Goal: Task Accomplishment & Management: Use online tool/utility

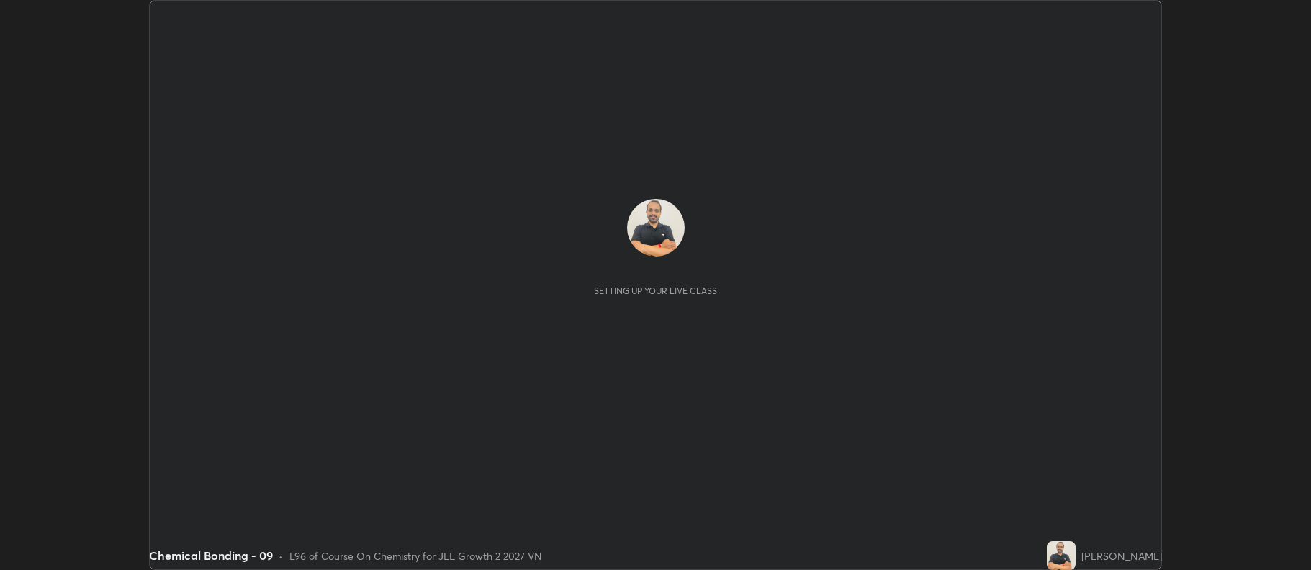
scroll to position [570, 1311]
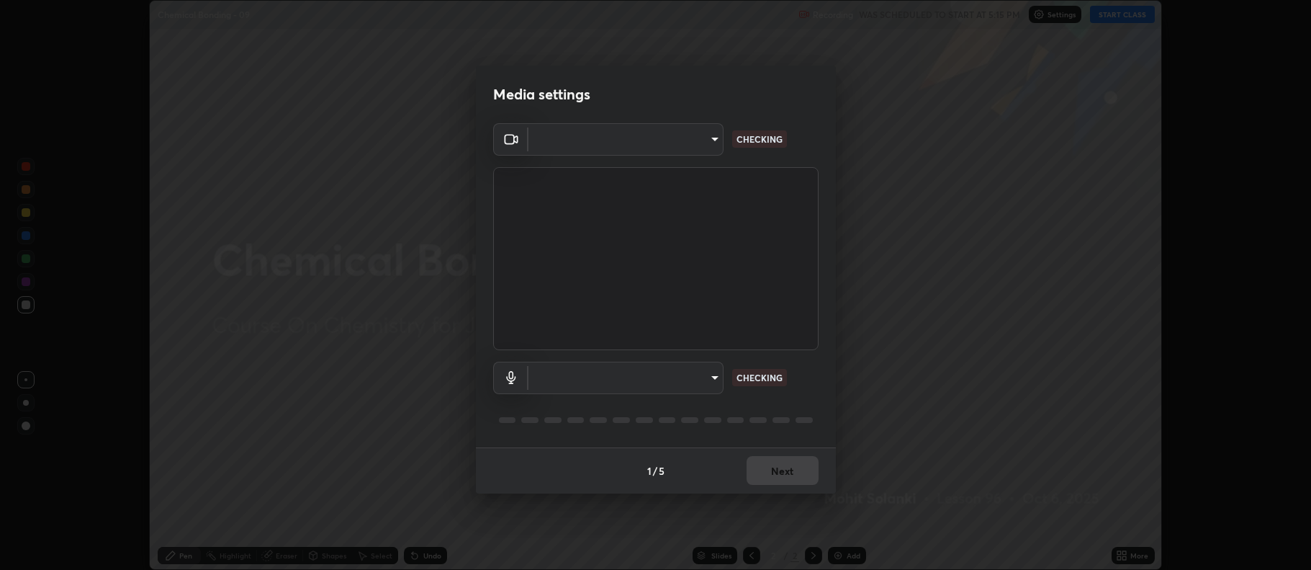
type input "ff6c2ab0558fce6a6a82d7d5f90cca75b578d0ecce094995c07ad100423c80ec"
type input "badd80ea7fbad1d8a72a520f29b78ead89bb293df12f863f6ab2c23ec585b874"
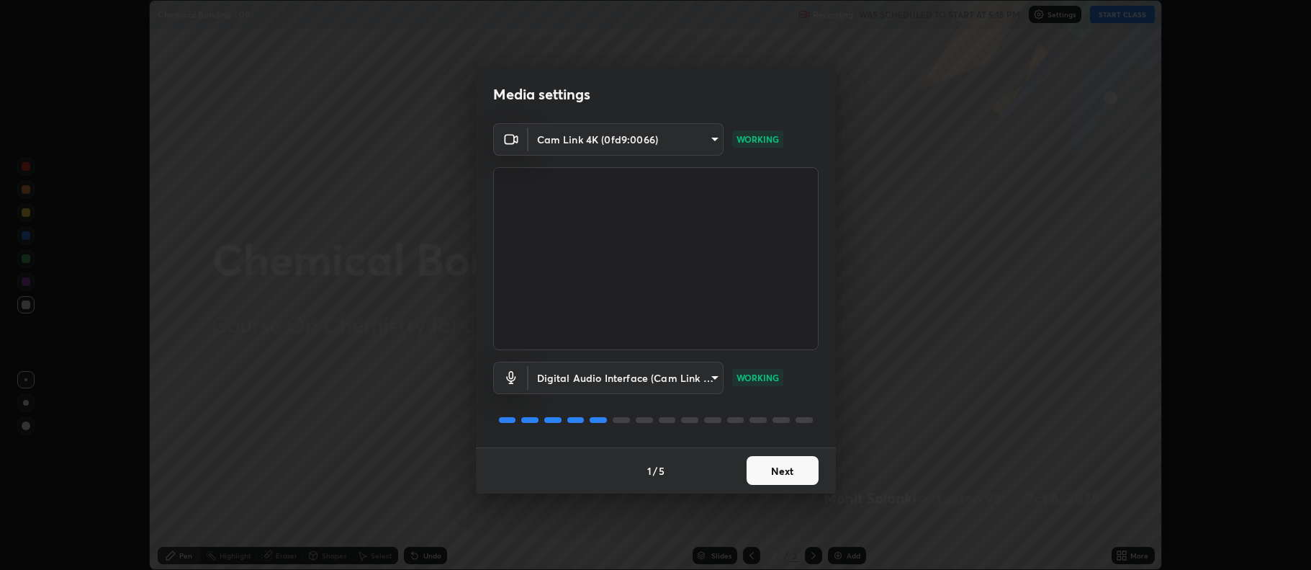
click at [794, 472] on button "Next" at bounding box center [783, 470] width 72 height 29
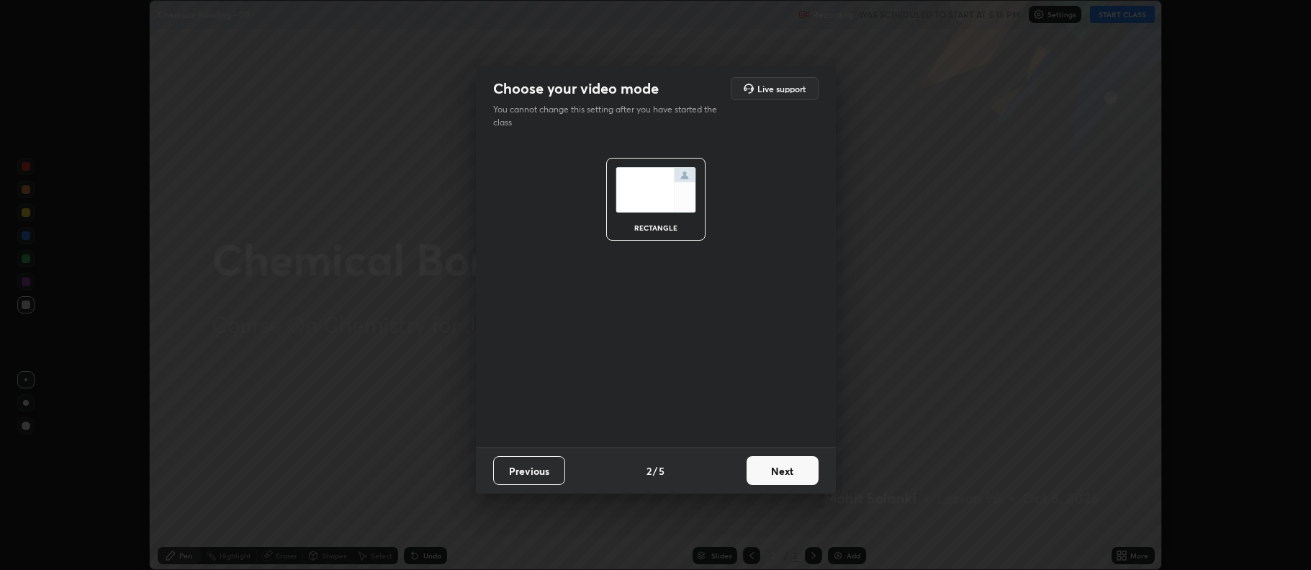
click at [786, 475] on button "Next" at bounding box center [783, 470] width 72 height 29
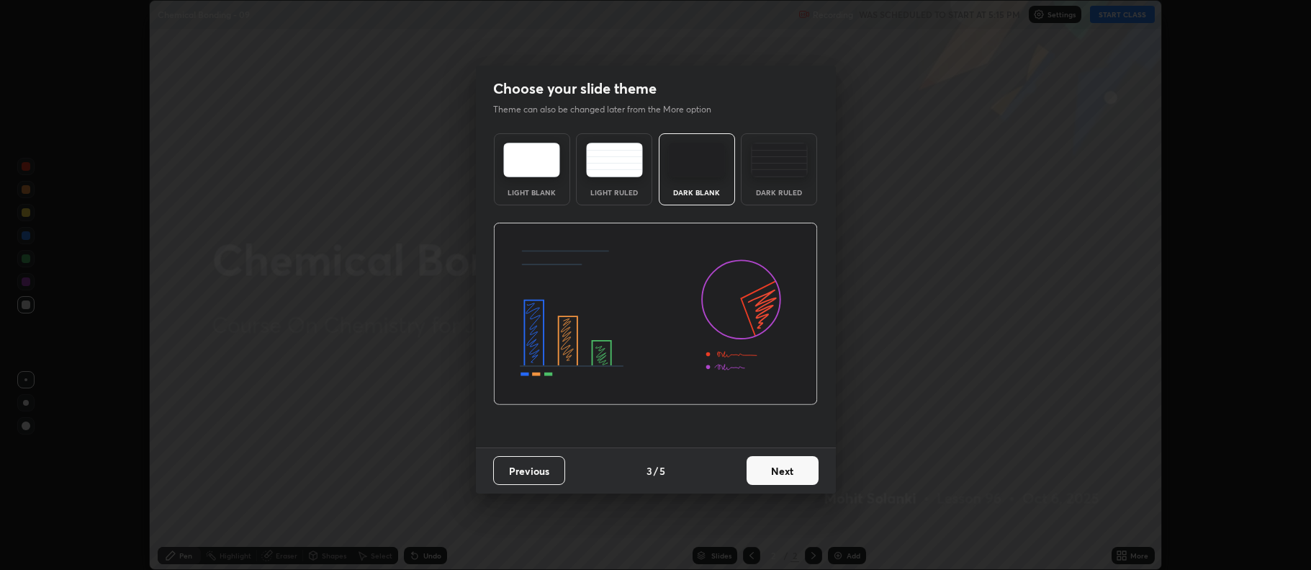
click at [780, 181] on div "Dark Ruled" at bounding box center [779, 169] width 76 height 72
click at [781, 467] on button "Next" at bounding box center [783, 470] width 72 height 29
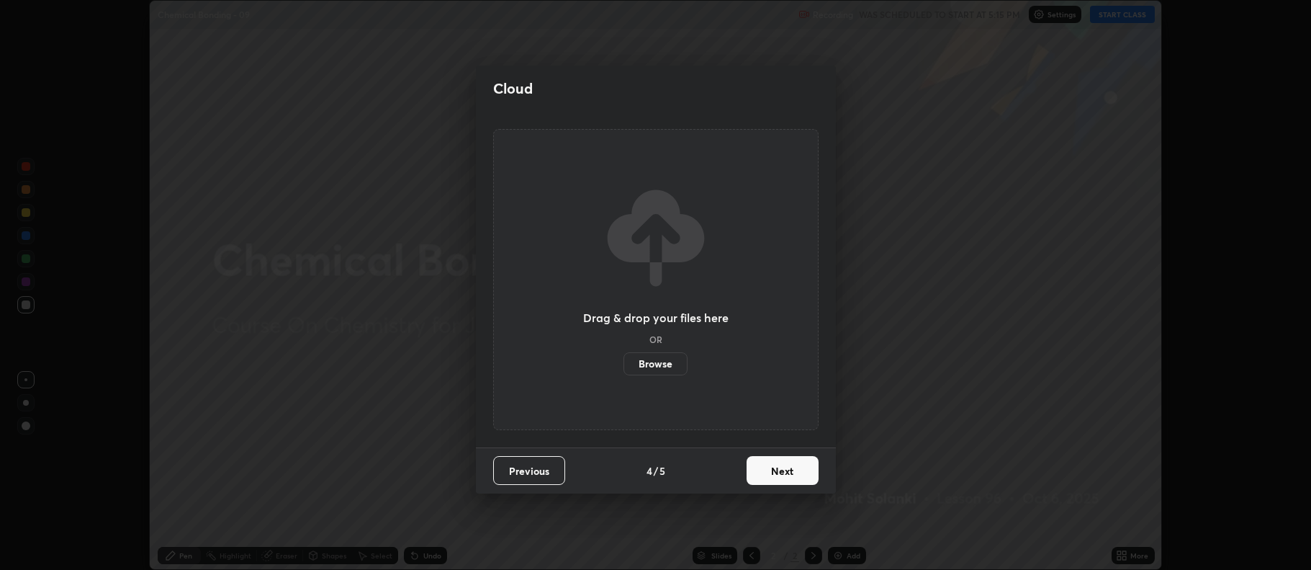
click at [792, 470] on button "Next" at bounding box center [783, 470] width 72 height 29
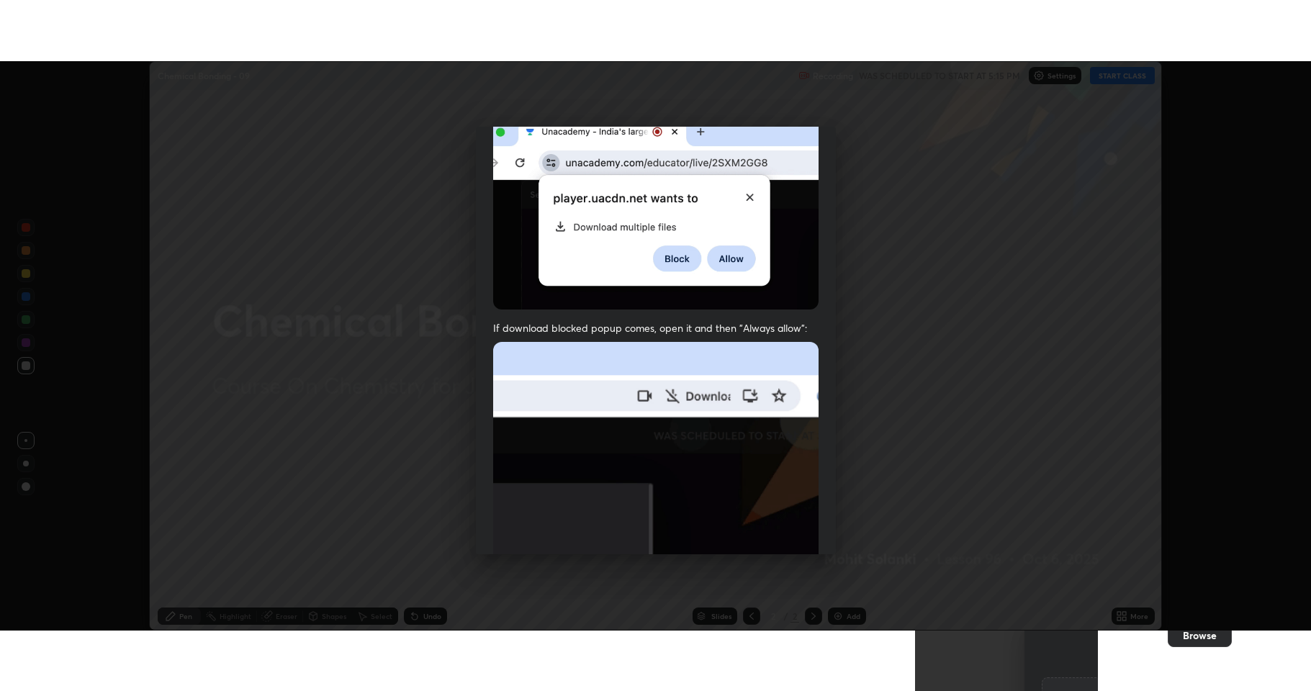
scroll to position [292, 0]
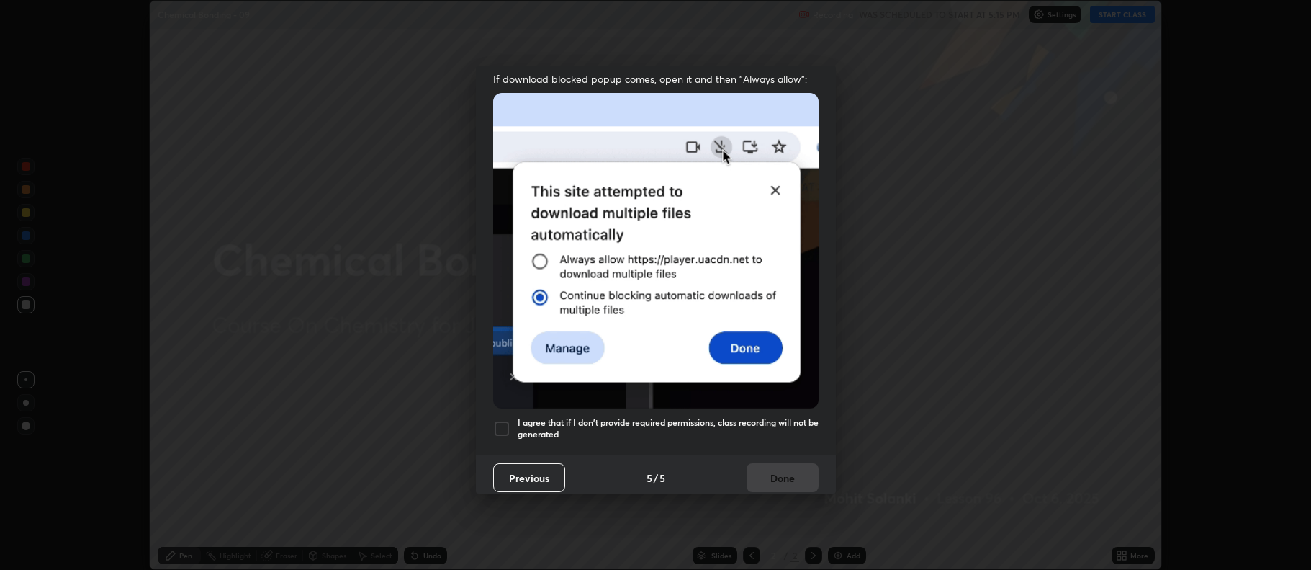
click at [510, 425] on div at bounding box center [501, 428] width 17 height 17
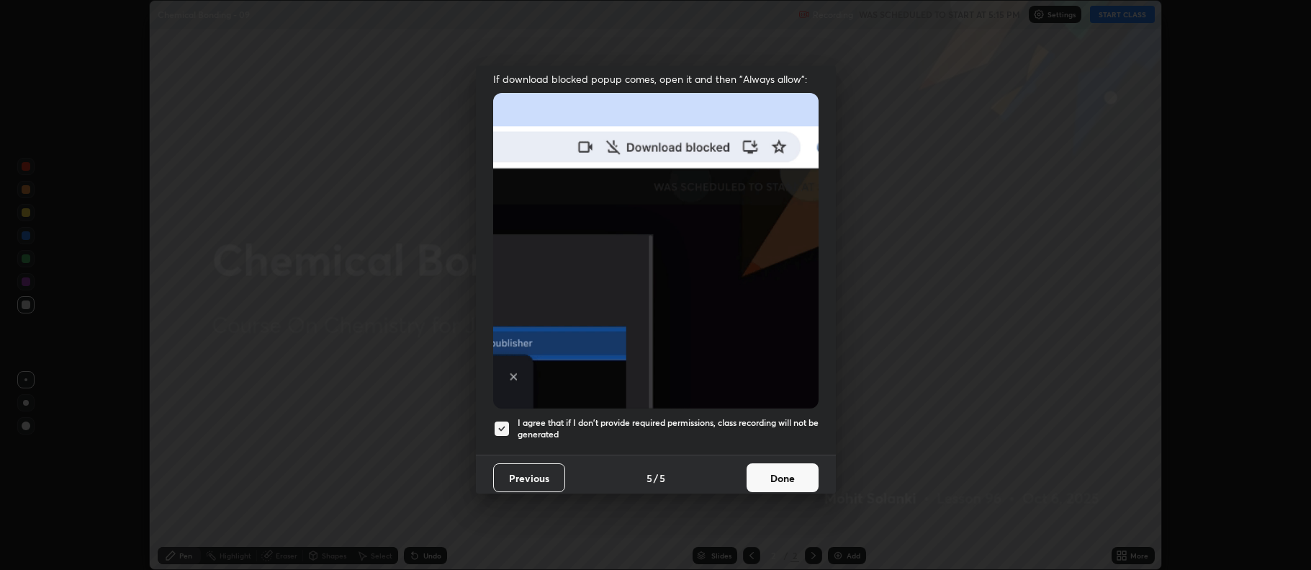
click at [756, 464] on button "Done" at bounding box center [783, 477] width 72 height 29
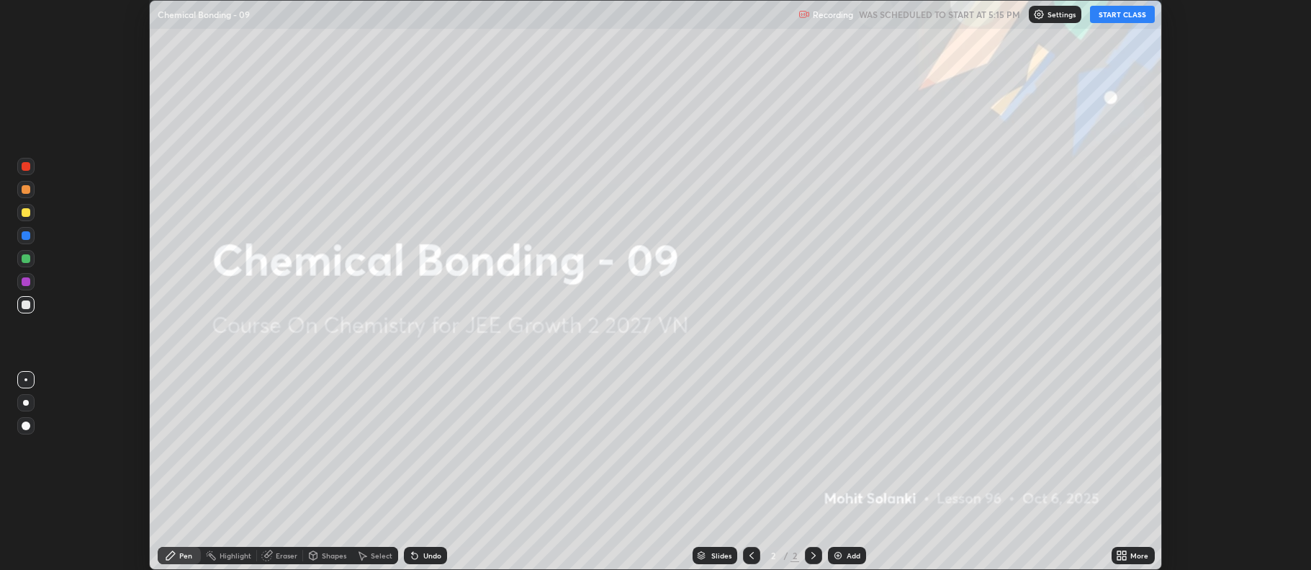
click at [839, 550] on img at bounding box center [838, 555] width 12 height 12
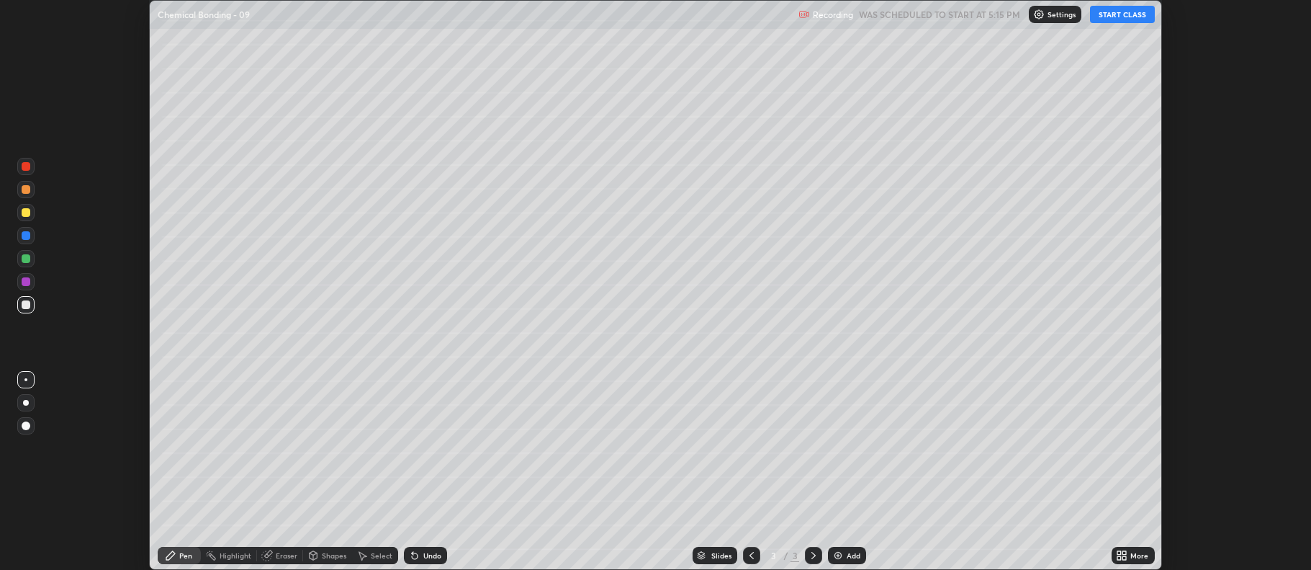
click at [1118, 557] on icon at bounding box center [1120, 558] width 4 height 4
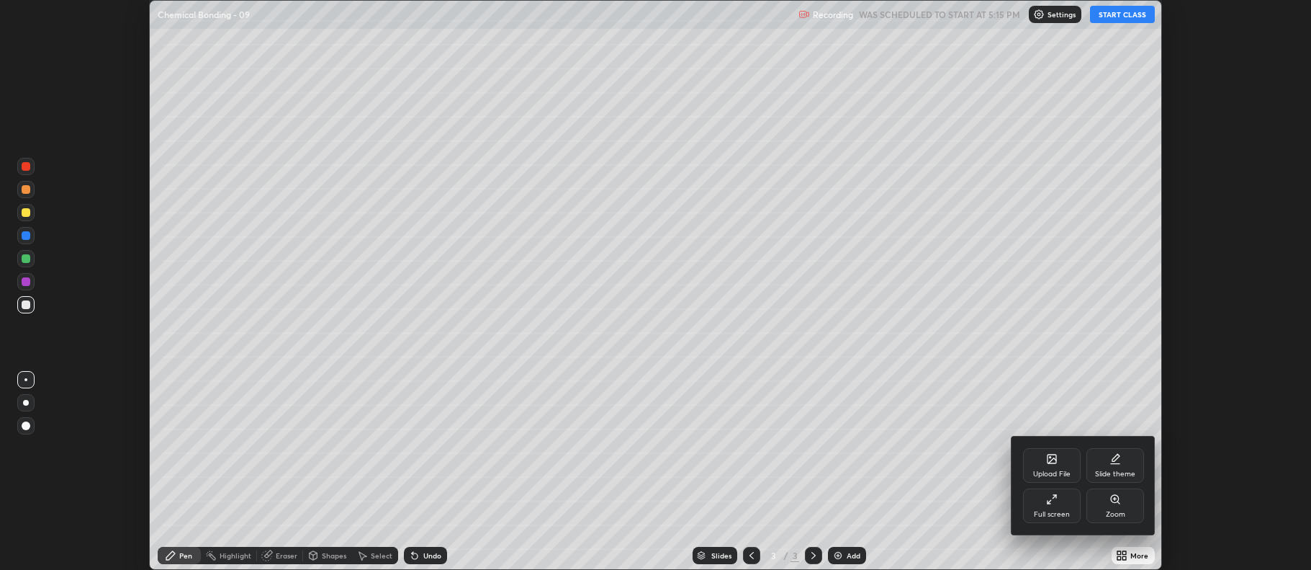
click at [1054, 501] on icon at bounding box center [1052, 499] width 12 height 12
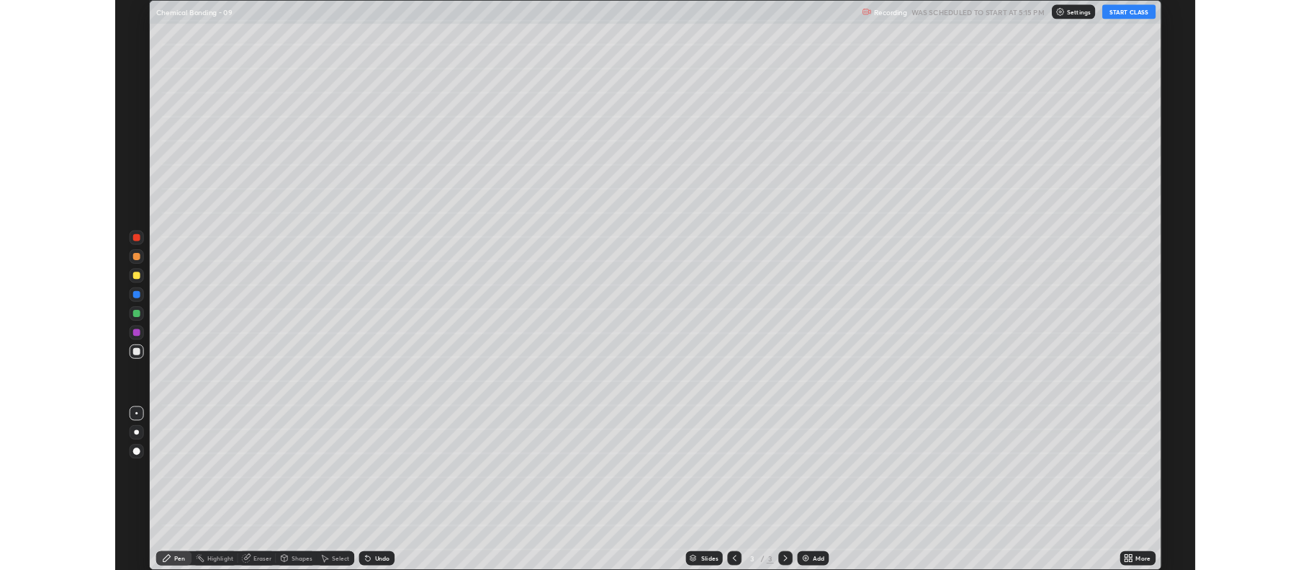
scroll to position [691, 1311]
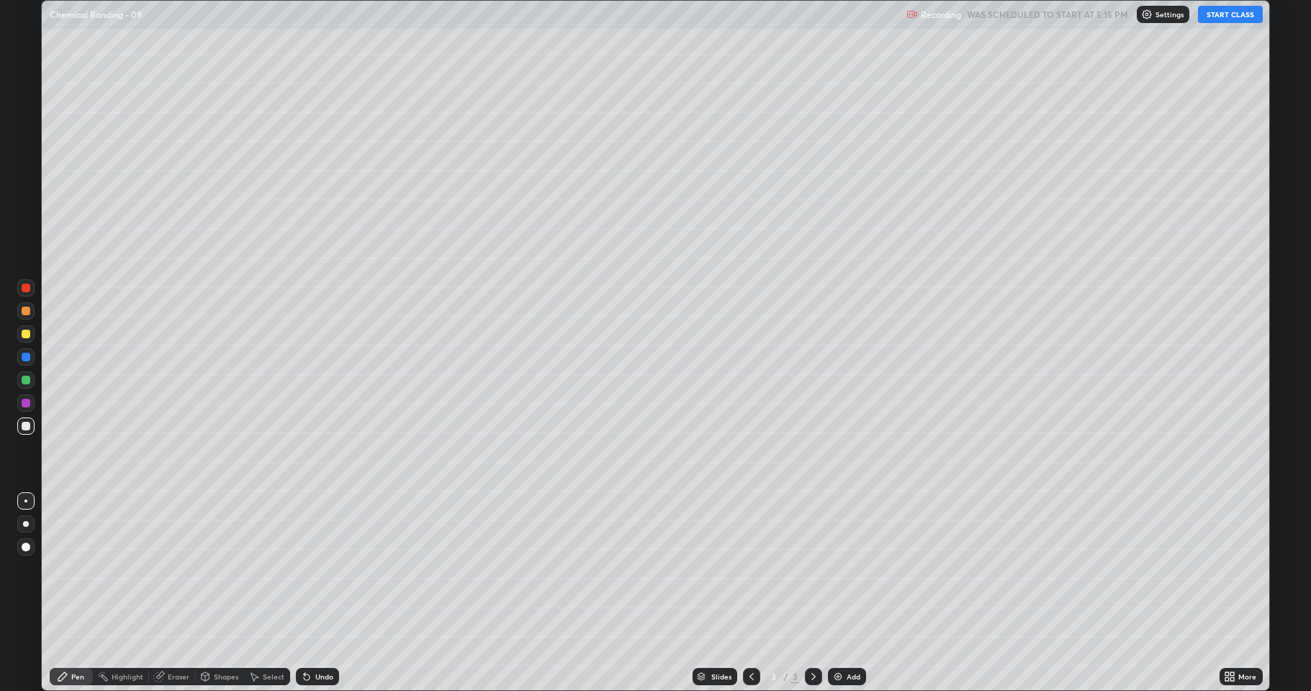
click at [1241, 569] on div "More" at bounding box center [1248, 676] width 18 height 7
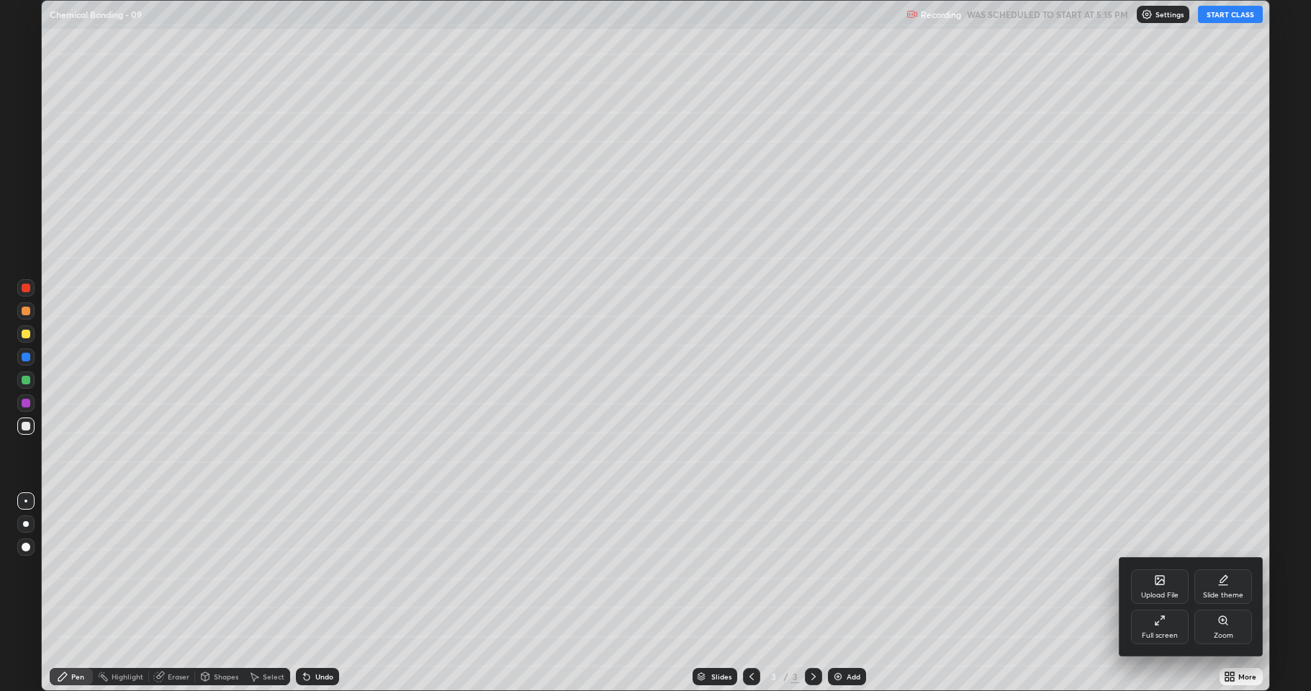
click at [1169, 569] on div "Upload File" at bounding box center [1159, 595] width 37 height 7
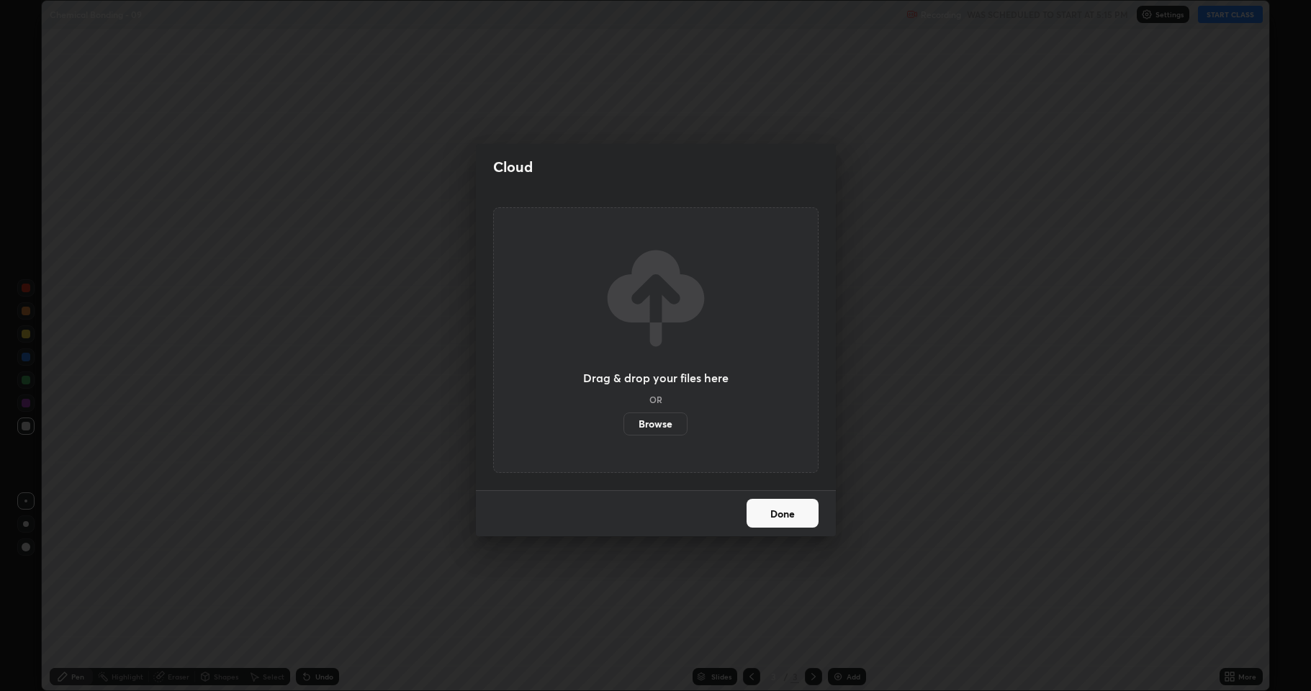
click at [674, 423] on label "Browse" at bounding box center [656, 424] width 64 height 23
click at [624, 423] on input "Browse" at bounding box center [624, 424] width 0 height 23
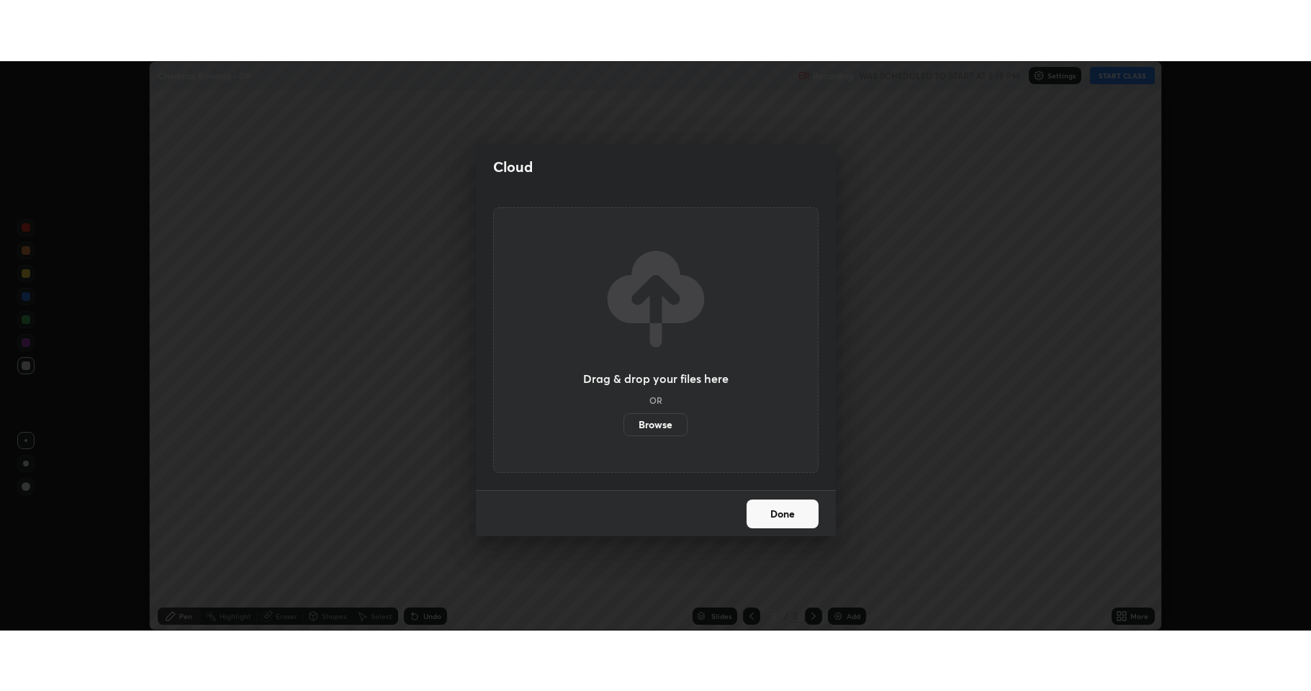
scroll to position [71442, 70700]
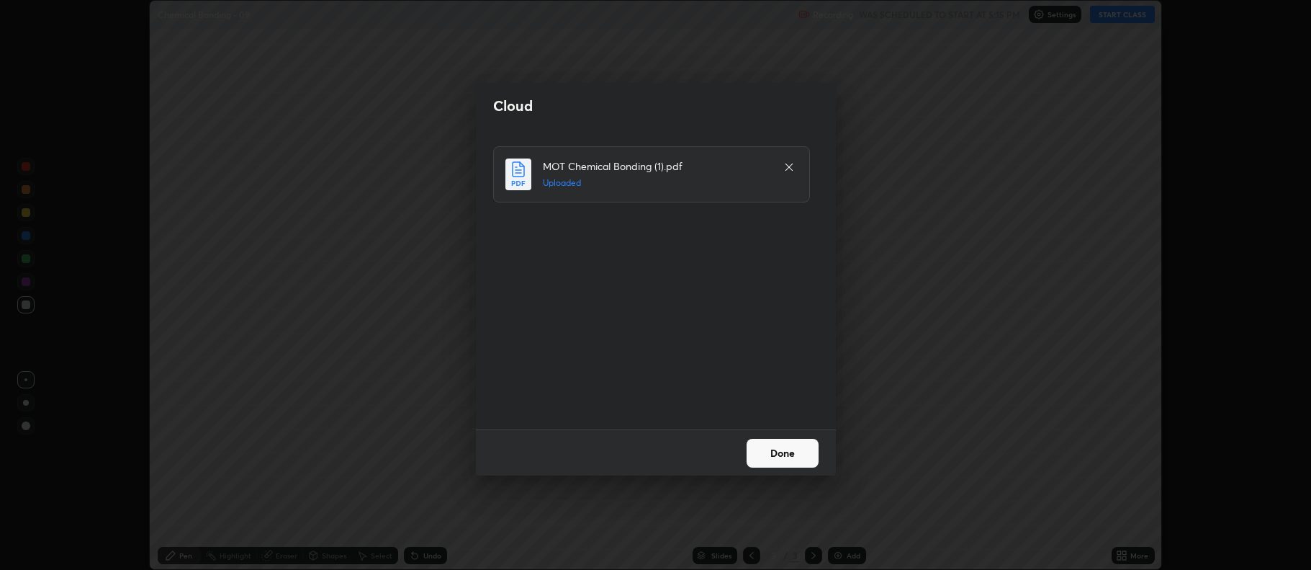
click at [769, 451] on button "Done" at bounding box center [783, 453] width 72 height 29
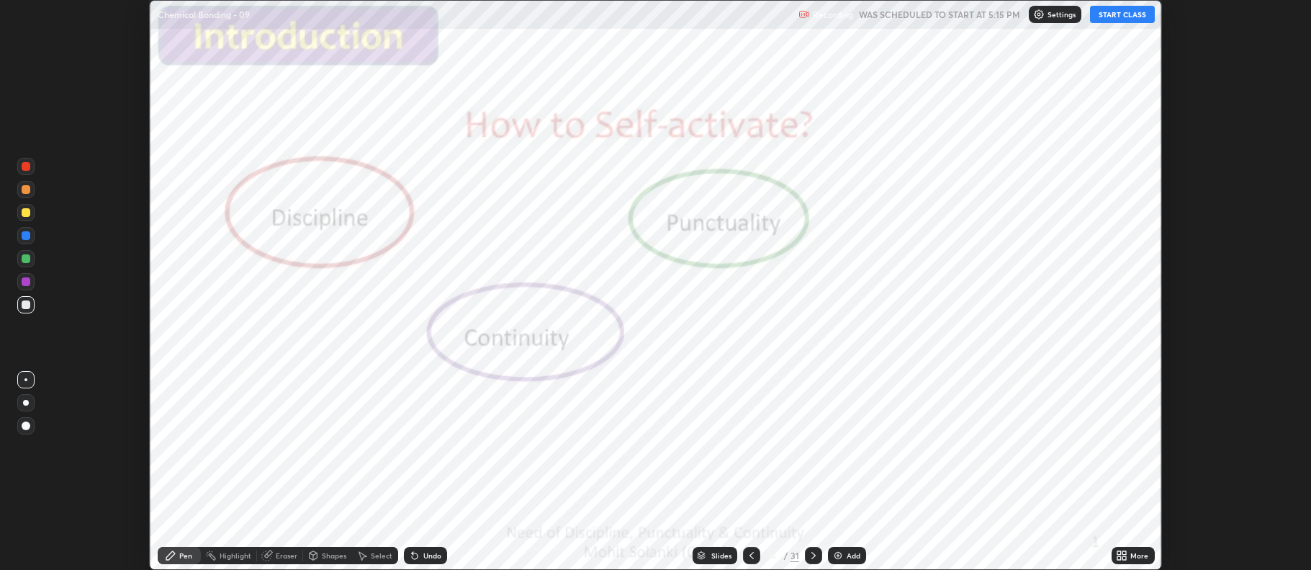
click at [814, 554] on icon at bounding box center [814, 555] width 12 height 12
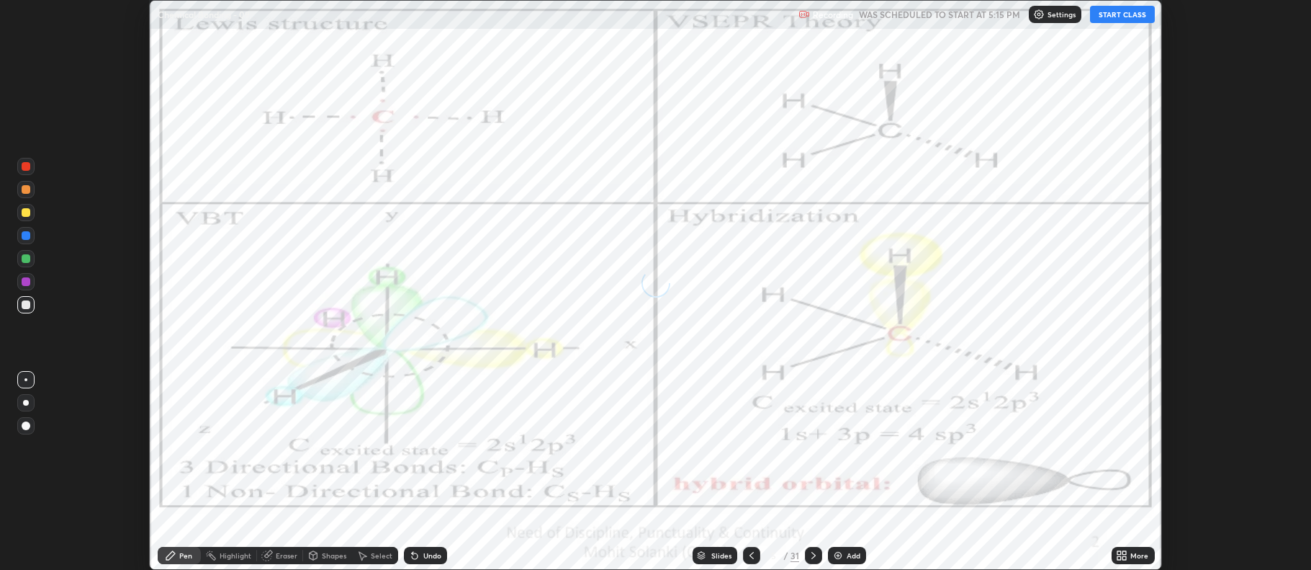
click at [808, 556] on icon at bounding box center [814, 555] width 12 height 12
click at [812, 553] on icon at bounding box center [814, 555] width 4 height 7
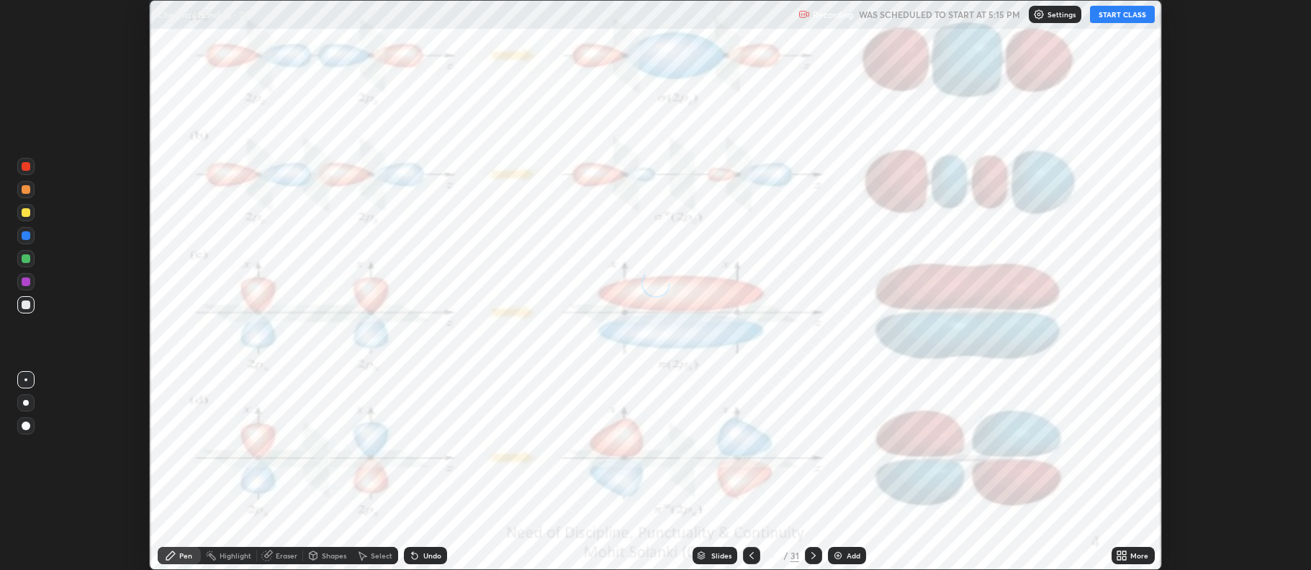
click at [812, 555] on icon at bounding box center [814, 555] width 12 height 12
click at [812, 554] on icon at bounding box center [814, 555] width 12 height 12
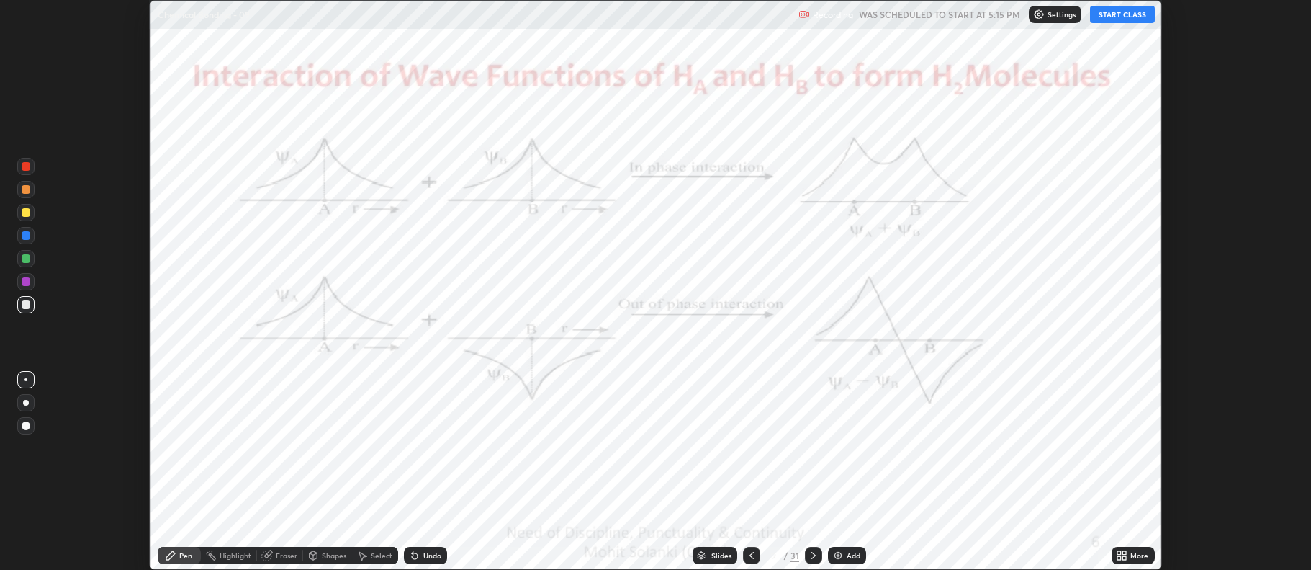
click at [750, 552] on icon at bounding box center [752, 555] width 12 height 12
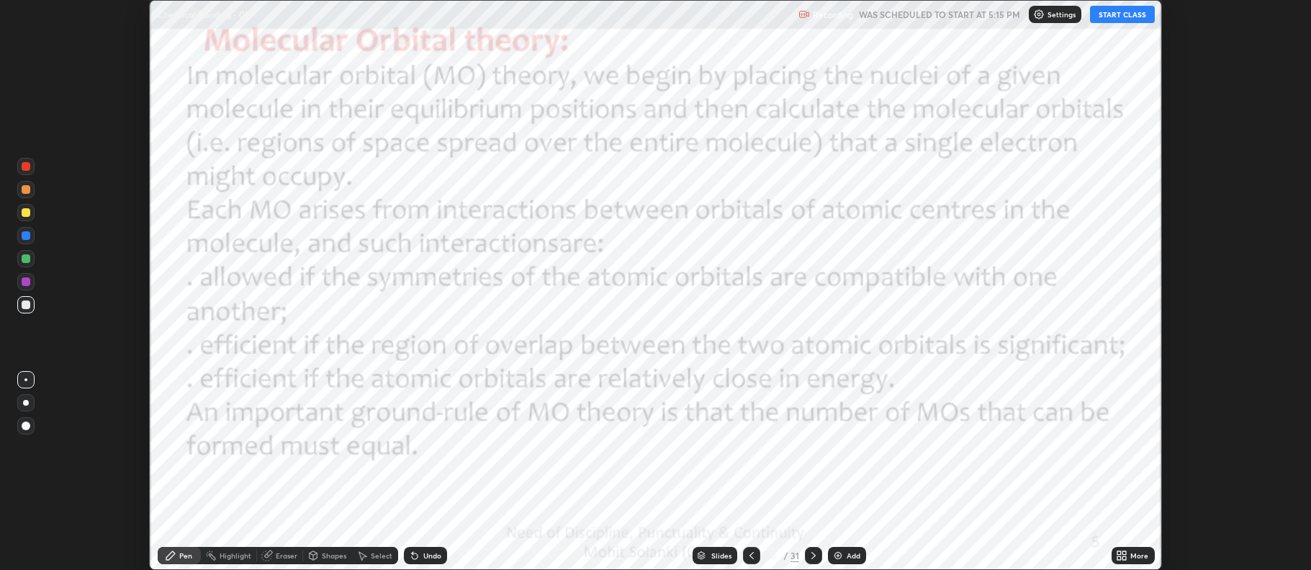
click at [812, 553] on icon at bounding box center [814, 555] width 4 height 7
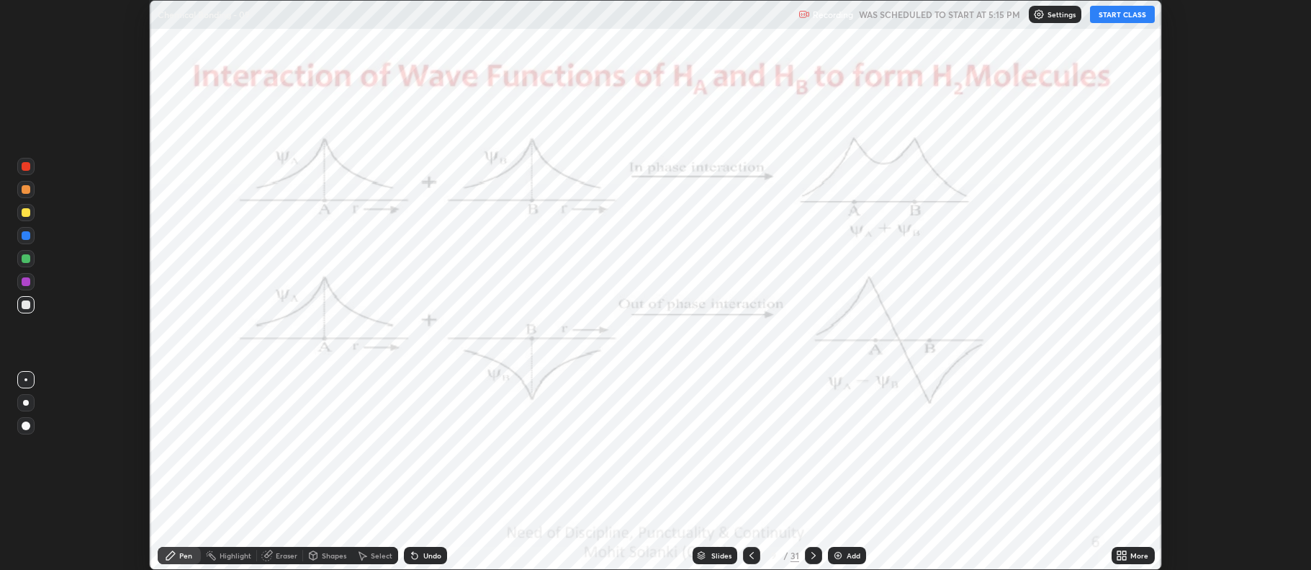
click at [812, 555] on icon at bounding box center [814, 555] width 12 height 12
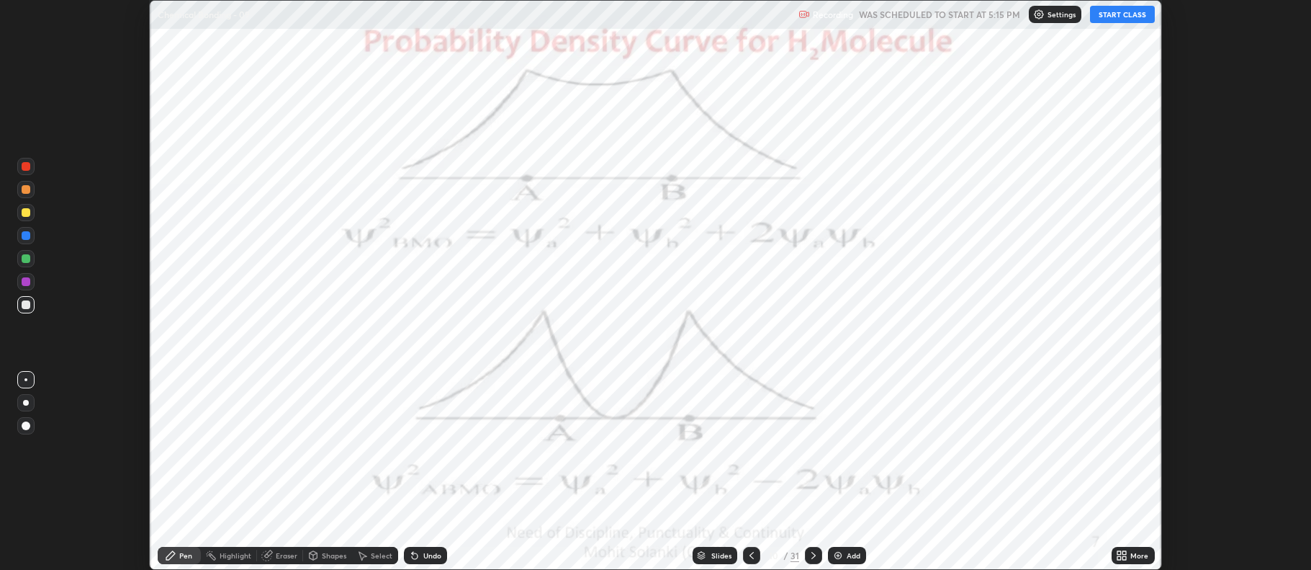
click at [812, 555] on icon at bounding box center [814, 555] width 12 height 12
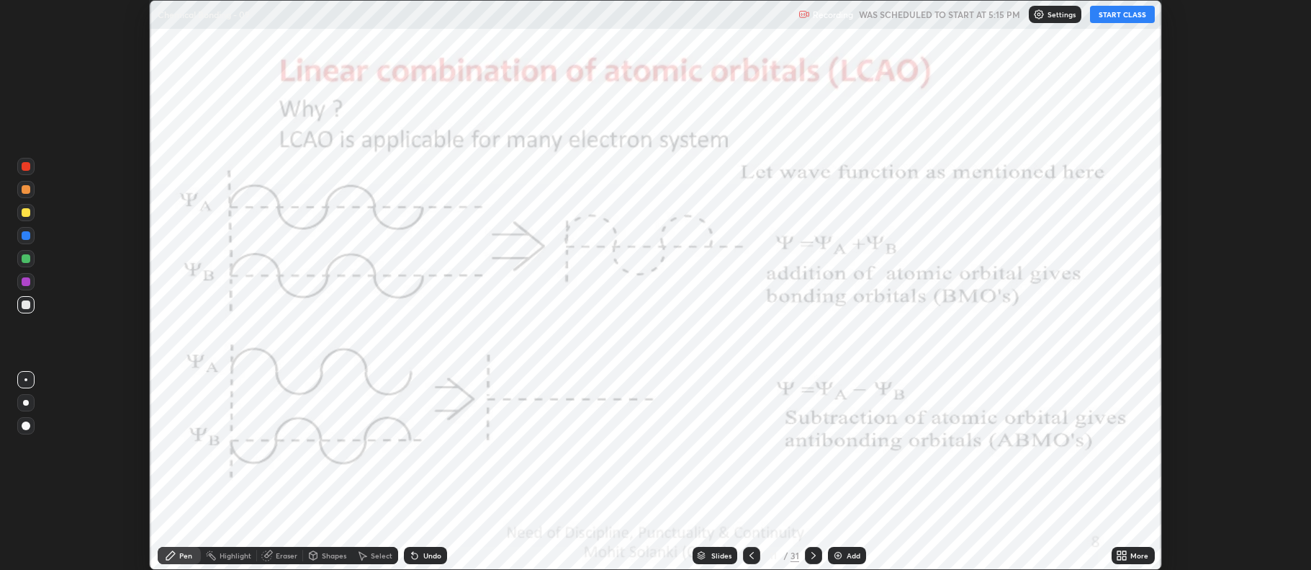
click at [812, 555] on icon at bounding box center [814, 555] width 12 height 12
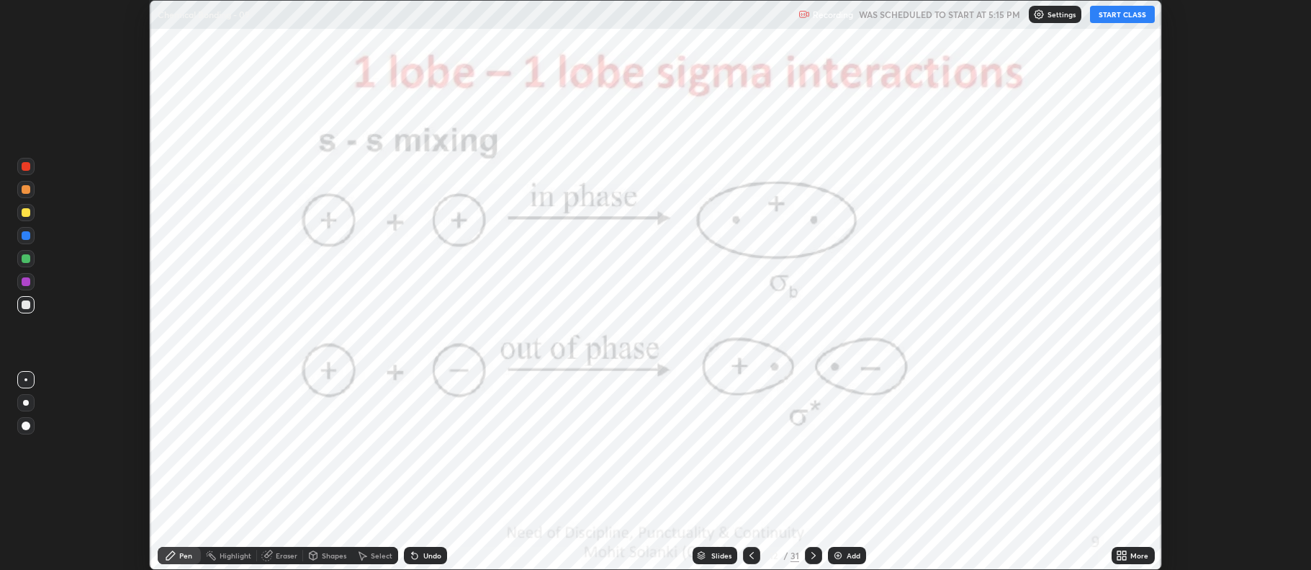
click at [811, 555] on icon at bounding box center [814, 555] width 12 height 12
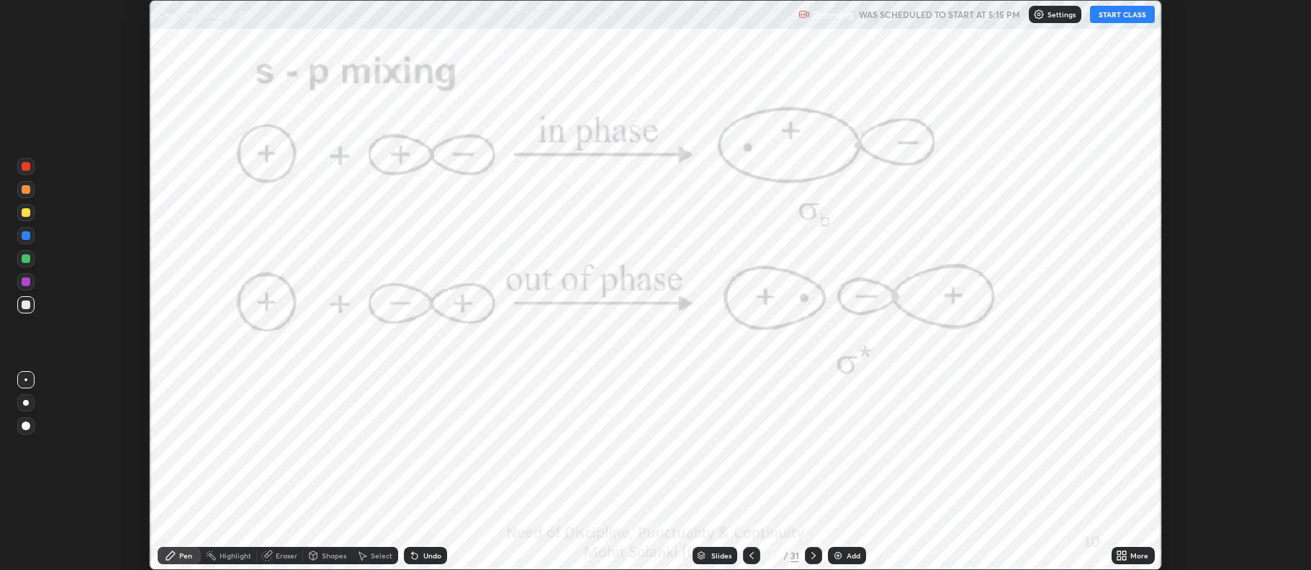
click at [751, 558] on icon at bounding box center [752, 555] width 12 height 12
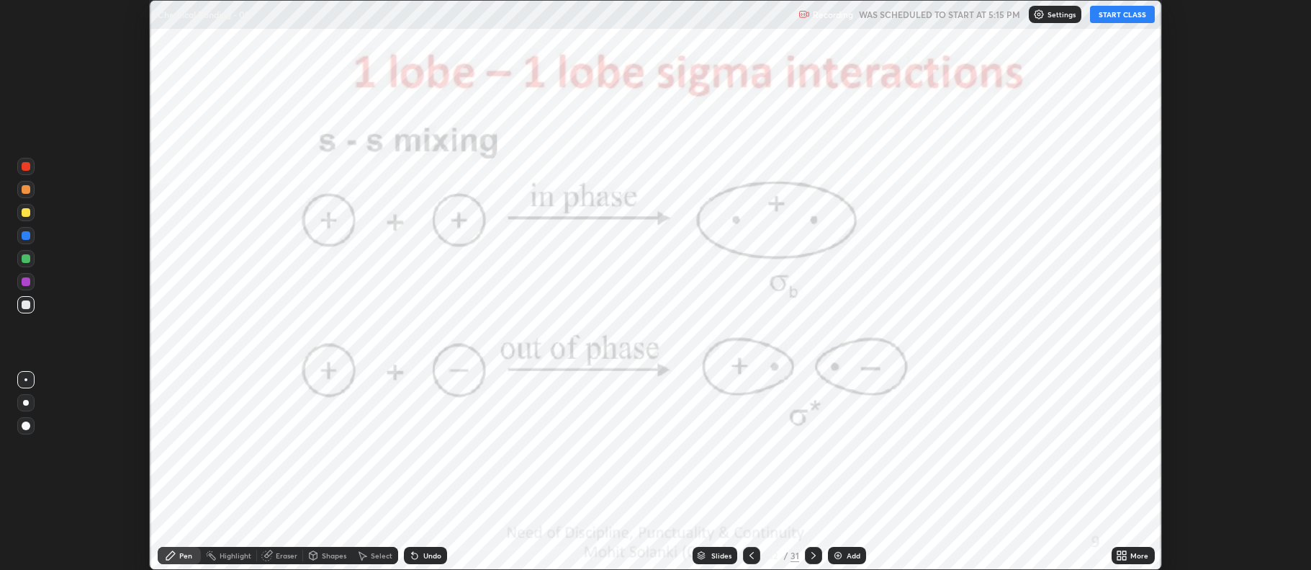
click at [24, 282] on div at bounding box center [26, 281] width 9 height 9
click at [746, 555] on icon at bounding box center [752, 555] width 12 height 12
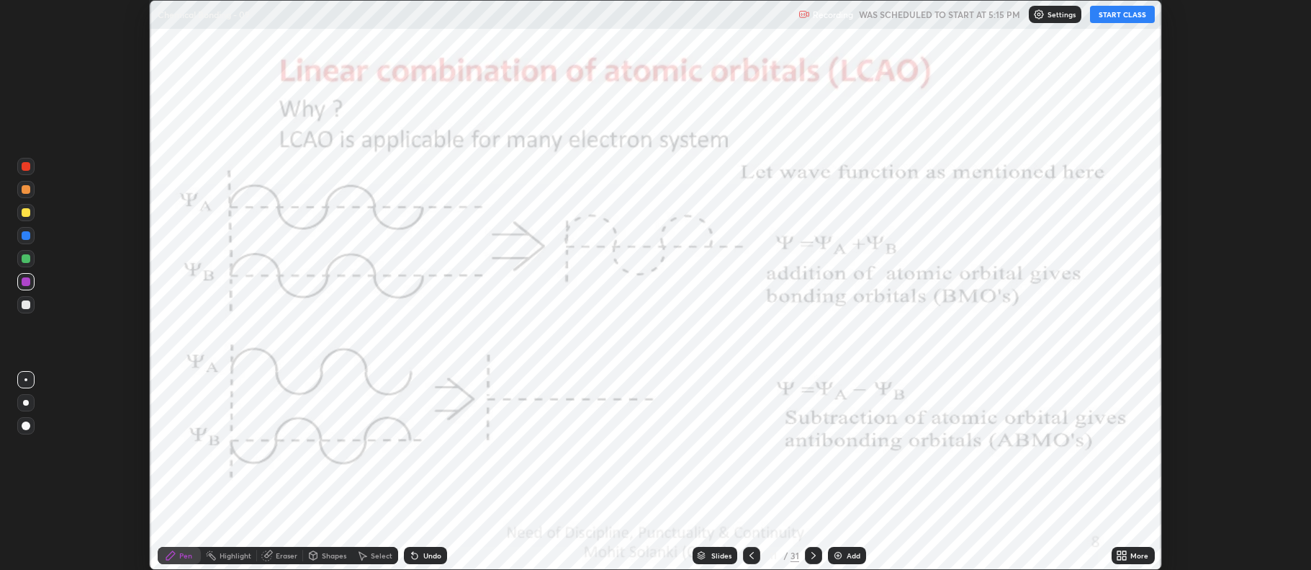
click at [809, 558] on icon at bounding box center [814, 555] width 12 height 12
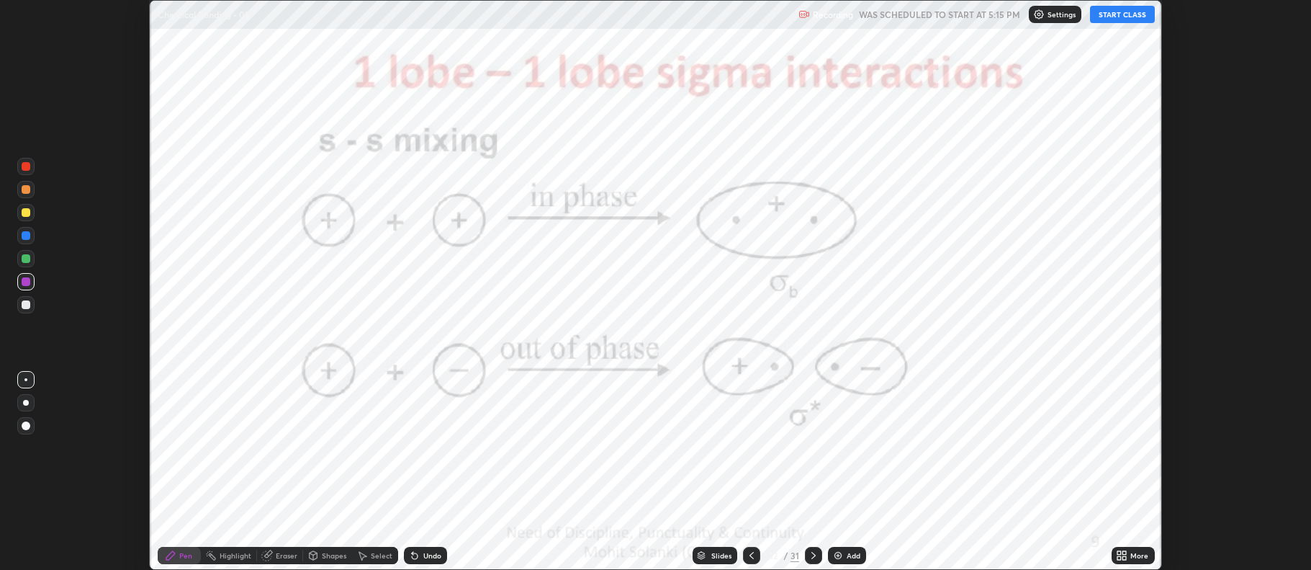
click at [810, 554] on icon at bounding box center [814, 555] width 12 height 12
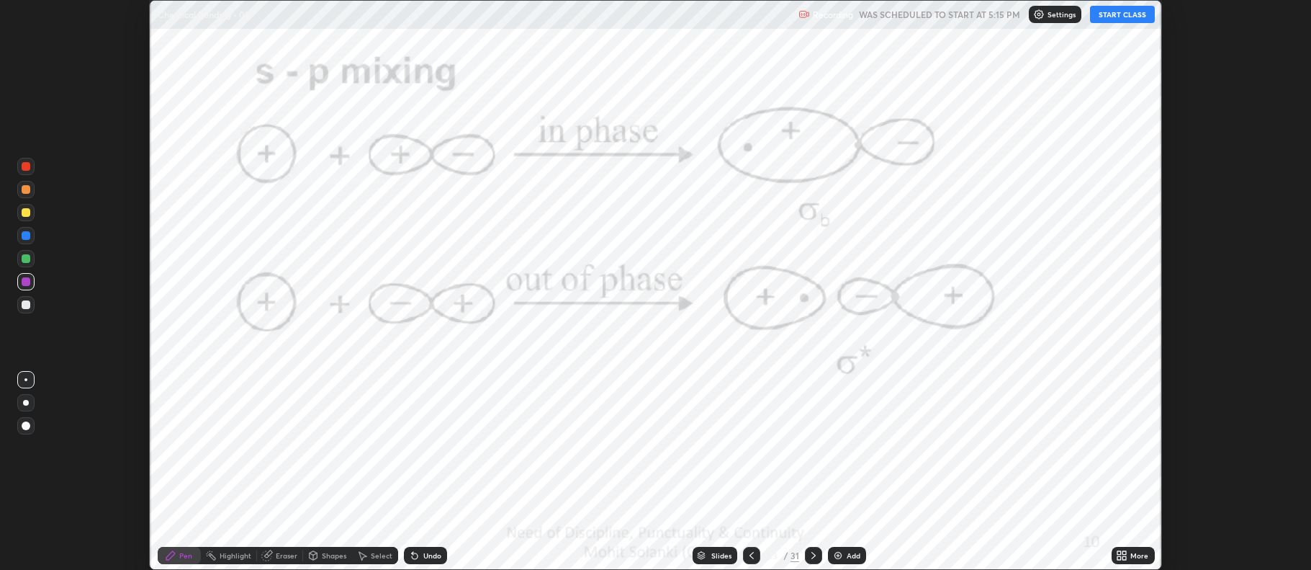
click at [812, 552] on icon at bounding box center [814, 555] width 4 height 7
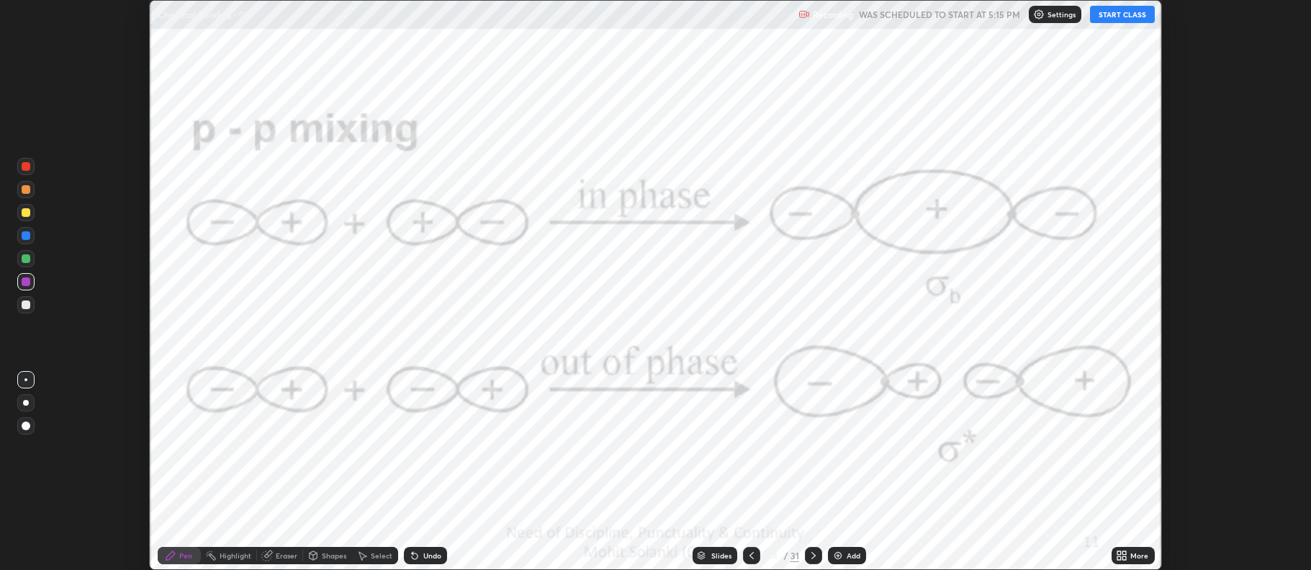
click at [809, 555] on icon at bounding box center [814, 555] width 12 height 12
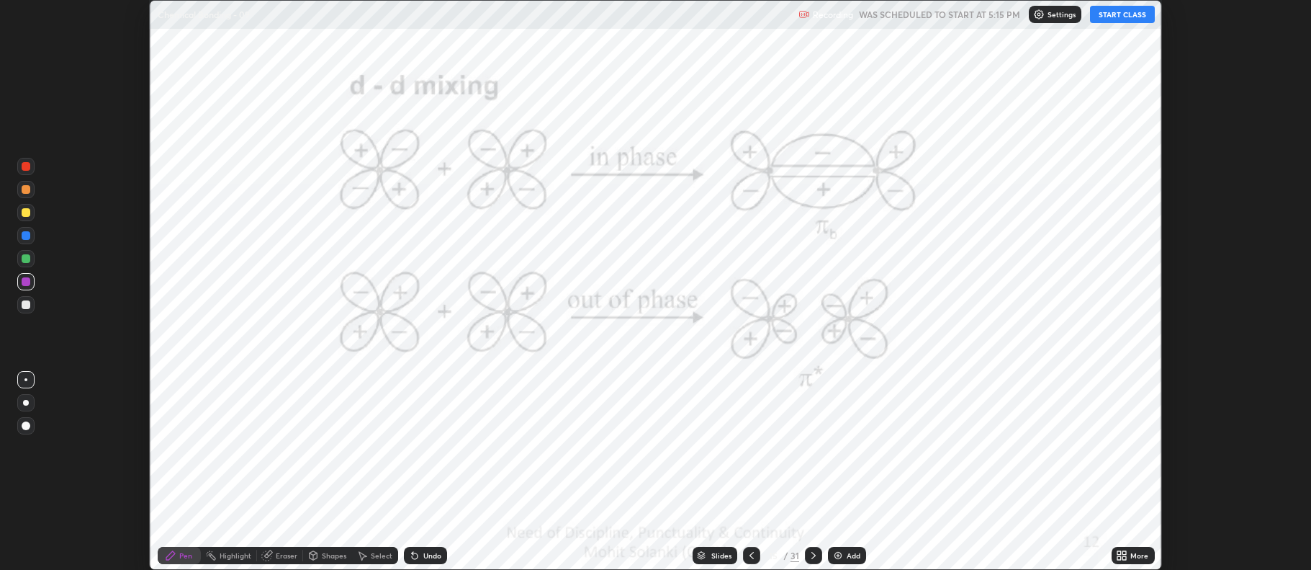
click at [816, 554] on icon at bounding box center [814, 555] width 12 height 12
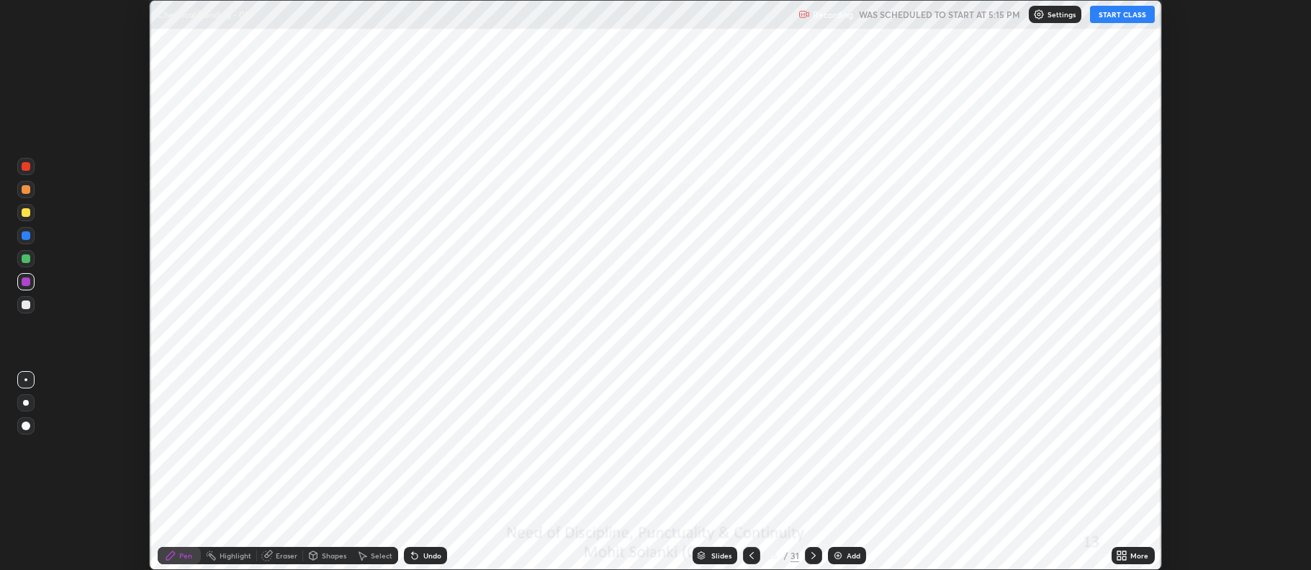
click at [812, 550] on icon at bounding box center [814, 555] width 12 height 12
click at [812, 555] on icon at bounding box center [814, 555] width 12 height 12
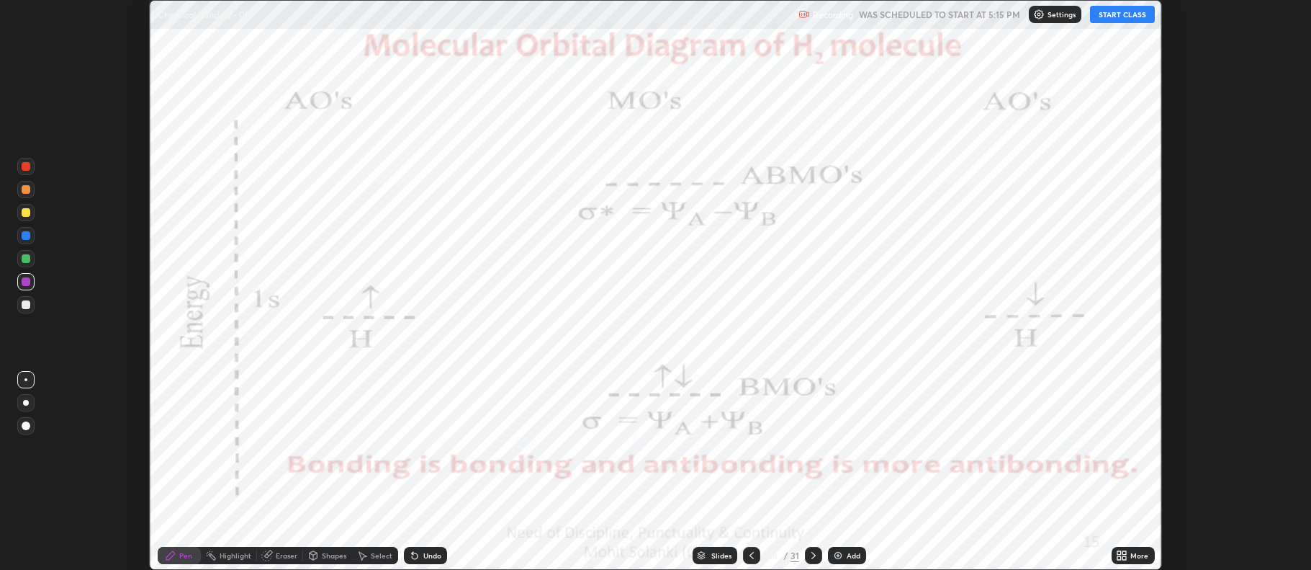
click at [806, 554] on div at bounding box center [813, 555] width 17 height 17
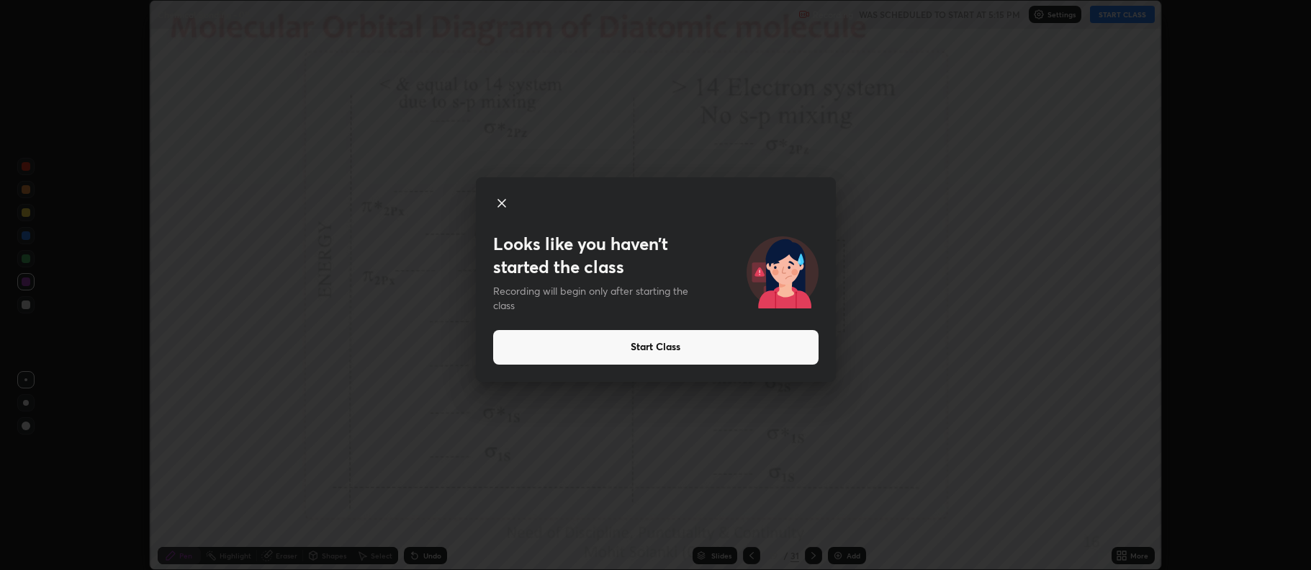
click at [807, 553] on div "Looks like you haven’t started the class Recording will begin only after starti…" at bounding box center [655, 285] width 1311 height 570
click at [642, 342] on button "Start Class" at bounding box center [655, 347] width 325 height 35
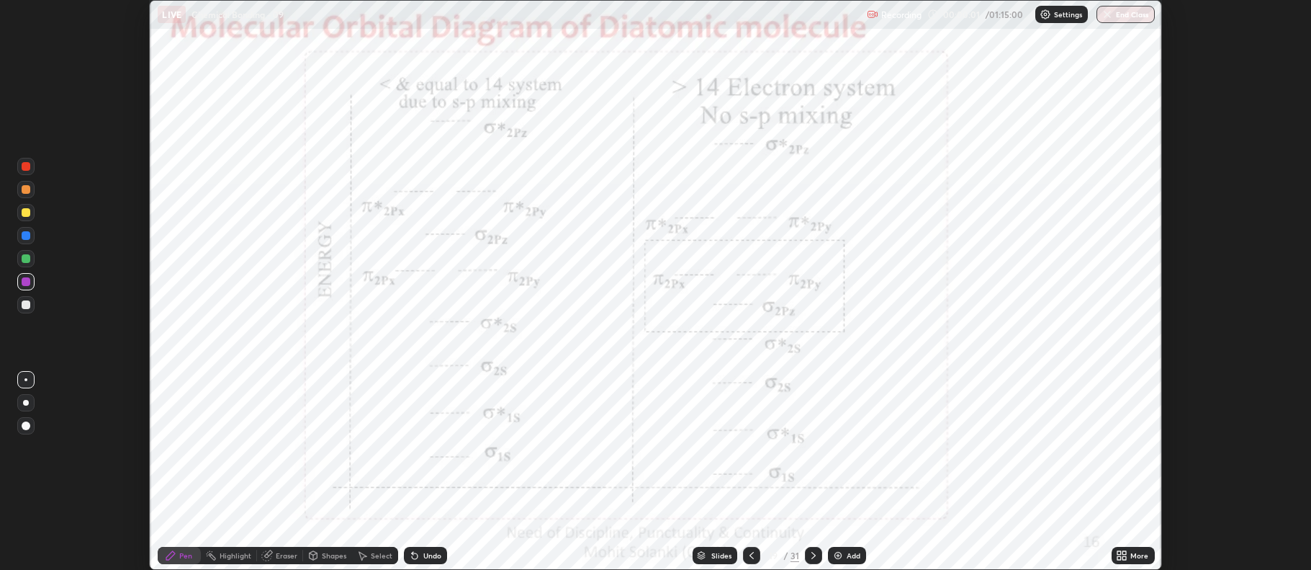
click at [812, 555] on icon at bounding box center [814, 555] width 12 height 12
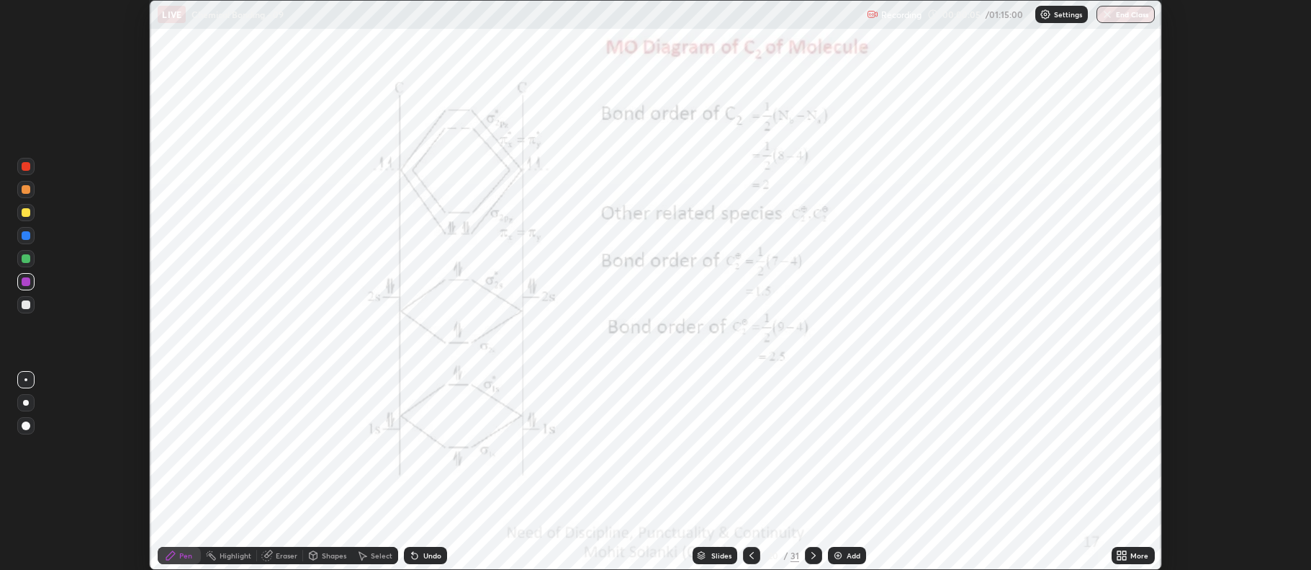
click at [812, 555] on icon at bounding box center [814, 555] width 12 height 12
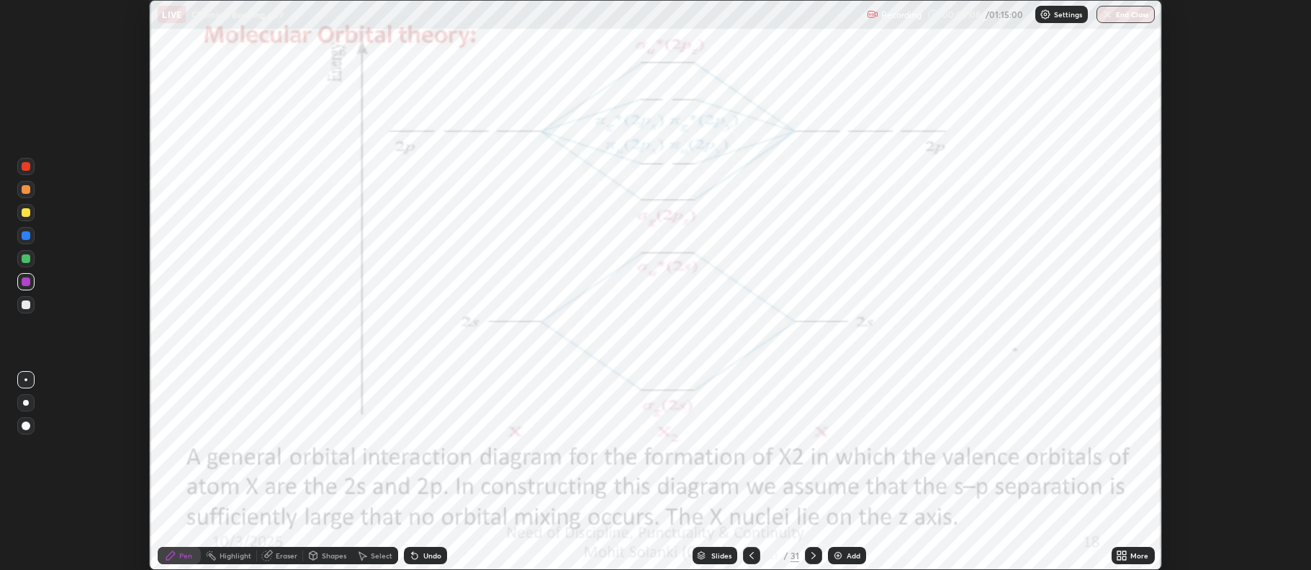
click at [812, 555] on icon at bounding box center [814, 555] width 12 height 12
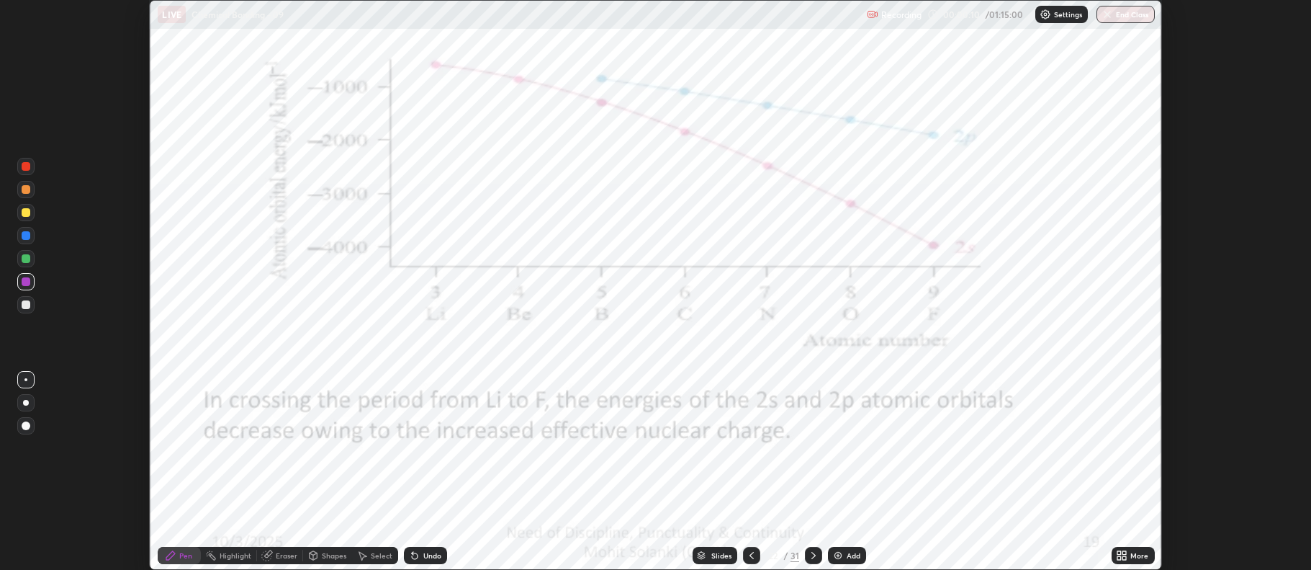
click at [812, 555] on icon at bounding box center [814, 555] width 12 height 12
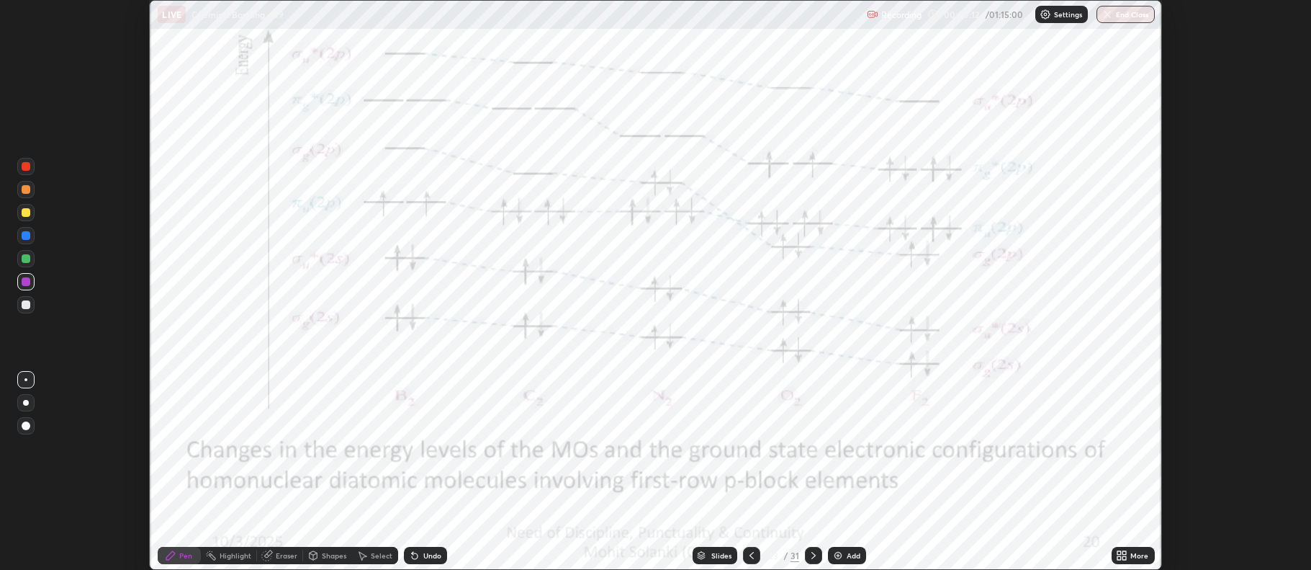
click at [812, 555] on icon at bounding box center [814, 555] width 12 height 12
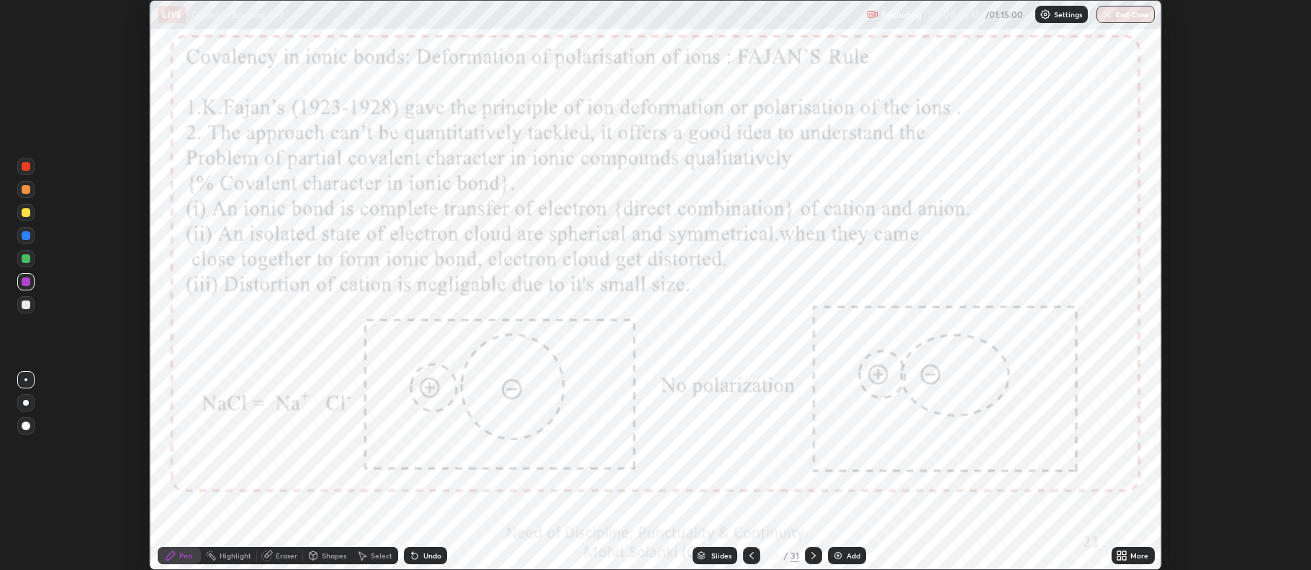
click at [1119, 551] on icon at bounding box center [1120, 553] width 4 height 4
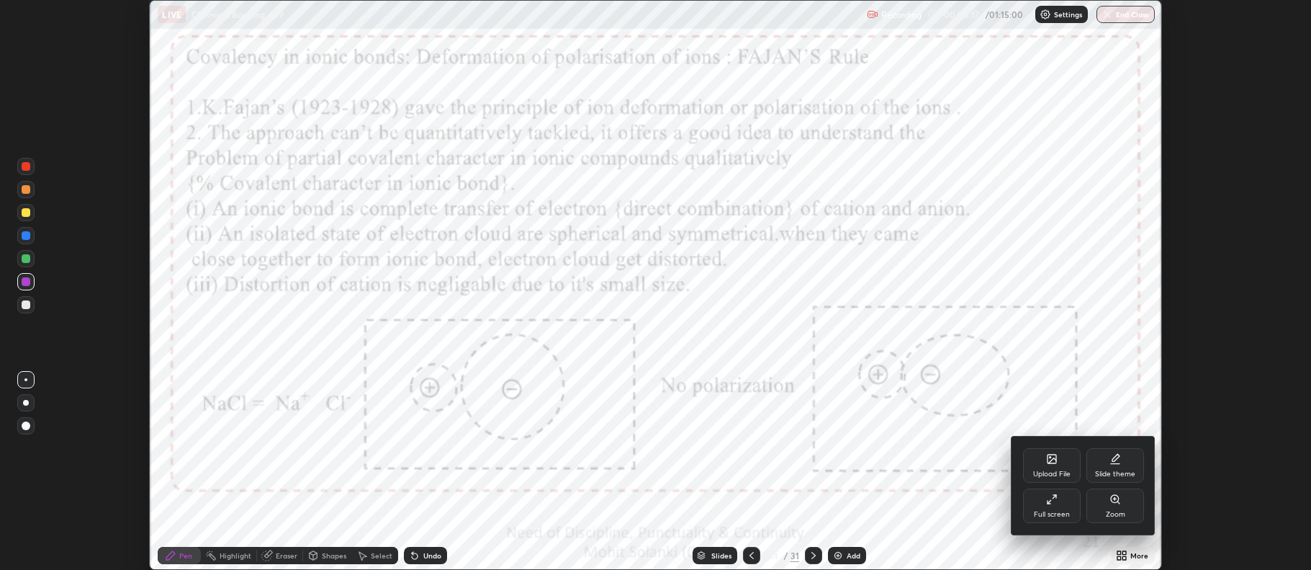
click at [1052, 506] on div "Full screen" at bounding box center [1052, 505] width 58 height 35
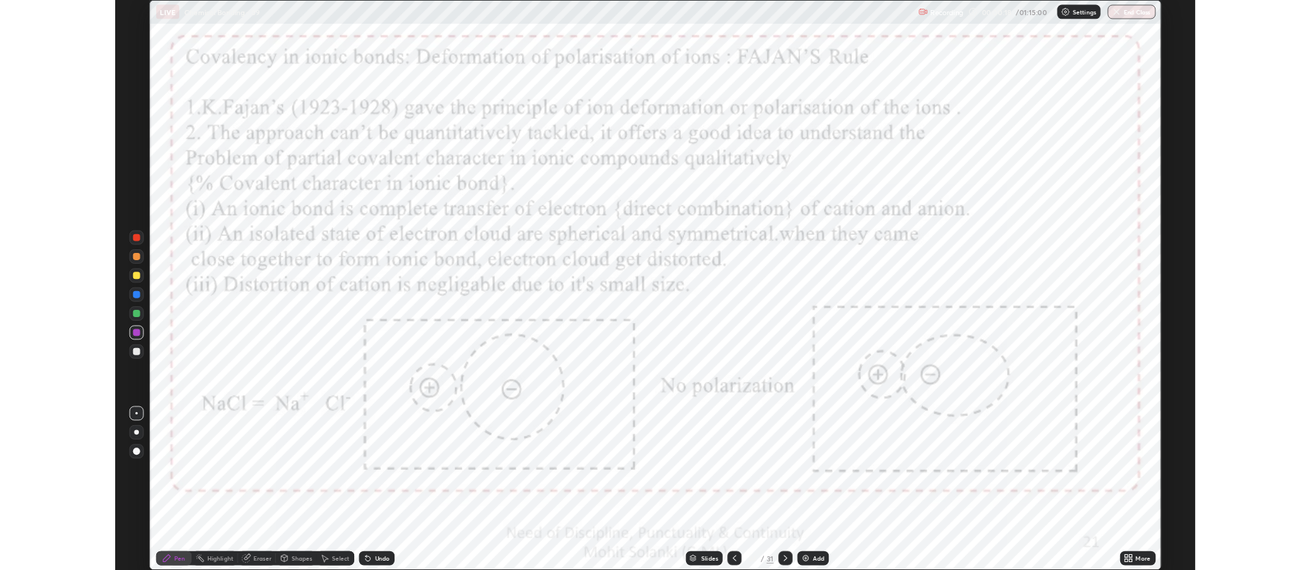
scroll to position [691, 1311]
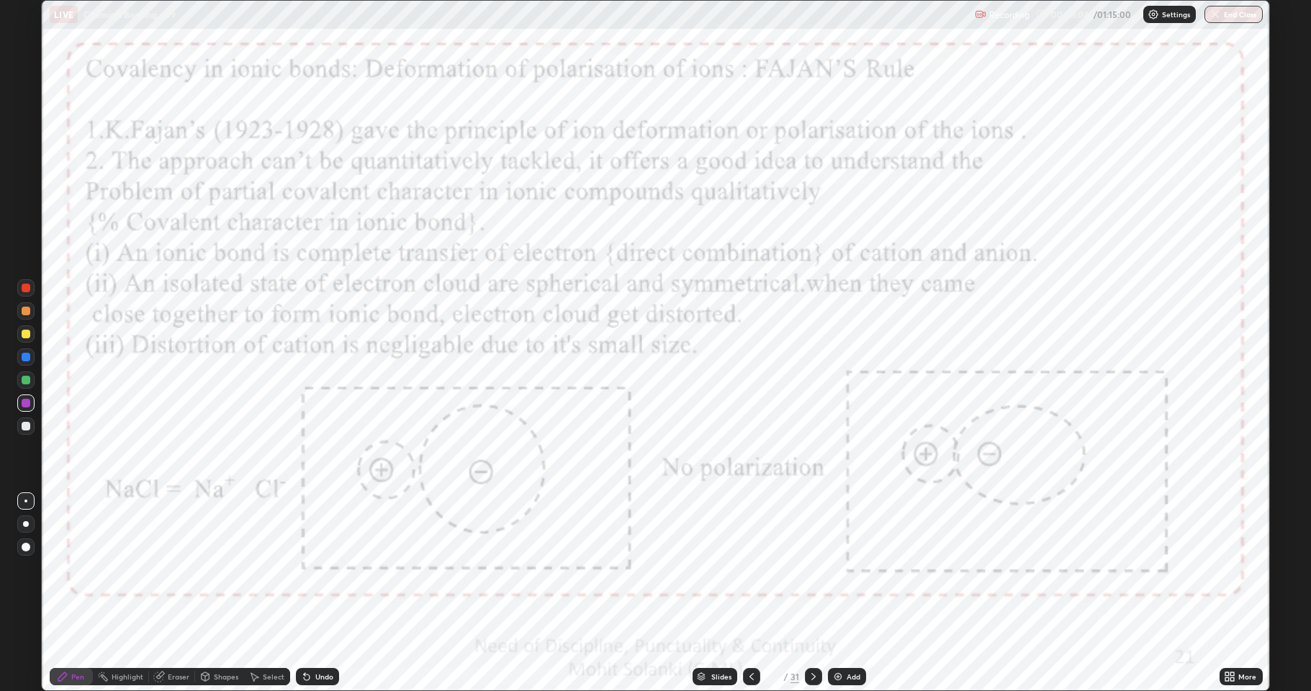
click at [816, 569] on icon at bounding box center [814, 677] width 12 height 12
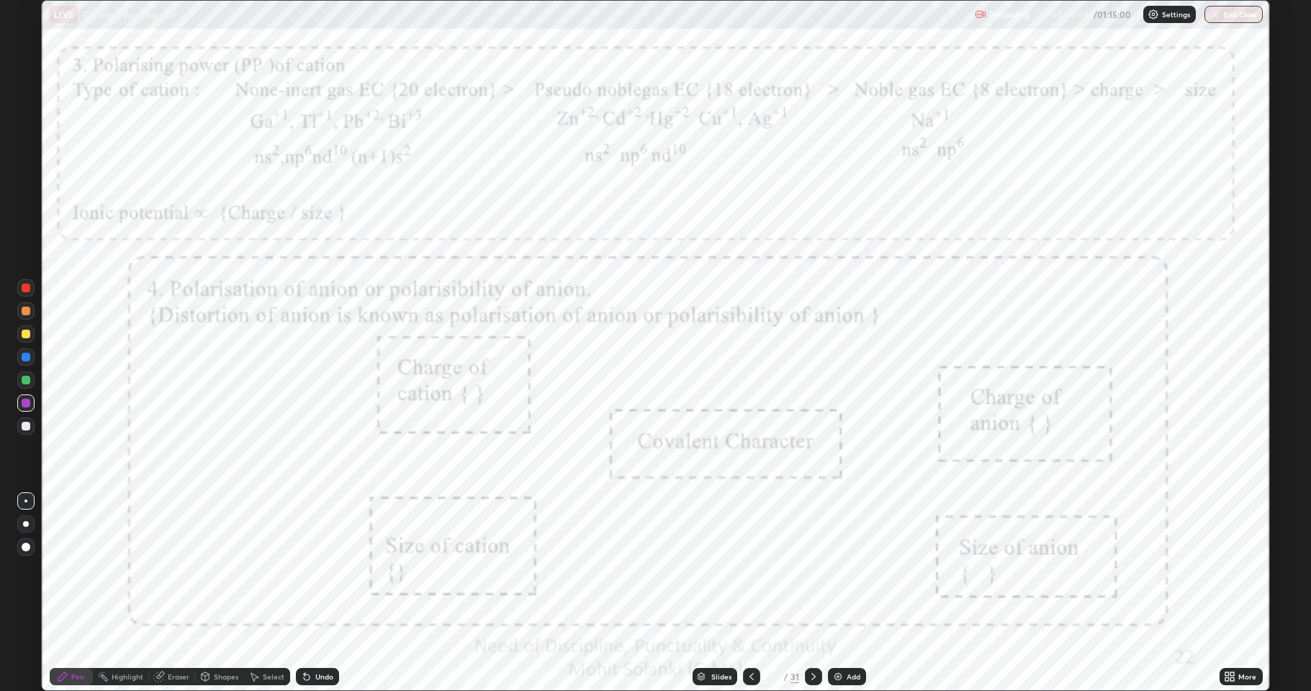
click at [26, 403] on div at bounding box center [26, 403] width 9 height 9
click at [746, 569] on icon at bounding box center [752, 677] width 12 height 12
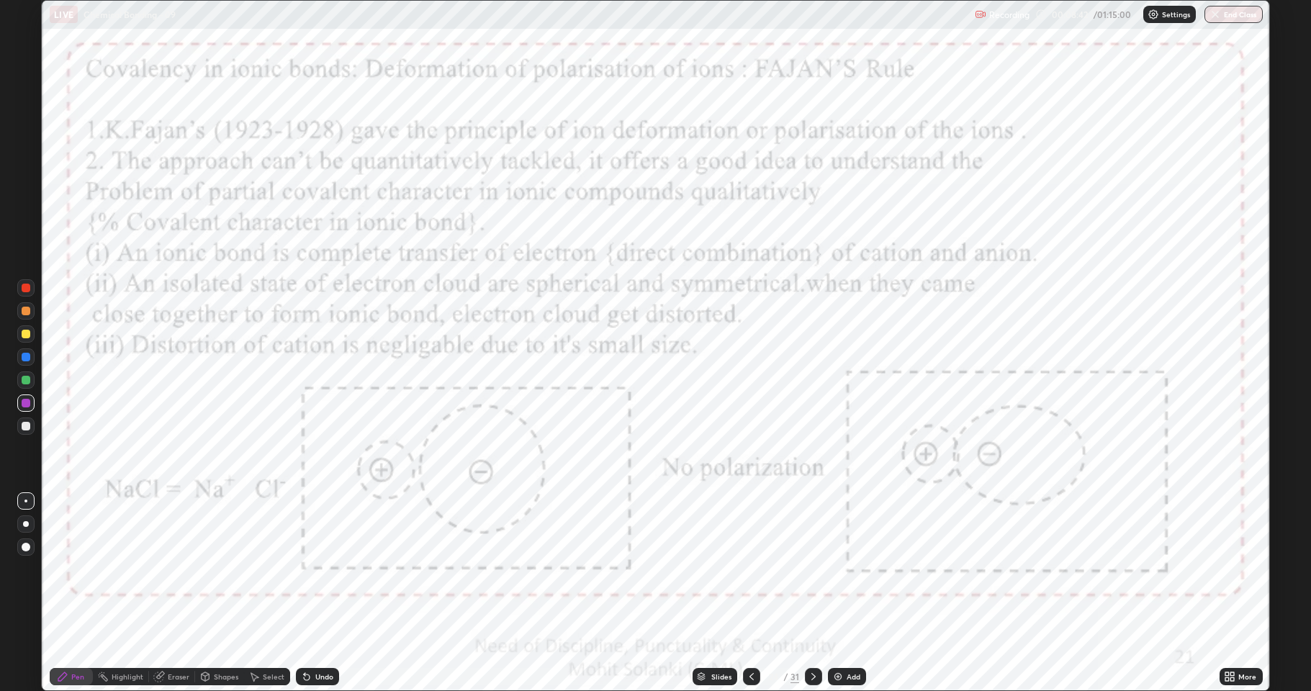
click at [805, 569] on div at bounding box center [813, 676] width 17 height 17
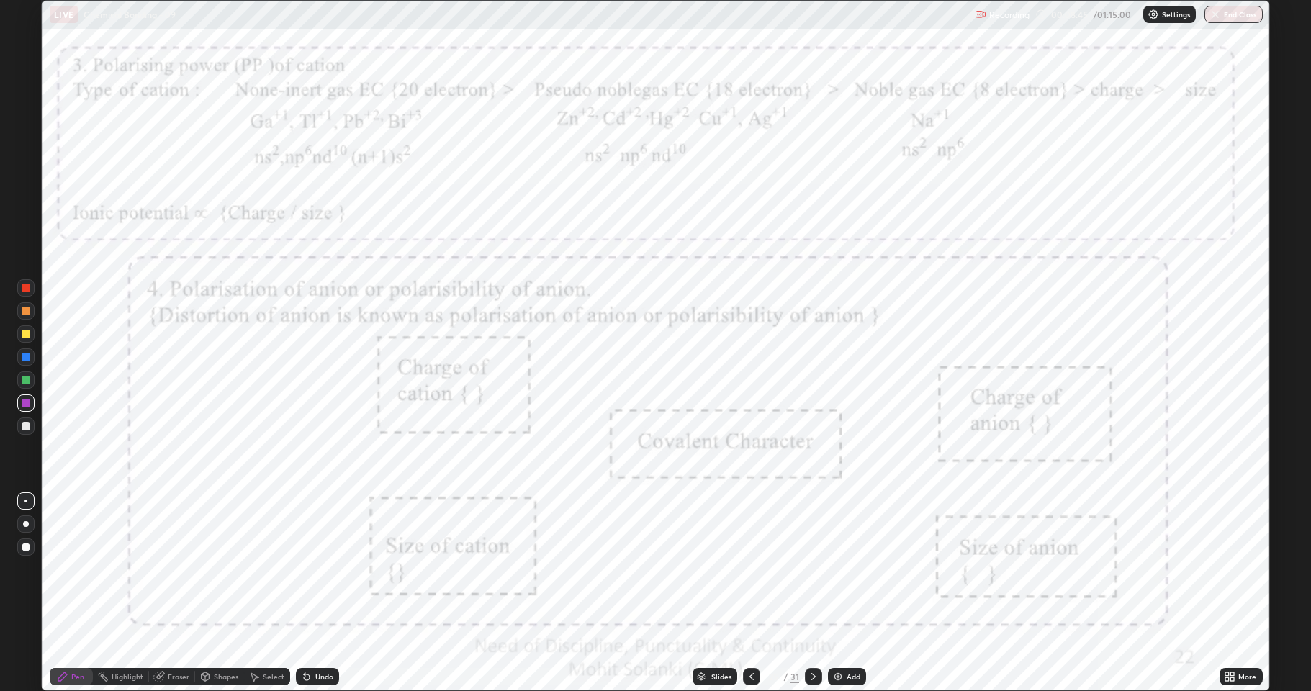
click at [24, 405] on div at bounding box center [26, 403] width 9 height 9
click at [21, 338] on div at bounding box center [25, 333] width 17 height 17
click at [30, 359] on div at bounding box center [26, 357] width 9 height 9
click at [812, 569] on icon at bounding box center [814, 677] width 12 height 12
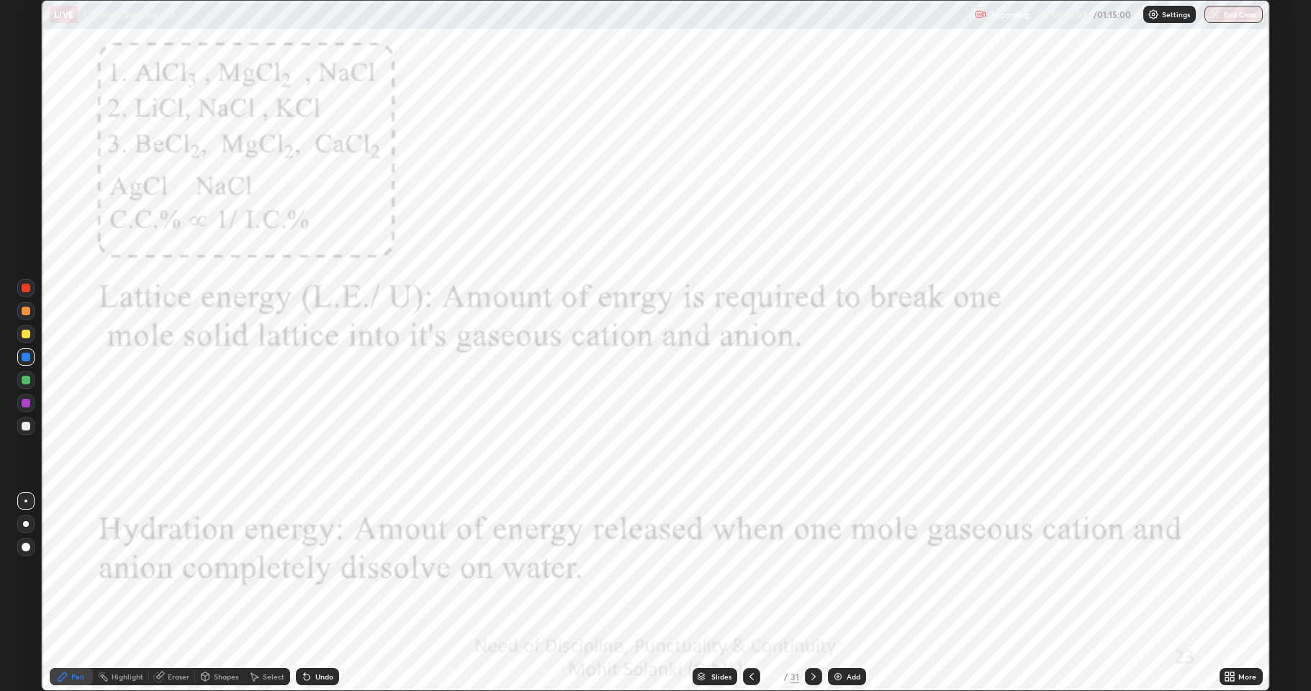
click at [24, 406] on div at bounding box center [26, 403] width 9 height 9
click at [809, 569] on icon at bounding box center [814, 677] width 12 height 12
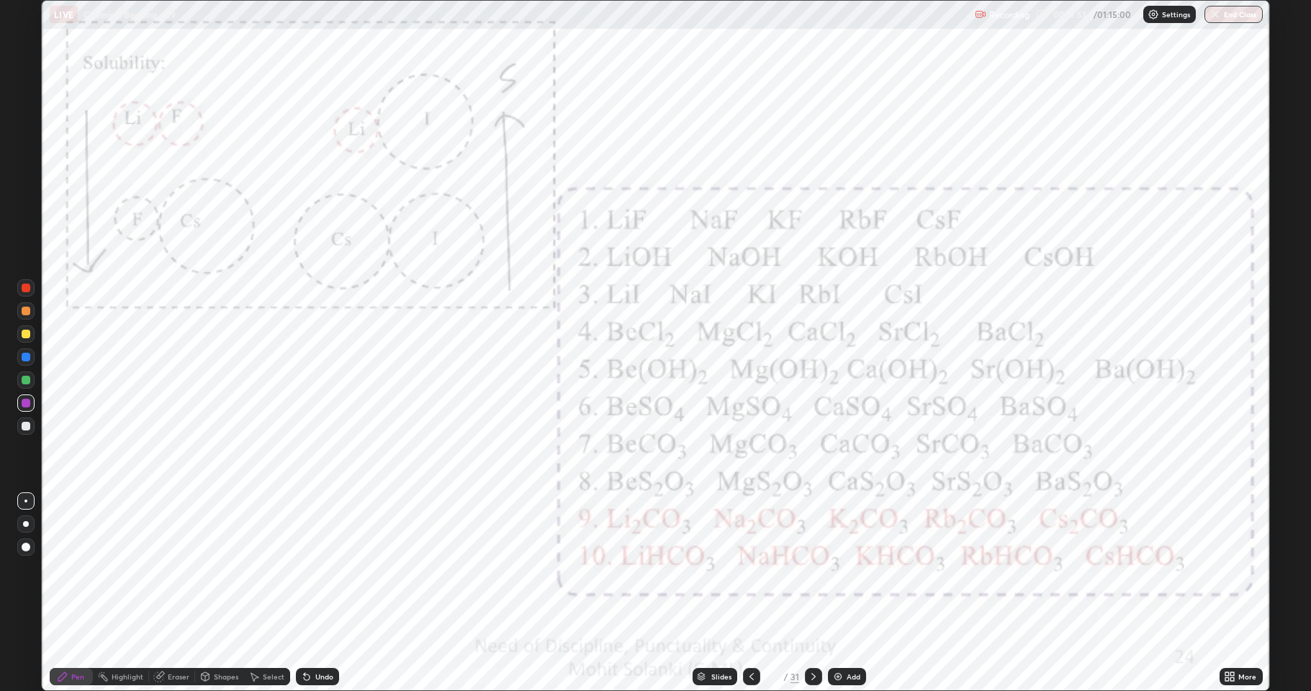
click at [746, 569] on icon at bounding box center [752, 677] width 12 height 12
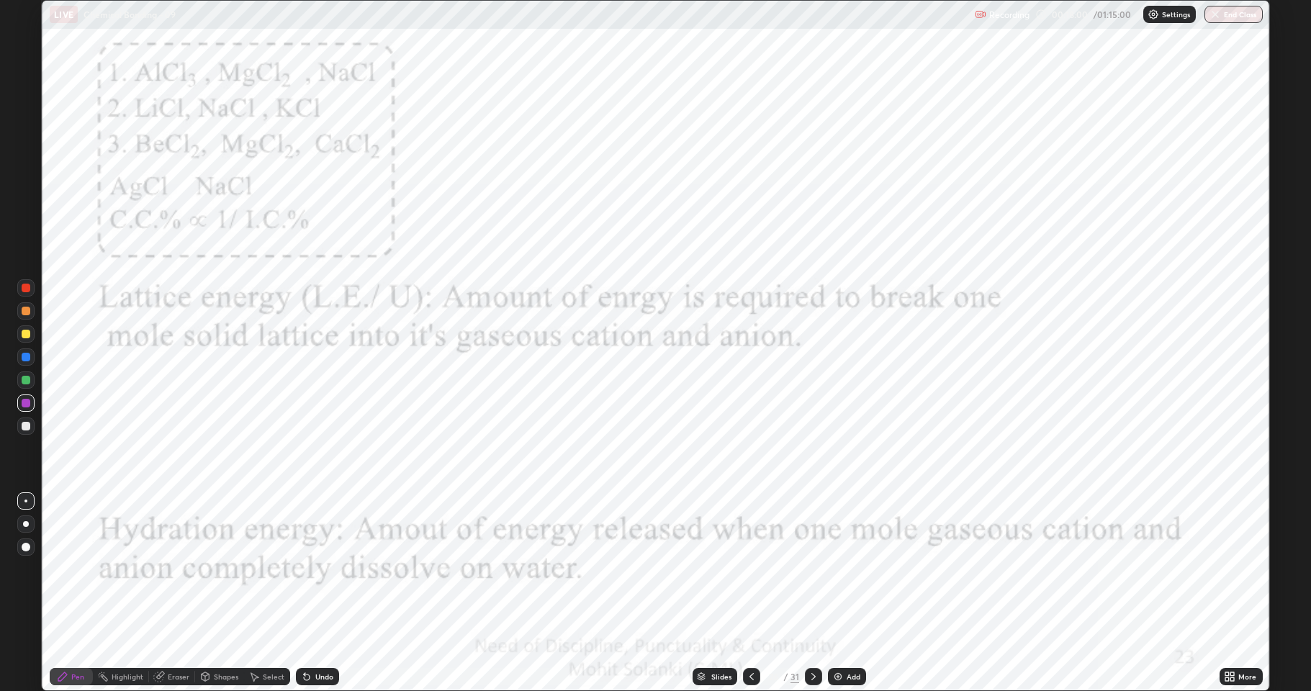
click at [25, 407] on div at bounding box center [26, 403] width 9 height 9
click at [26, 406] on div at bounding box center [26, 403] width 9 height 9
click at [27, 426] on div at bounding box center [26, 426] width 9 height 9
click at [24, 382] on div at bounding box center [26, 380] width 9 height 9
click at [814, 569] on icon at bounding box center [814, 677] width 12 height 12
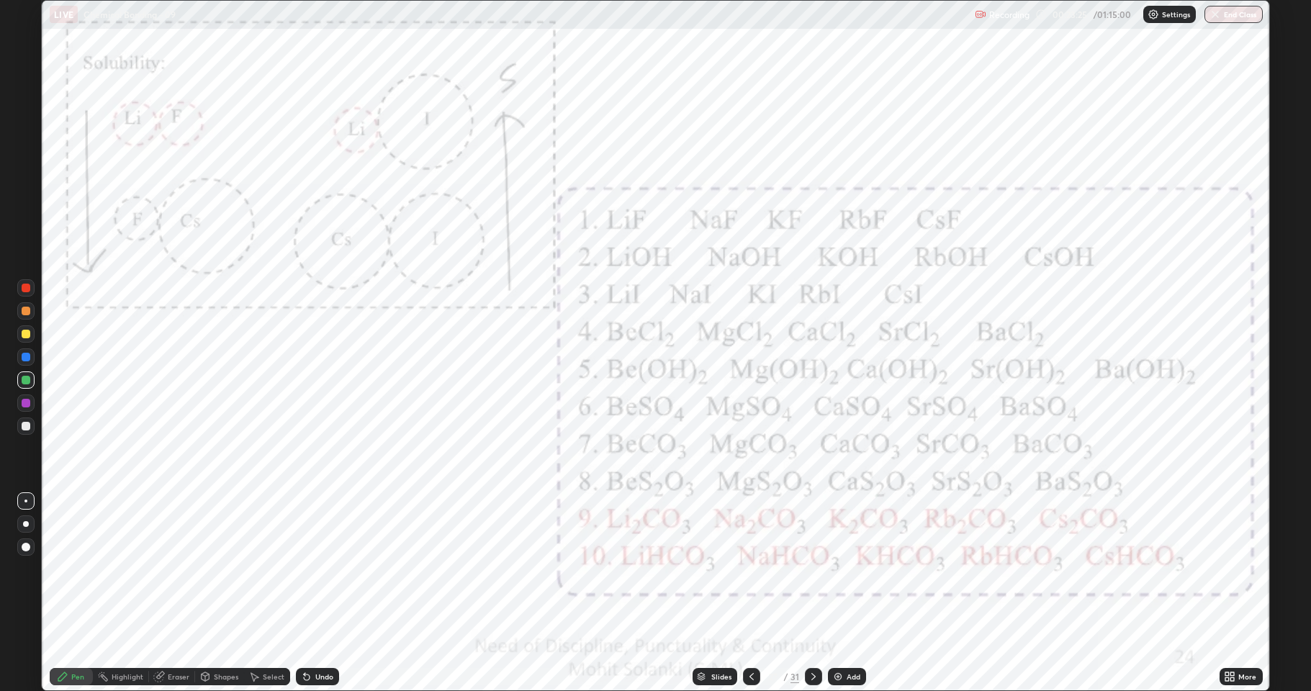
click at [32, 404] on div at bounding box center [25, 403] width 17 height 17
click at [755, 569] on div at bounding box center [751, 676] width 17 height 17
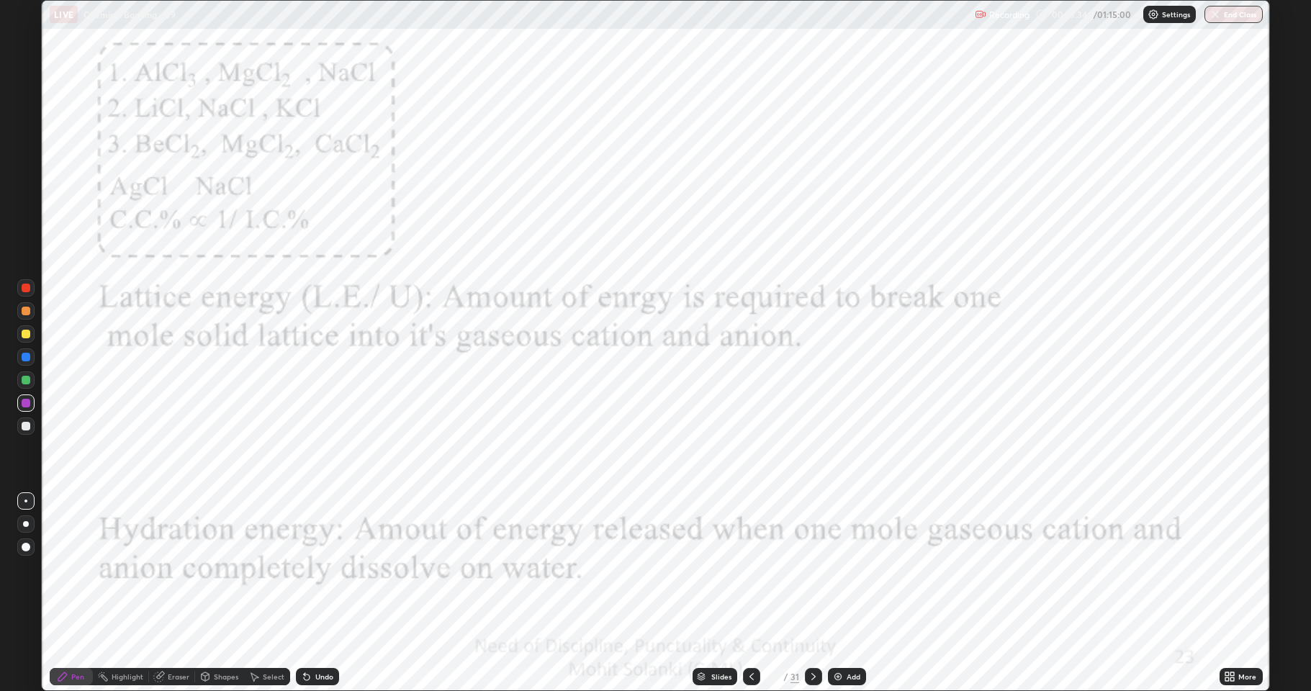
click at [835, 569] on img at bounding box center [838, 677] width 12 height 12
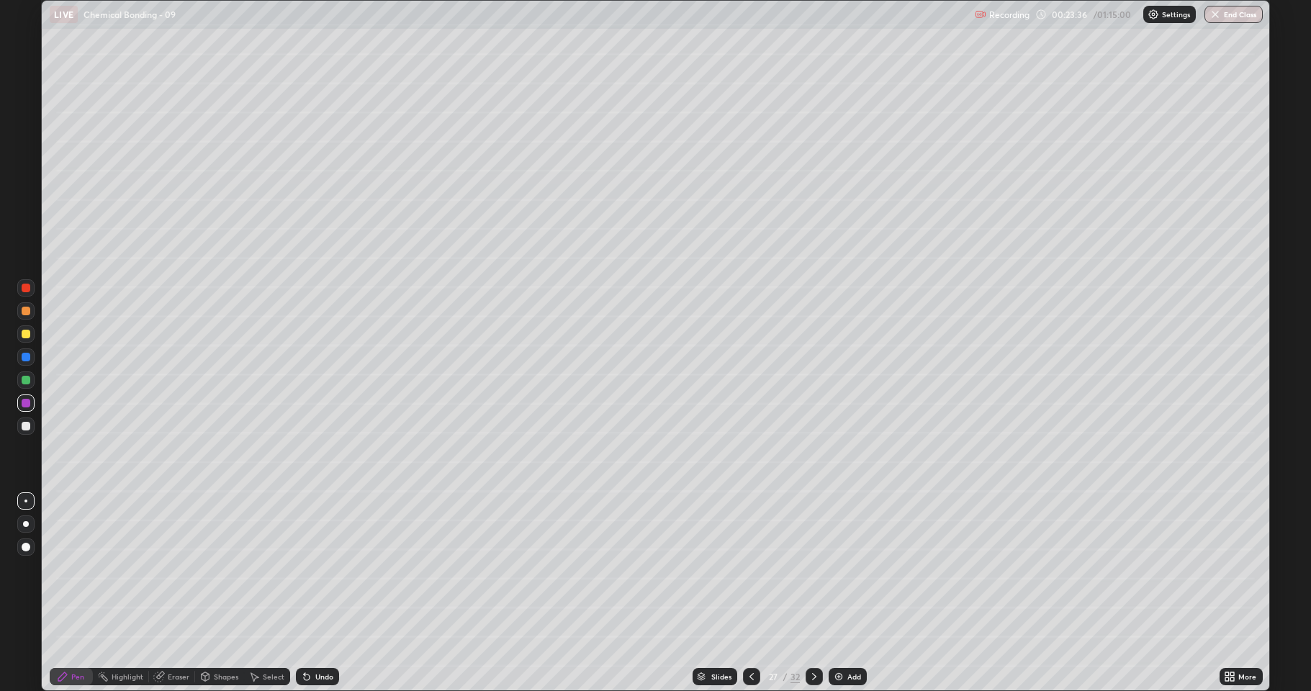
click at [24, 334] on div at bounding box center [26, 334] width 9 height 9
click at [29, 426] on div at bounding box center [26, 426] width 9 height 9
click at [307, 569] on icon at bounding box center [307, 678] width 6 height 6
click at [308, 569] on icon at bounding box center [307, 677] width 12 height 12
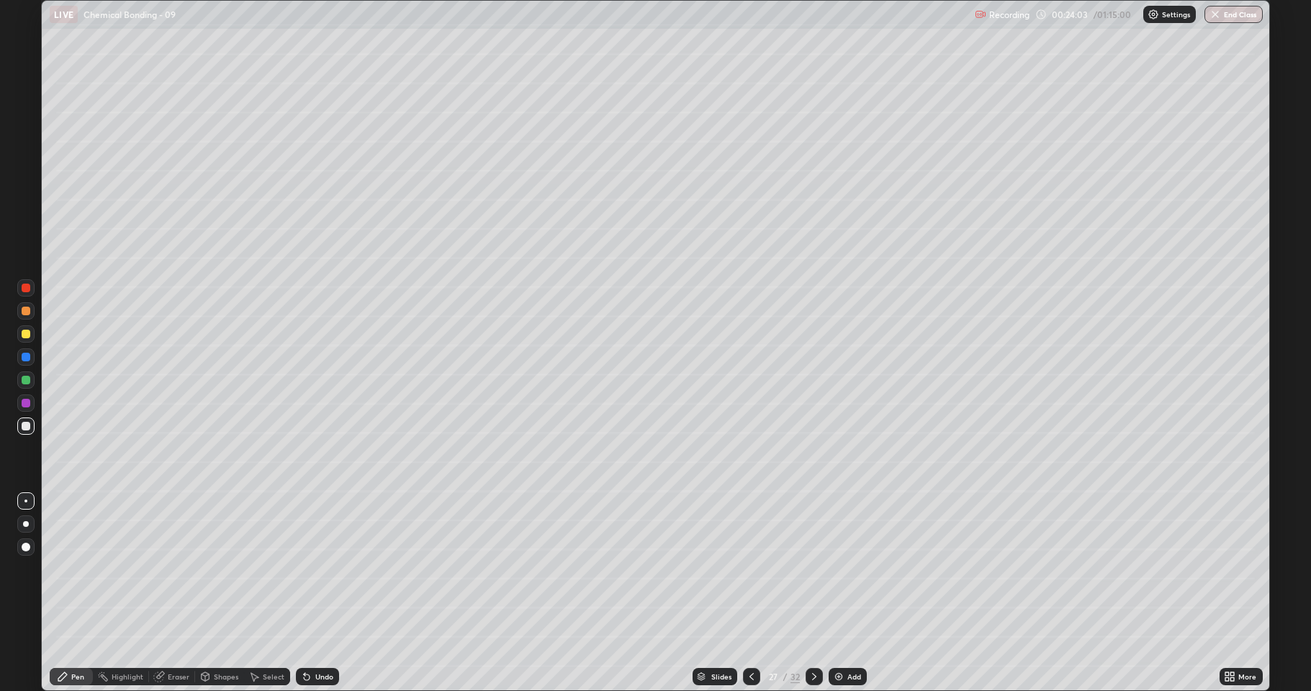
click at [307, 569] on icon at bounding box center [307, 678] width 6 height 6
click at [24, 333] on div at bounding box center [26, 334] width 9 height 9
click at [315, 569] on div "Undo" at bounding box center [324, 676] width 18 height 7
click at [311, 569] on div "Undo" at bounding box center [317, 676] width 43 height 17
click at [315, 569] on div "Undo" at bounding box center [324, 676] width 18 height 7
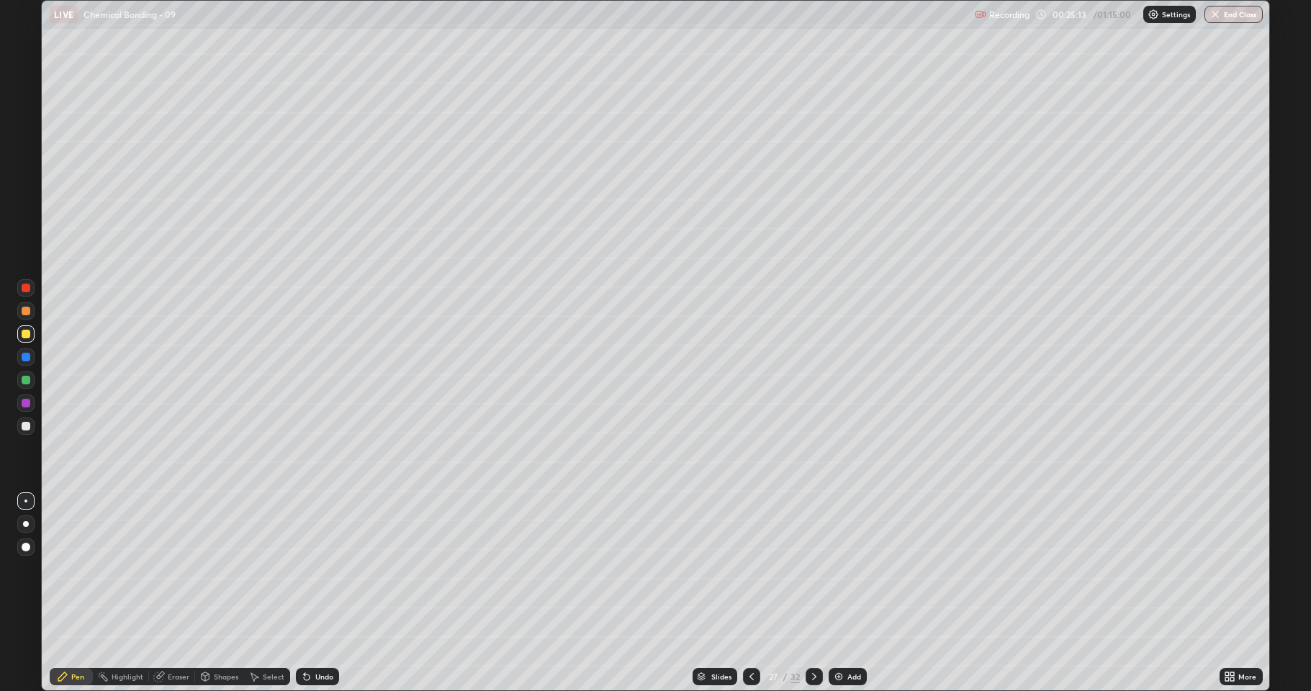
click at [313, 569] on div "Undo" at bounding box center [317, 676] width 43 height 17
click at [315, 569] on div "Undo" at bounding box center [317, 676] width 43 height 17
click at [315, 569] on div "Undo" at bounding box center [324, 676] width 18 height 7
click at [318, 569] on div "Undo" at bounding box center [317, 676] width 43 height 17
click at [332, 569] on div "Undo" at bounding box center [317, 676] width 43 height 17
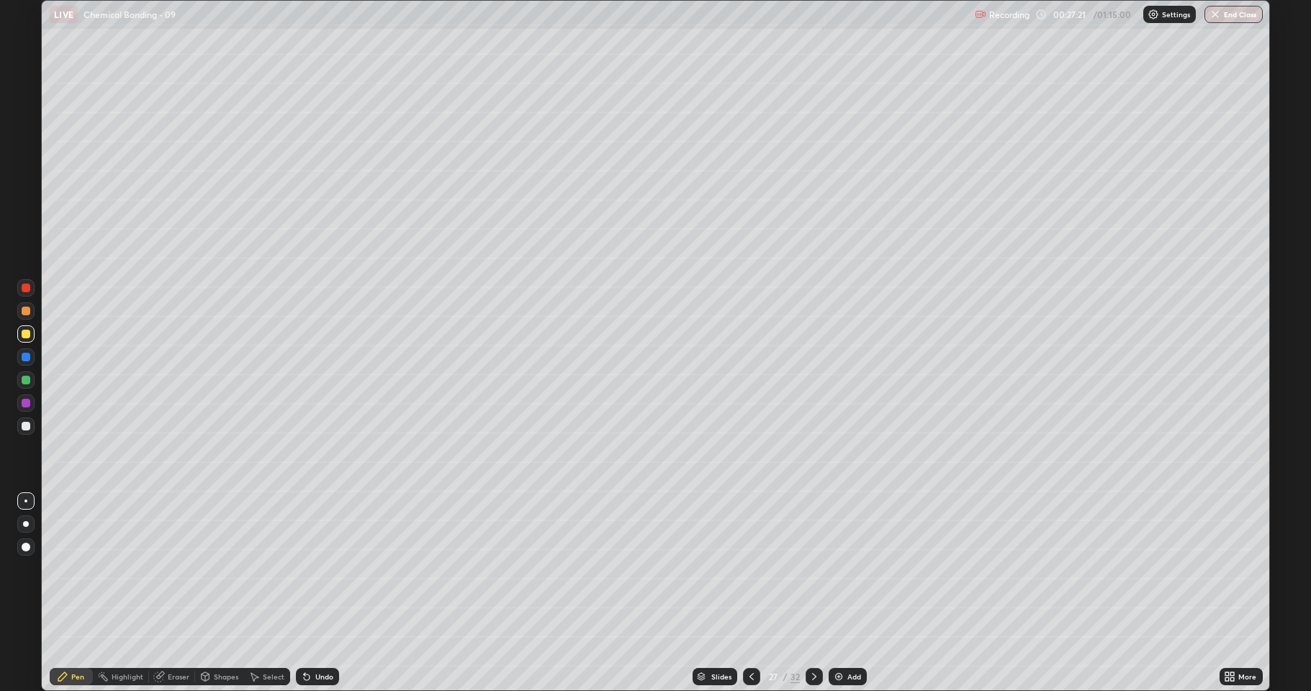
click at [812, 569] on icon at bounding box center [814, 676] width 4 height 7
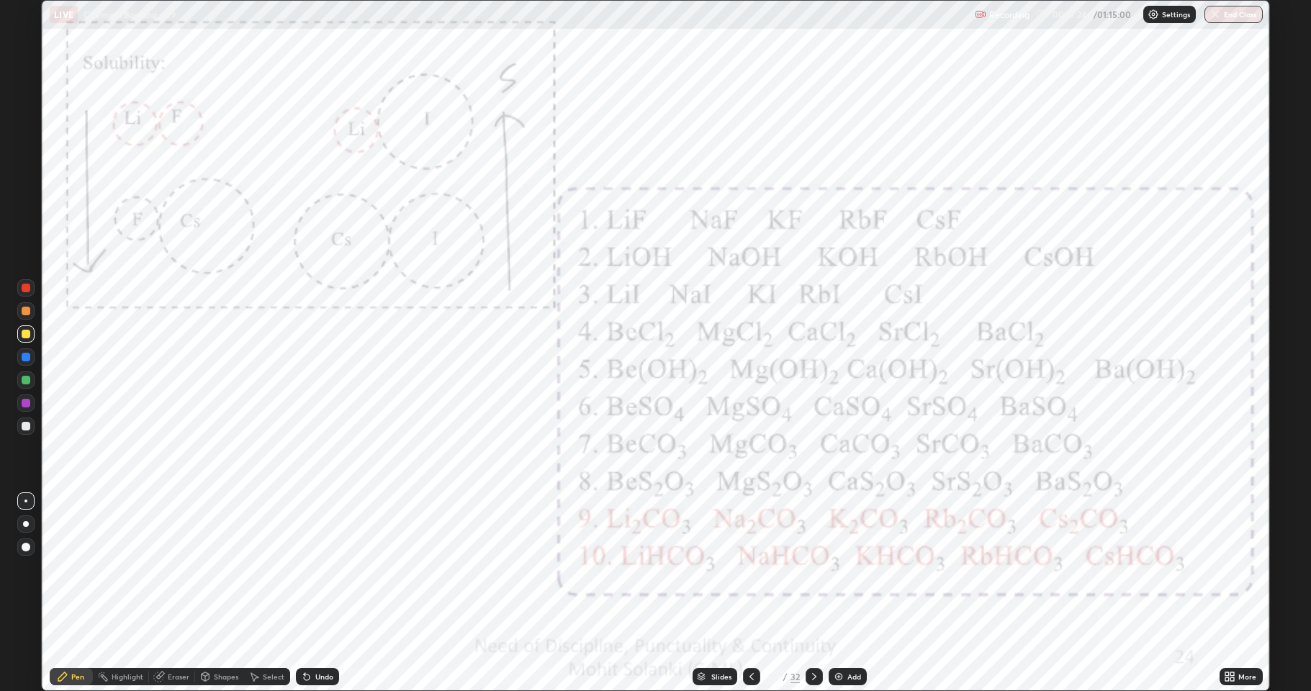
click at [24, 404] on div at bounding box center [26, 403] width 9 height 9
click at [26, 335] on div at bounding box center [26, 334] width 9 height 9
click at [27, 357] on div at bounding box center [26, 357] width 9 height 9
click at [308, 569] on icon at bounding box center [307, 677] width 12 height 12
click at [328, 569] on div "Undo" at bounding box center [324, 676] width 18 height 7
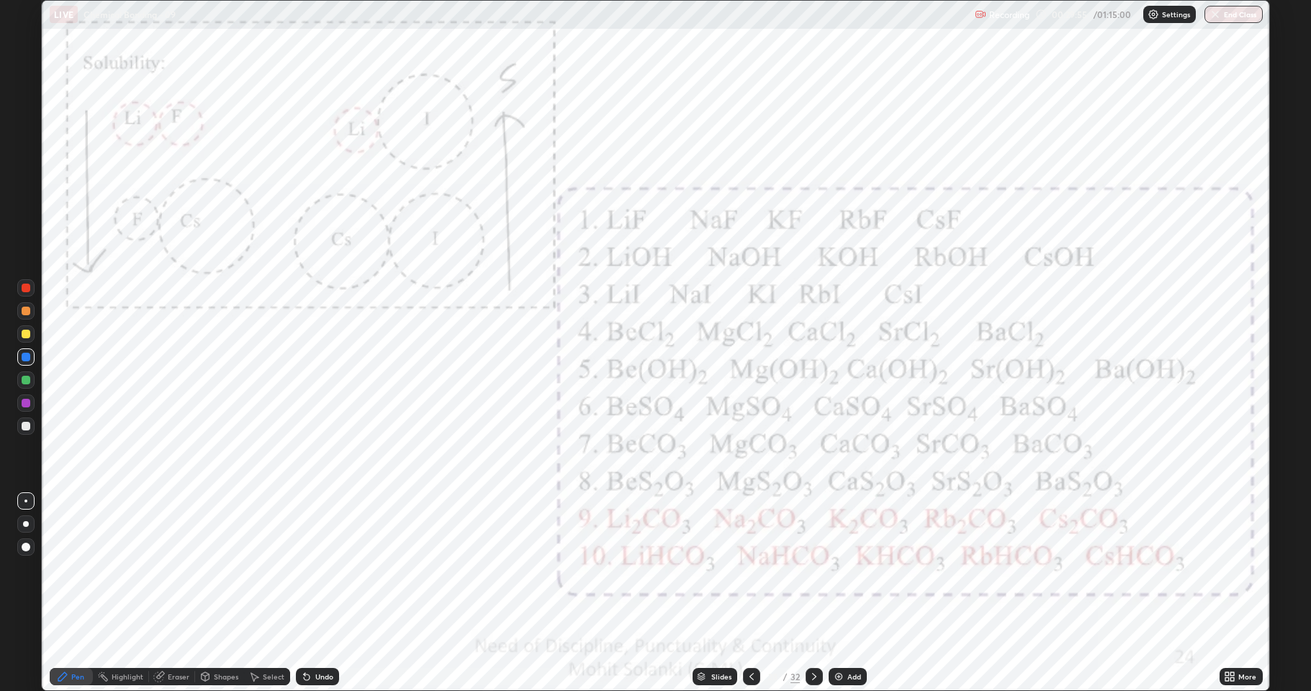
click at [750, 569] on icon at bounding box center [752, 677] width 12 height 12
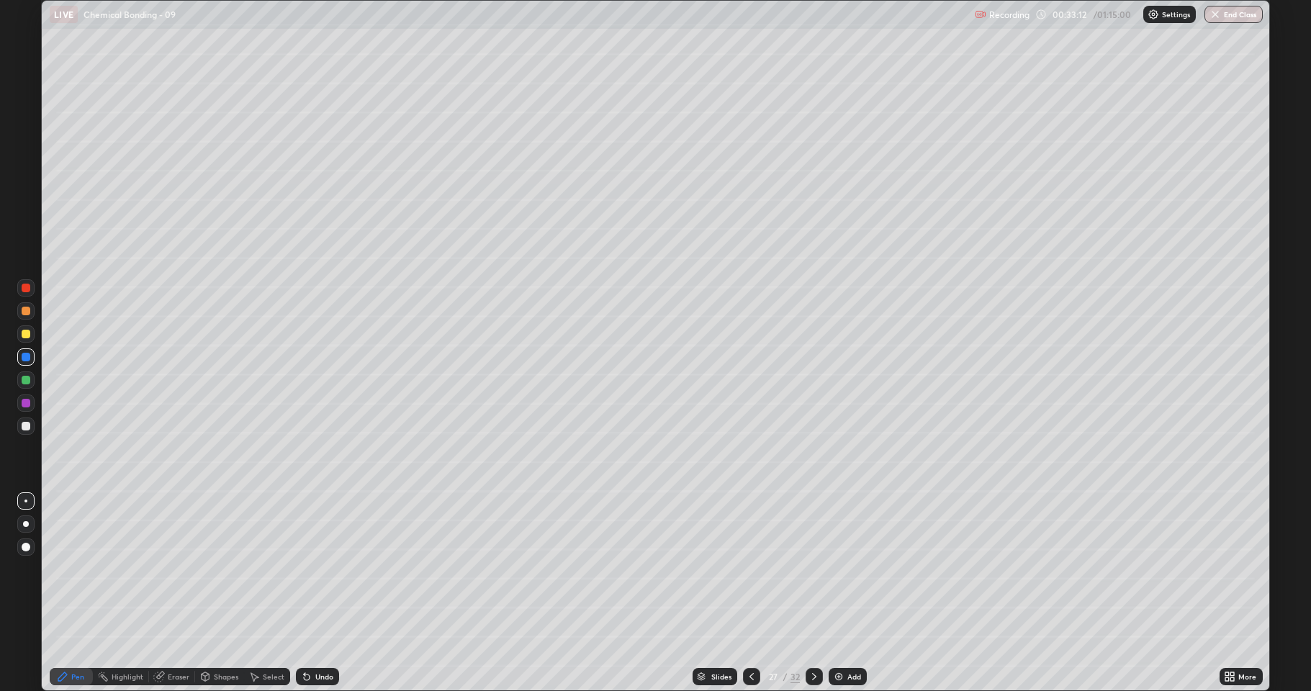
click at [810, 569] on icon at bounding box center [815, 677] width 12 height 12
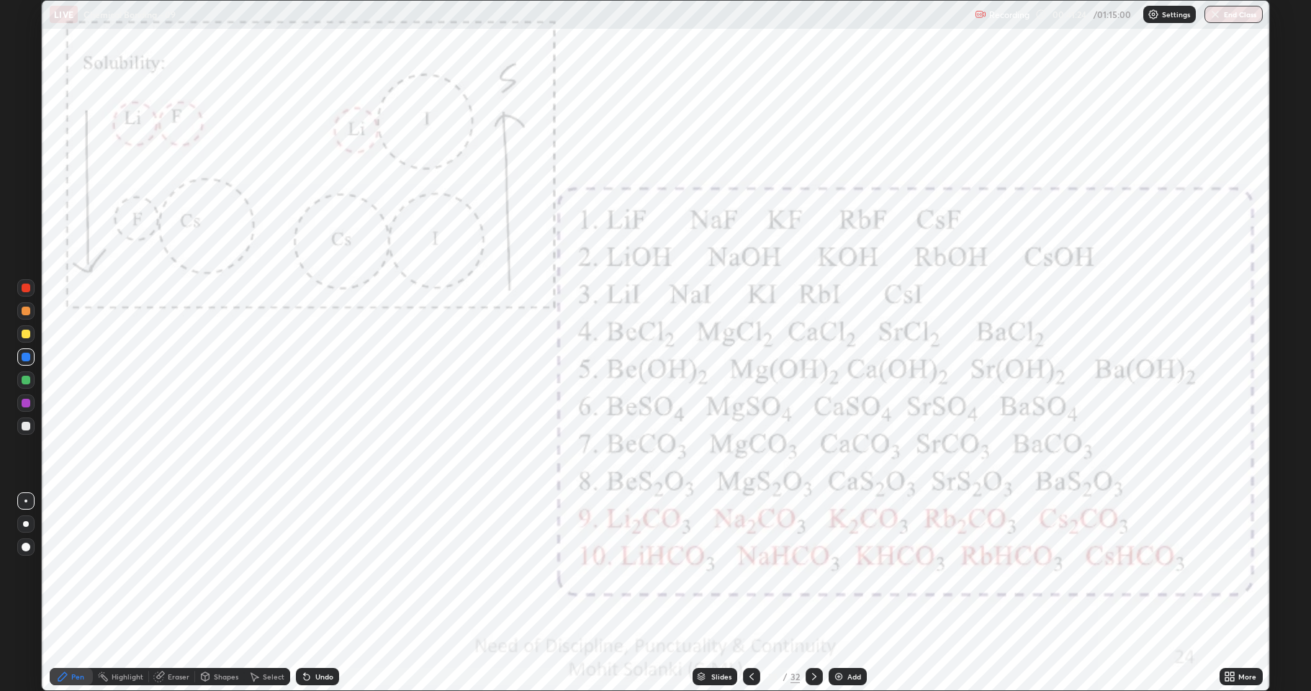
click at [845, 569] on div "Add" at bounding box center [848, 676] width 38 height 17
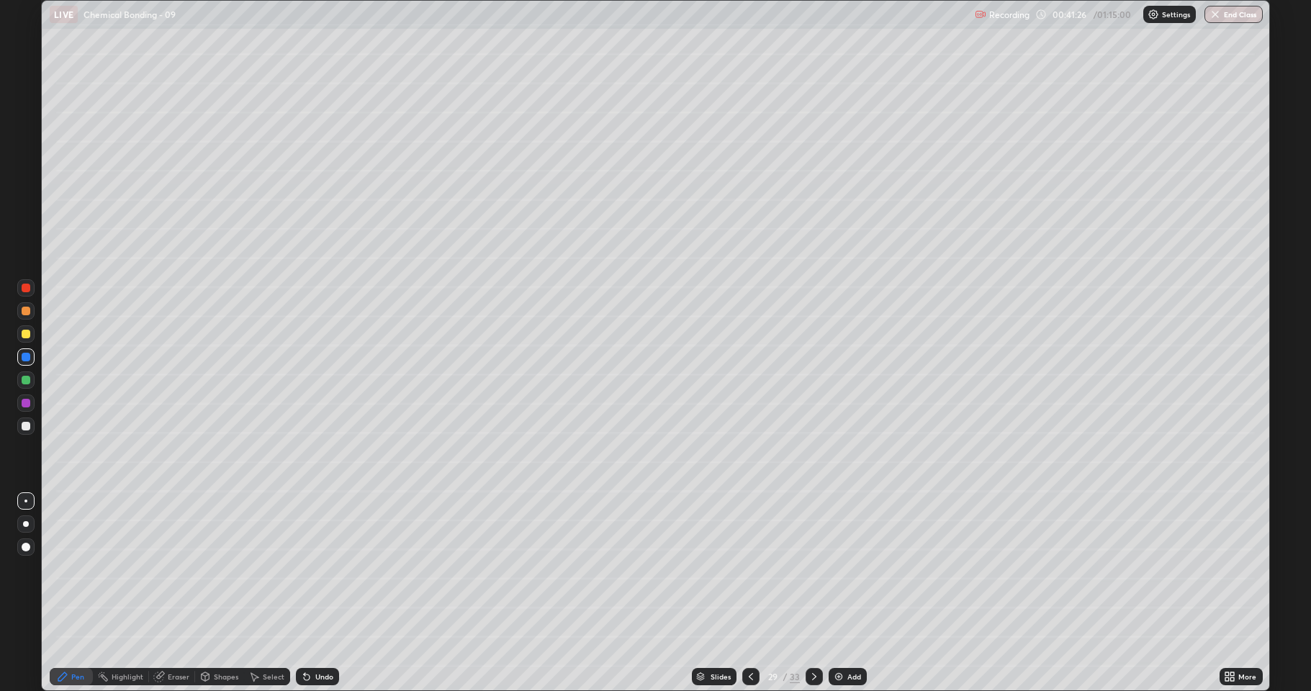
click at [24, 426] on div at bounding box center [26, 426] width 9 height 9
click at [318, 569] on div "Undo" at bounding box center [317, 676] width 43 height 17
click at [320, 569] on div "Undo" at bounding box center [314, 677] width 49 height 29
click at [308, 569] on icon at bounding box center [307, 677] width 12 height 12
click at [307, 569] on icon at bounding box center [307, 677] width 12 height 12
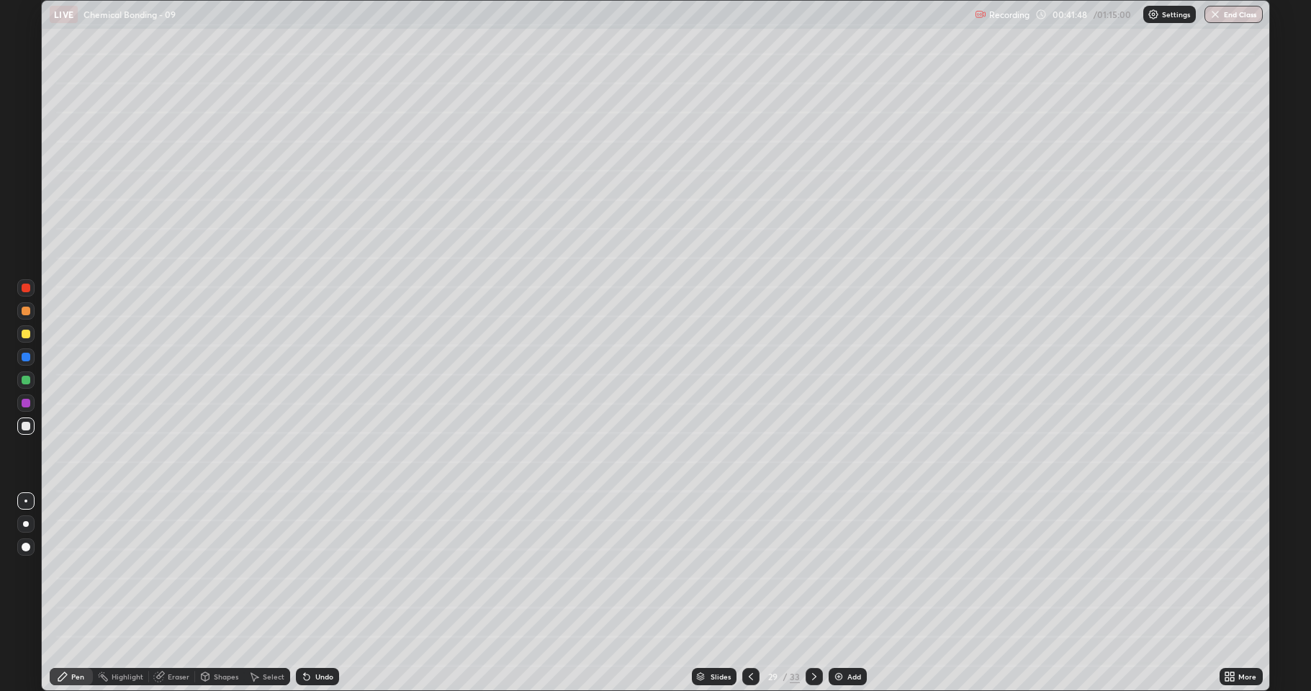
click at [312, 569] on div "Undo" at bounding box center [317, 676] width 43 height 17
click at [317, 569] on div "Undo" at bounding box center [324, 676] width 18 height 7
click at [22, 337] on div at bounding box center [26, 334] width 9 height 9
click at [27, 429] on div at bounding box center [26, 426] width 9 height 9
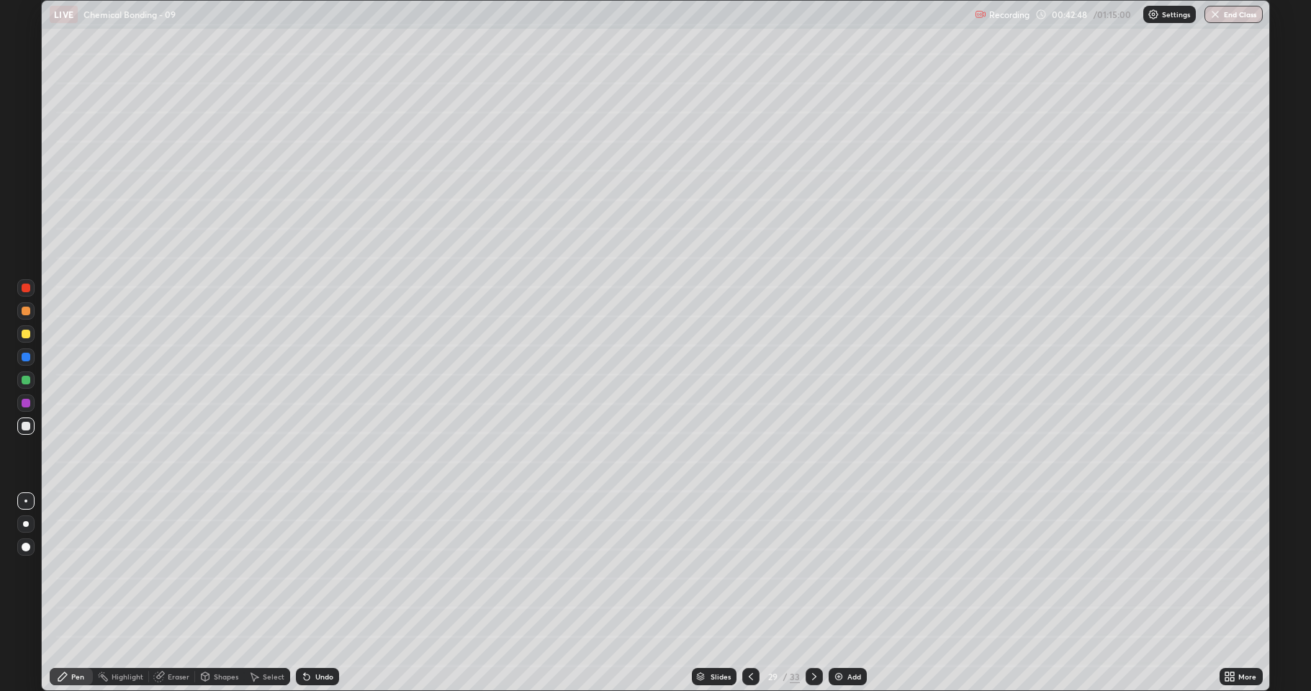
click at [219, 569] on div "Shapes" at bounding box center [219, 676] width 49 height 17
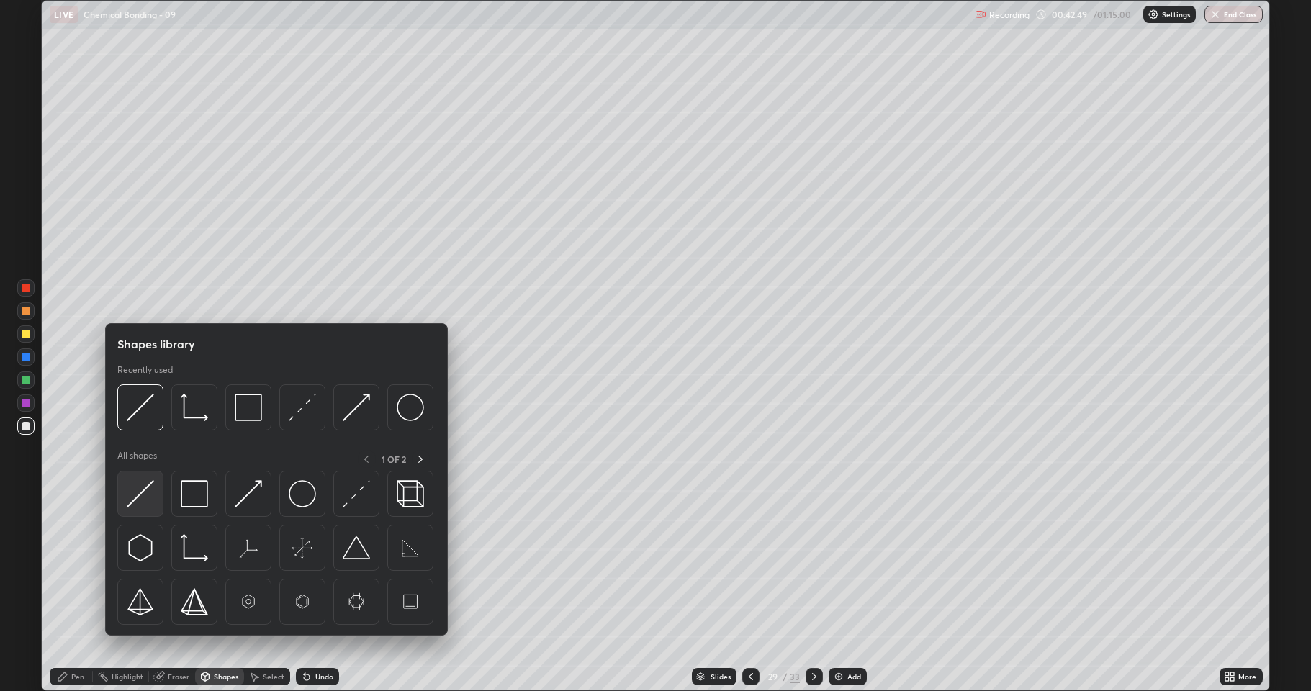
click at [148, 494] on img at bounding box center [140, 493] width 27 height 27
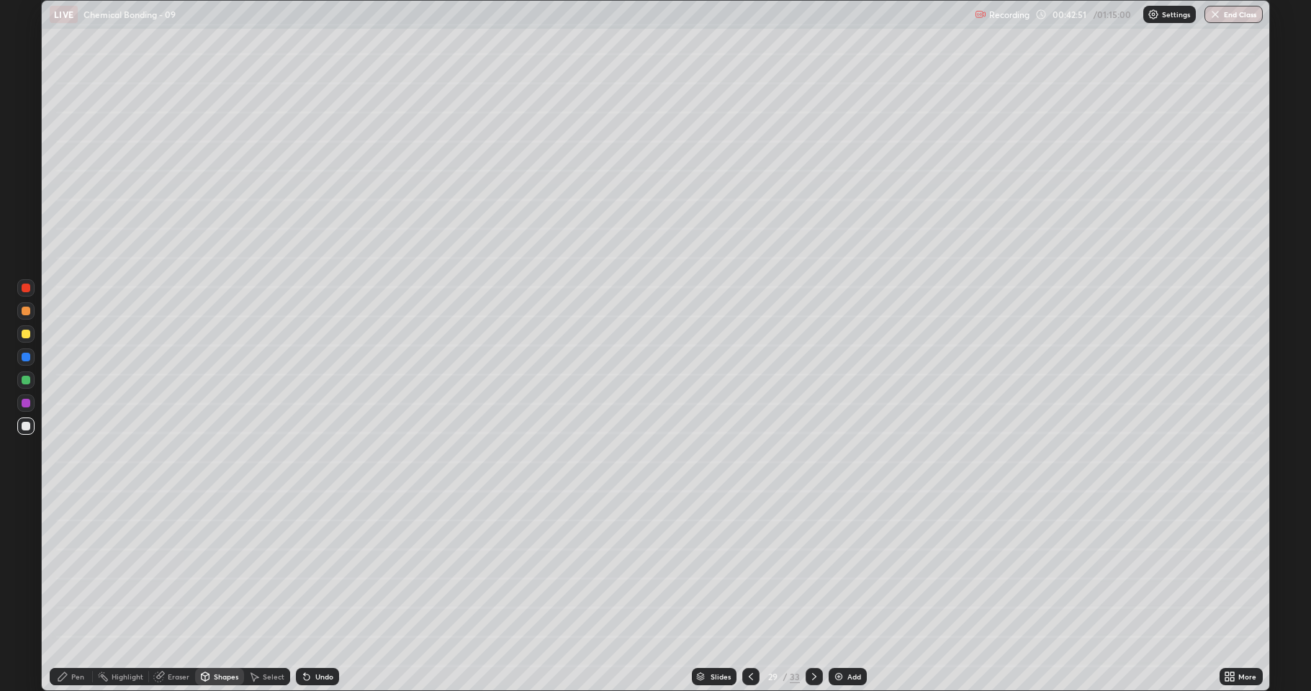
click at [316, 569] on div "Undo" at bounding box center [324, 676] width 18 height 7
click at [74, 569] on div "Pen" at bounding box center [77, 676] width 13 height 7
click at [22, 334] on div at bounding box center [26, 334] width 9 height 9
click at [24, 406] on div at bounding box center [26, 403] width 9 height 9
click at [215, 569] on div "Shapes" at bounding box center [226, 676] width 24 height 7
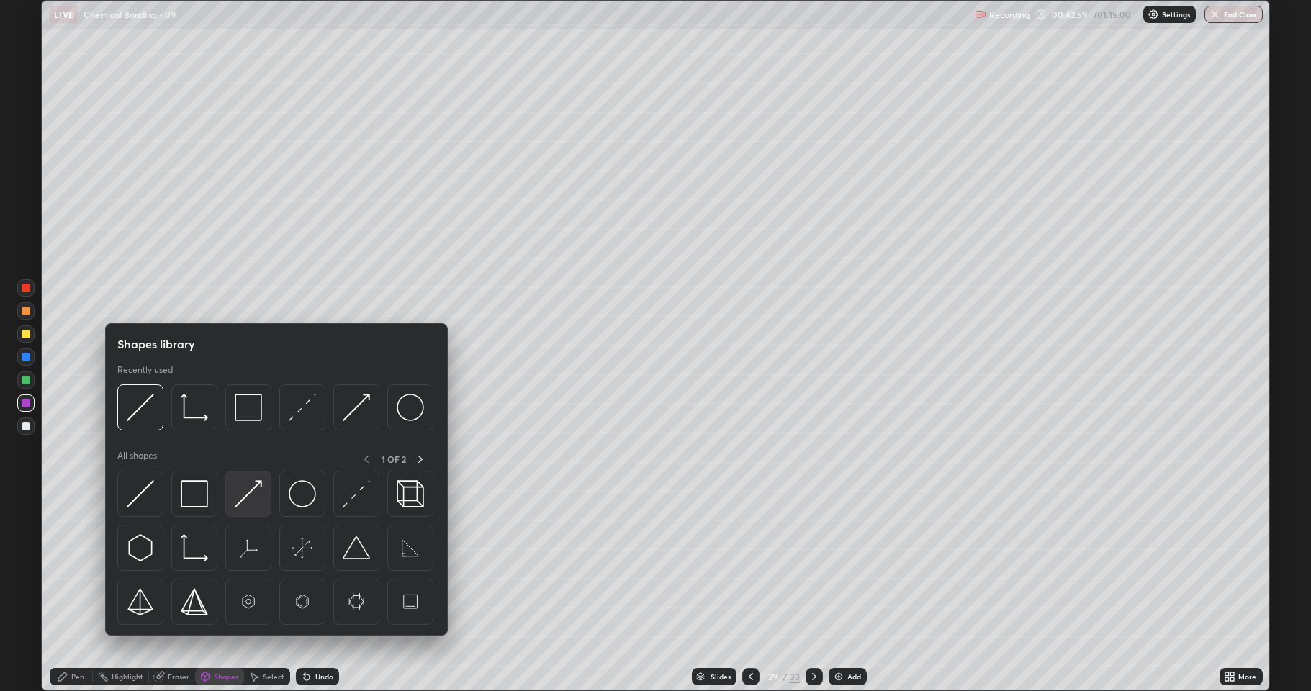
click at [245, 506] on img at bounding box center [248, 493] width 27 height 27
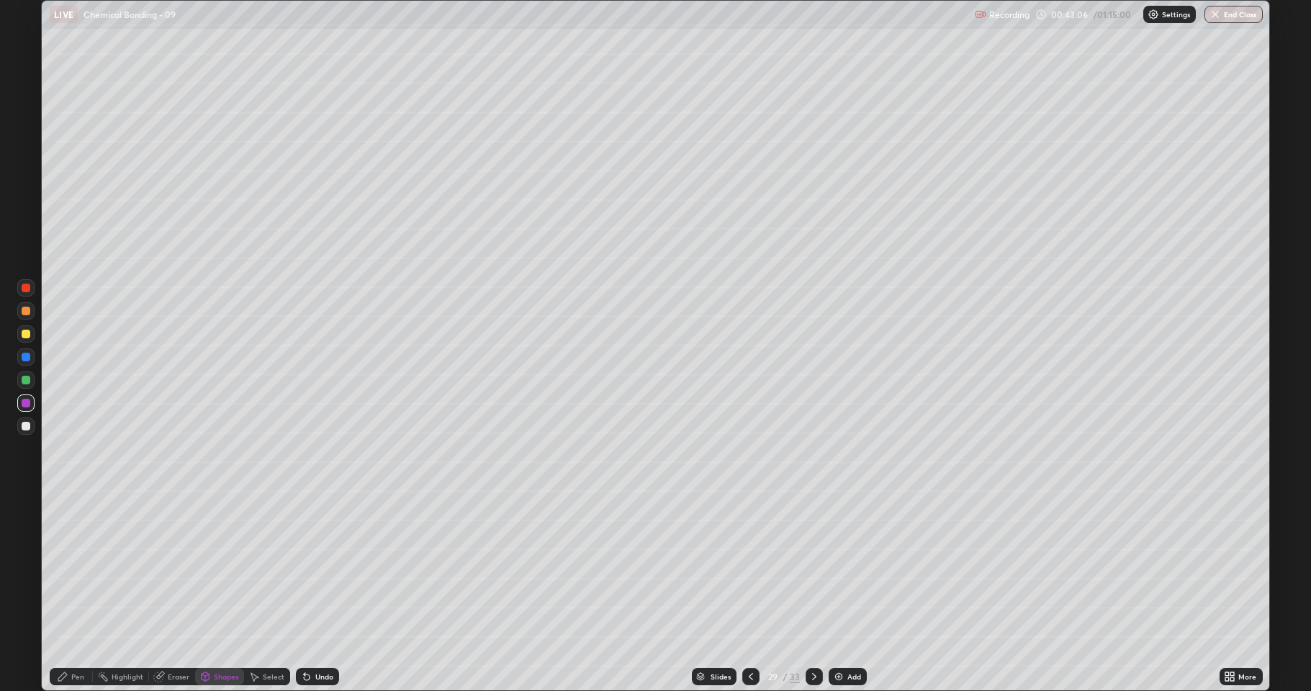
click at [30, 329] on div at bounding box center [25, 333] width 17 height 17
click at [63, 569] on div "Pen" at bounding box center [71, 677] width 43 height 29
click at [24, 431] on div at bounding box center [25, 426] width 17 height 17
click at [32, 406] on div at bounding box center [25, 403] width 17 height 17
click at [216, 569] on div "Shapes" at bounding box center [226, 676] width 24 height 7
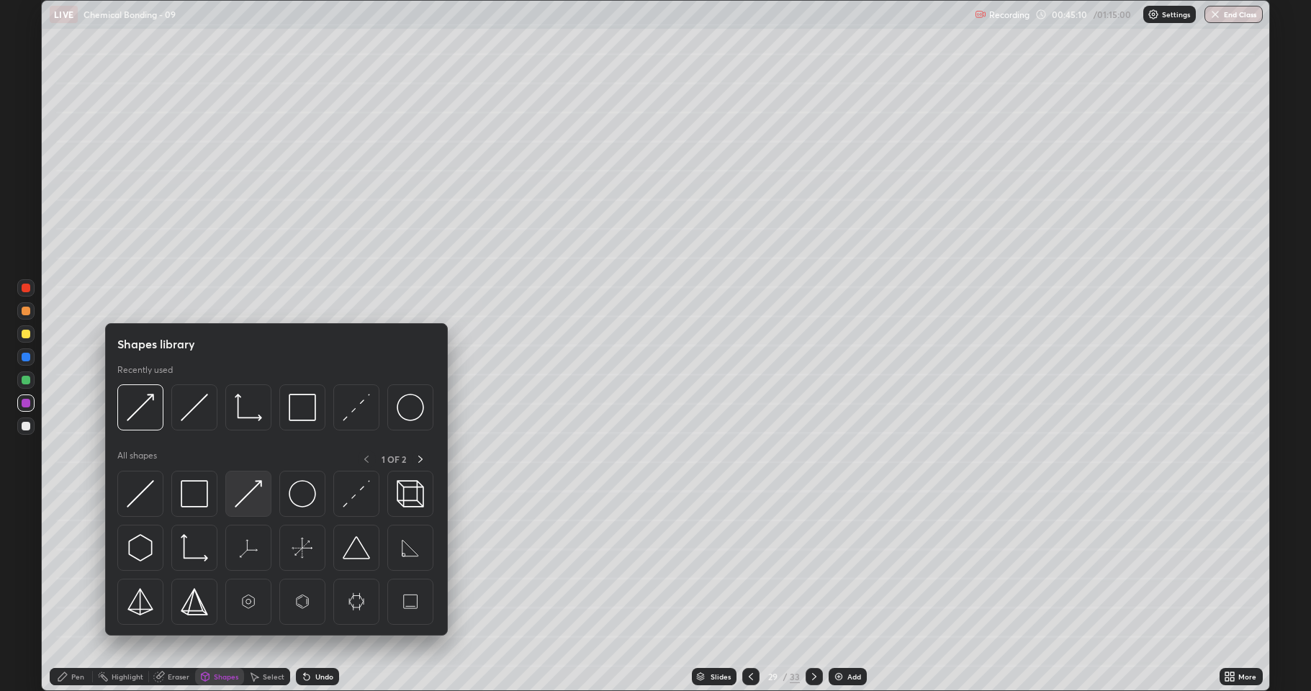
click at [250, 501] on img at bounding box center [248, 493] width 27 height 27
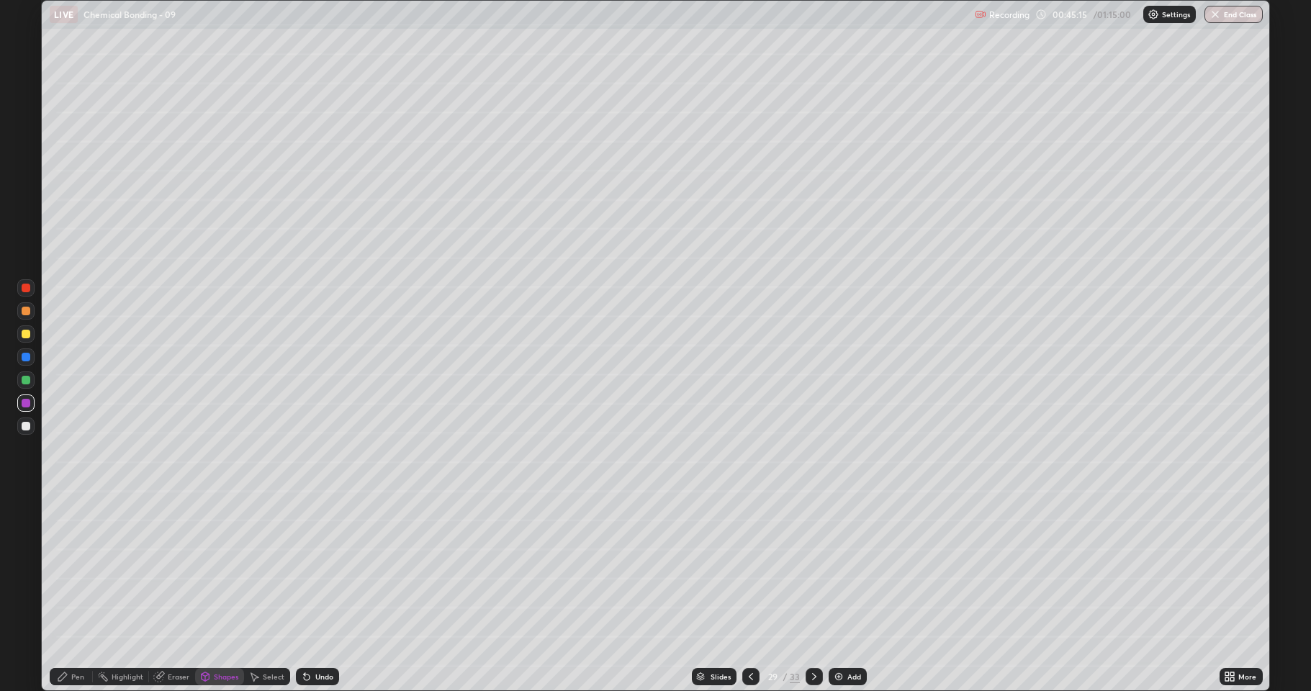
click at [79, 569] on div "Pen" at bounding box center [77, 676] width 13 height 7
click at [24, 426] on div at bounding box center [26, 426] width 9 height 9
click at [27, 380] on div at bounding box center [26, 380] width 9 height 9
click at [837, 569] on img at bounding box center [839, 677] width 12 height 12
click at [27, 338] on div at bounding box center [25, 333] width 17 height 17
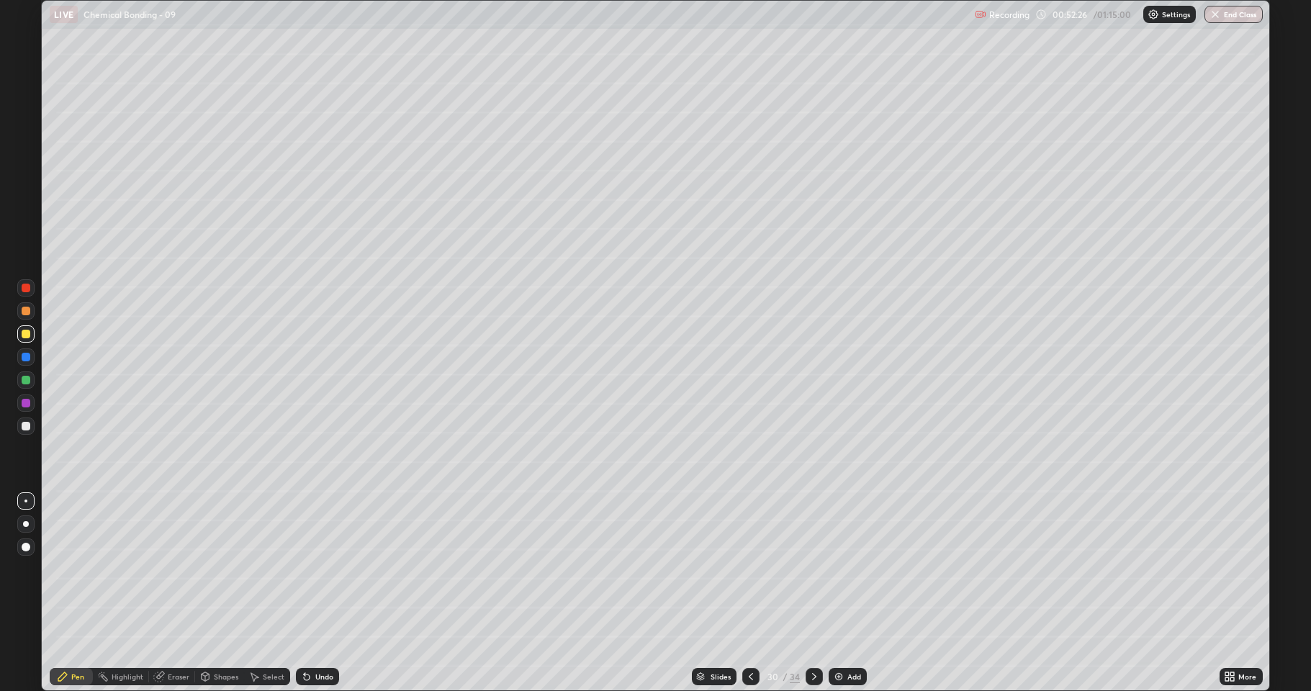
click at [29, 429] on div at bounding box center [26, 426] width 9 height 9
click at [220, 569] on div "Shapes" at bounding box center [219, 676] width 49 height 17
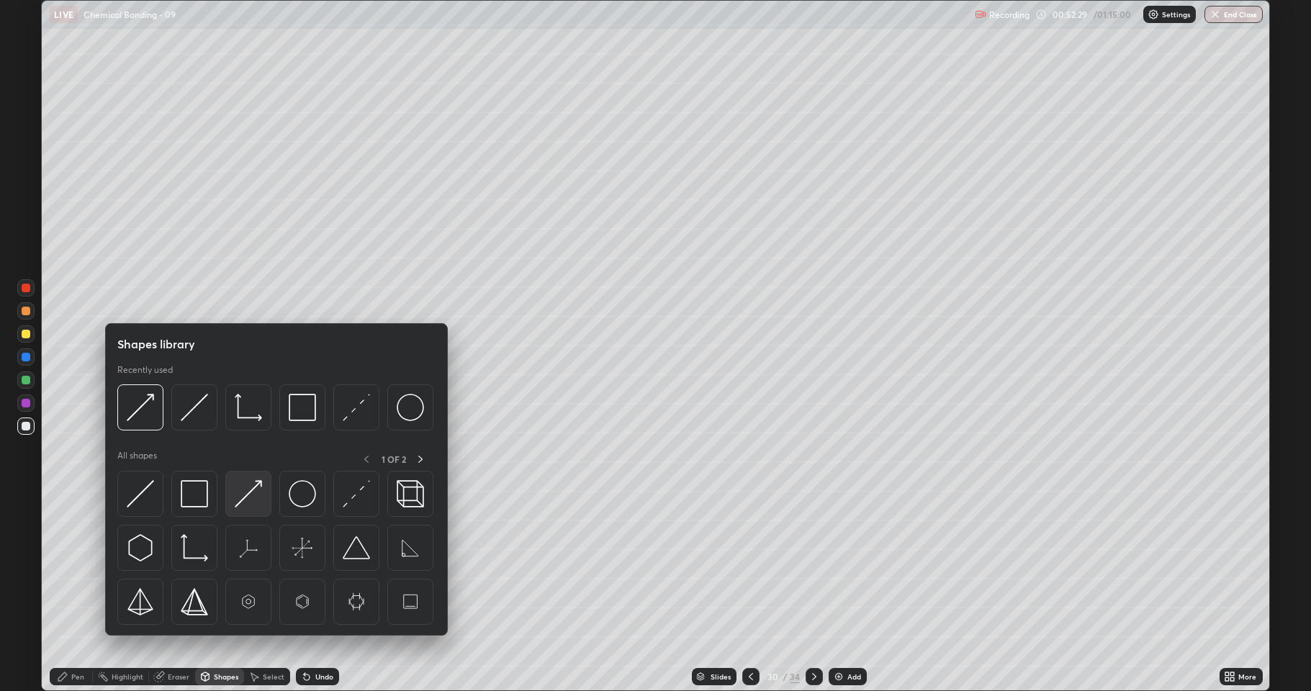
click at [243, 506] on img at bounding box center [248, 493] width 27 height 27
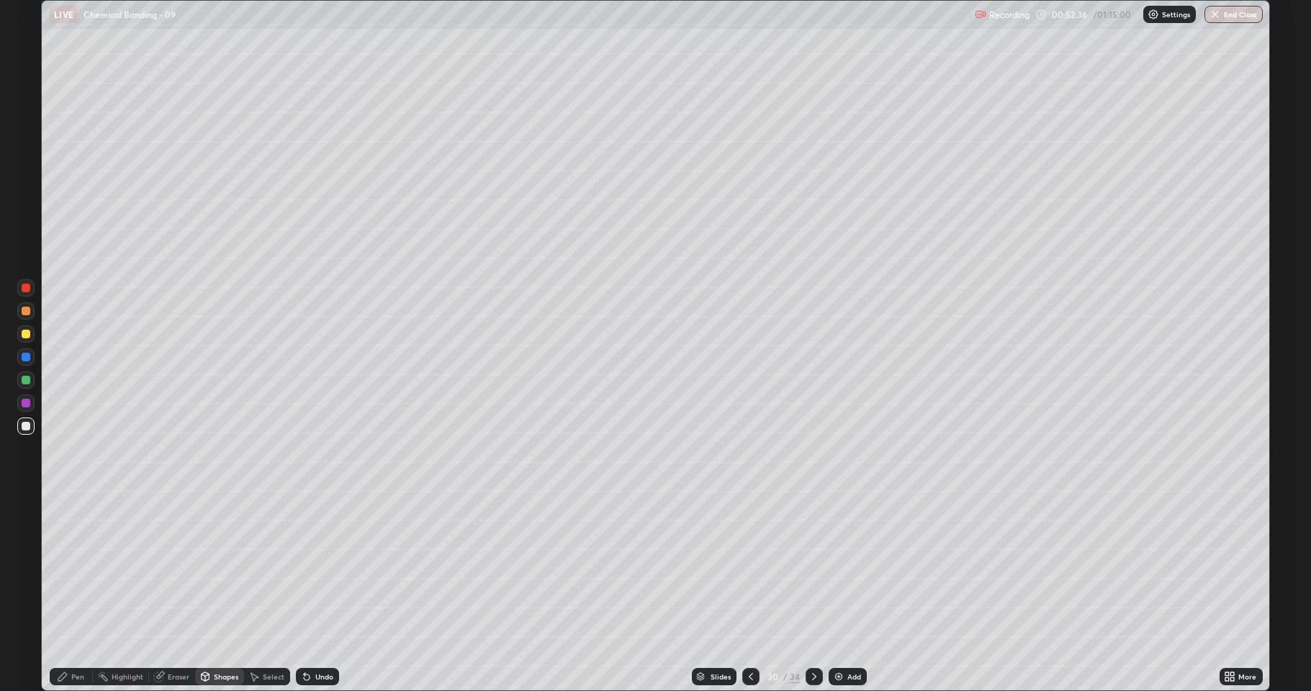
click at [305, 569] on icon at bounding box center [307, 678] width 6 height 6
click at [23, 339] on div at bounding box center [25, 333] width 17 height 17
click at [210, 569] on icon at bounding box center [205, 677] width 12 height 12
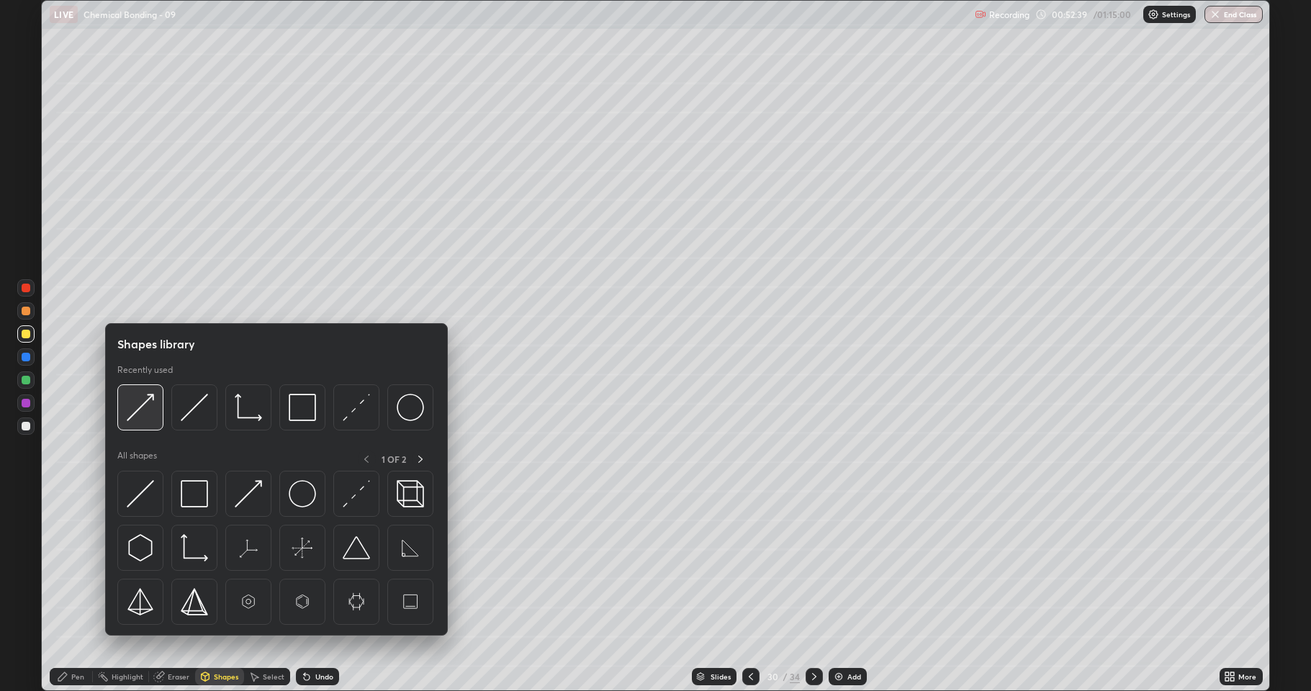
click at [144, 422] on div at bounding box center [140, 408] width 46 height 46
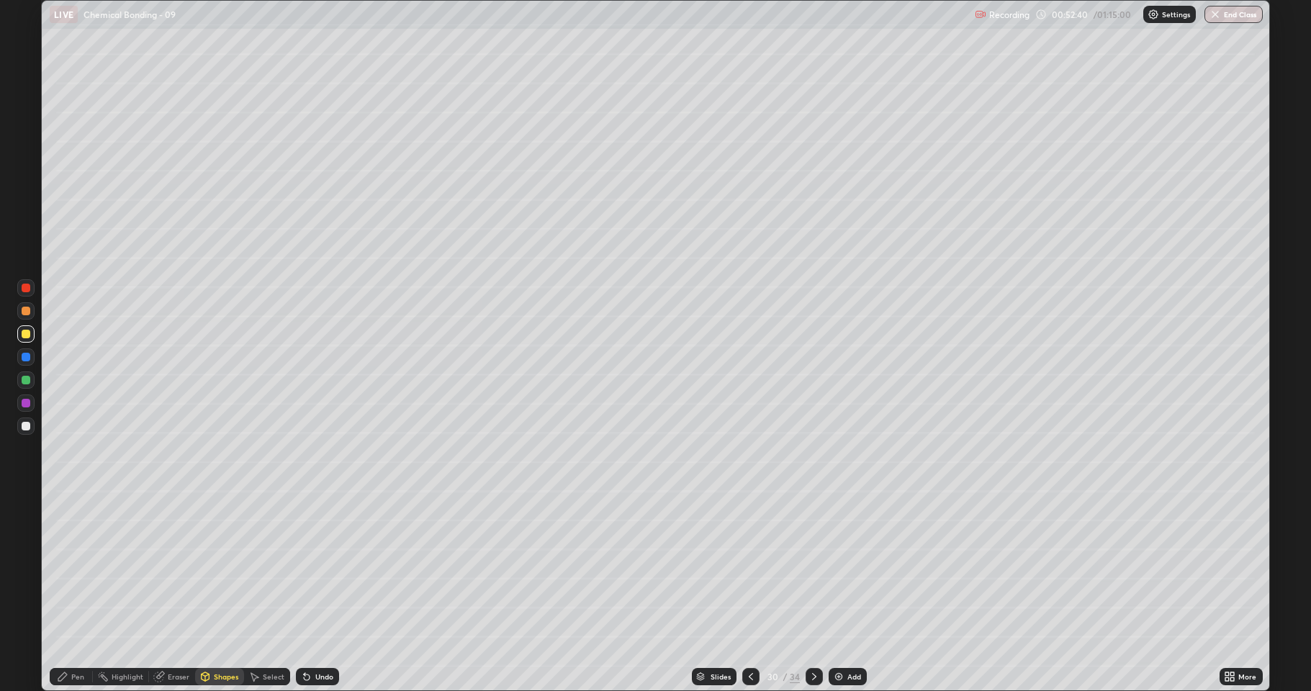
click at [25, 384] on div at bounding box center [26, 380] width 9 height 9
click at [77, 569] on div "Pen" at bounding box center [77, 676] width 13 height 7
click at [24, 429] on div at bounding box center [26, 426] width 9 height 9
click at [215, 569] on div "Shapes" at bounding box center [226, 676] width 24 height 7
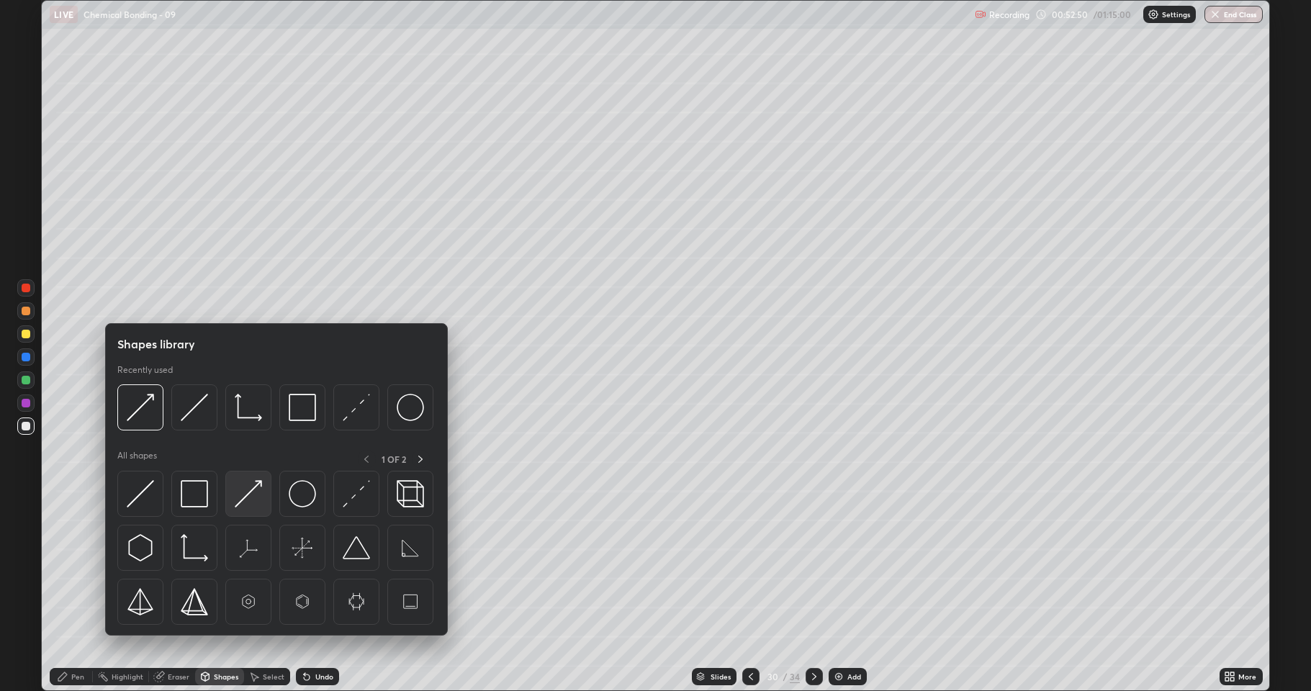
click at [254, 501] on img at bounding box center [248, 493] width 27 height 27
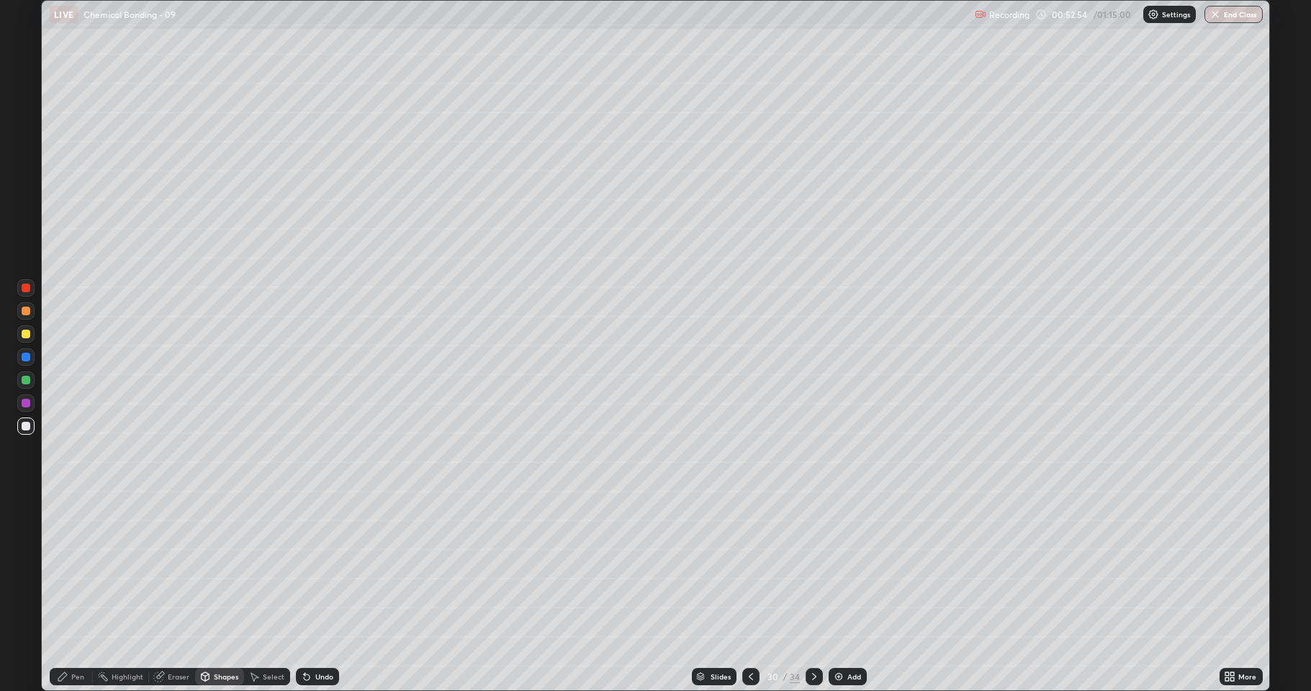
click at [30, 337] on div at bounding box center [25, 333] width 17 height 17
click at [315, 569] on div "Undo" at bounding box center [324, 676] width 18 height 7
click at [76, 569] on div "Pen" at bounding box center [71, 677] width 43 height 29
click at [24, 426] on div at bounding box center [26, 426] width 9 height 9
click at [217, 569] on div "Shapes" at bounding box center [226, 676] width 24 height 7
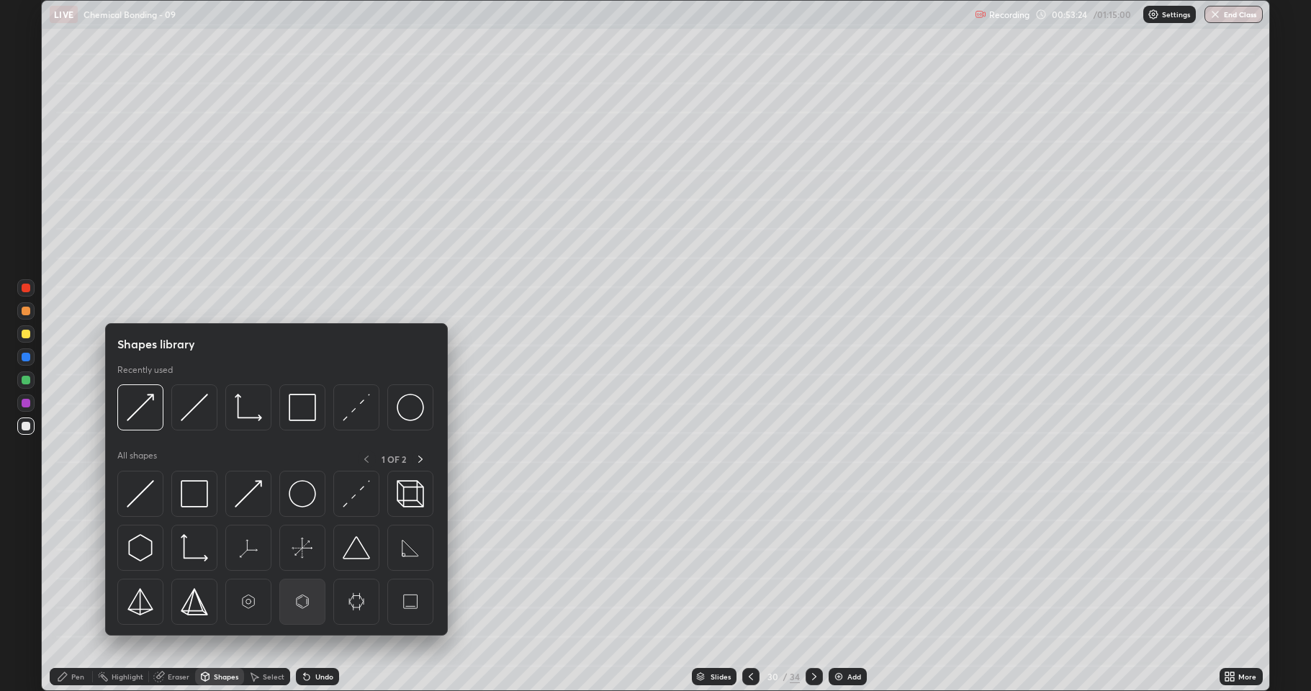
click at [298, 569] on img at bounding box center [302, 601] width 27 height 27
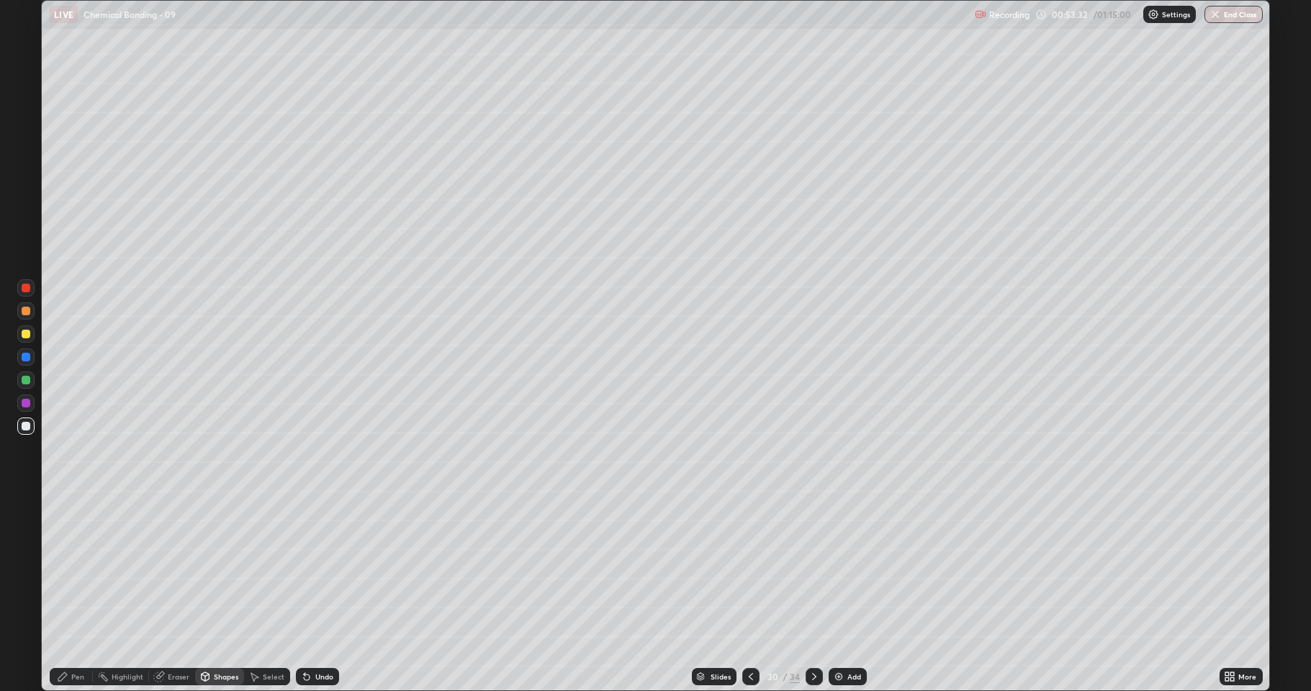
click at [224, 569] on div "Shapes" at bounding box center [219, 676] width 49 height 17
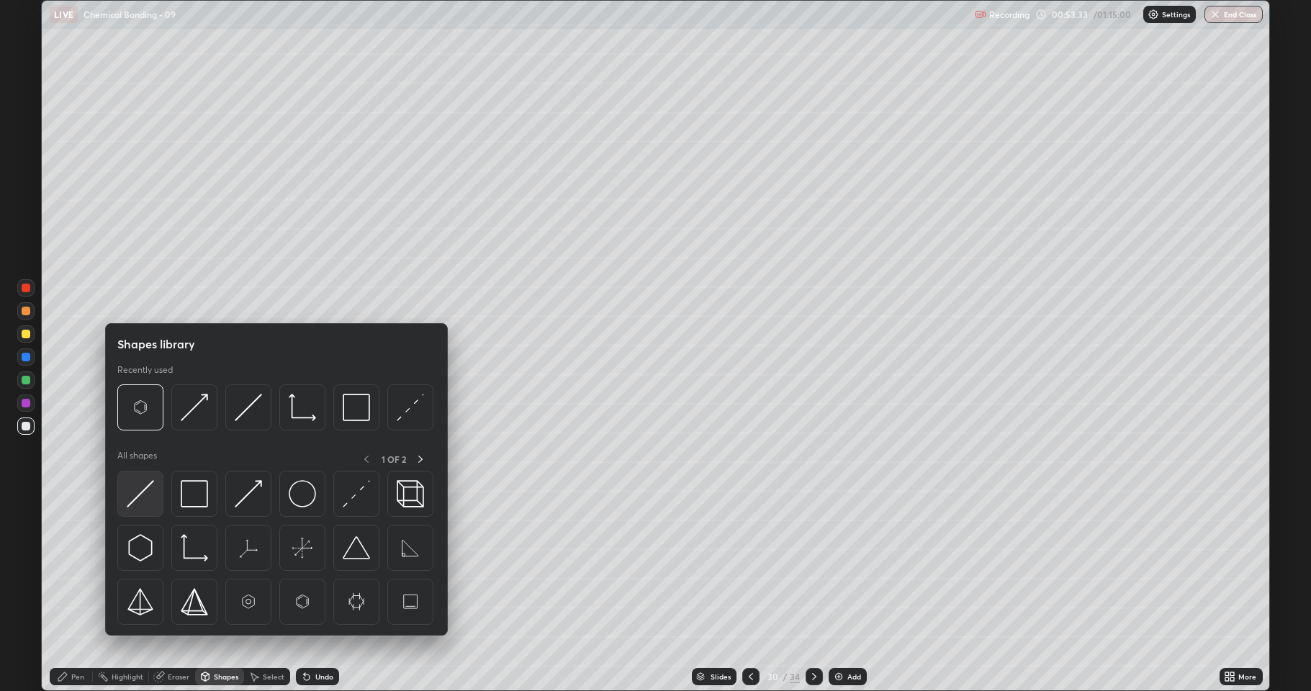
click at [142, 488] on img at bounding box center [140, 493] width 27 height 27
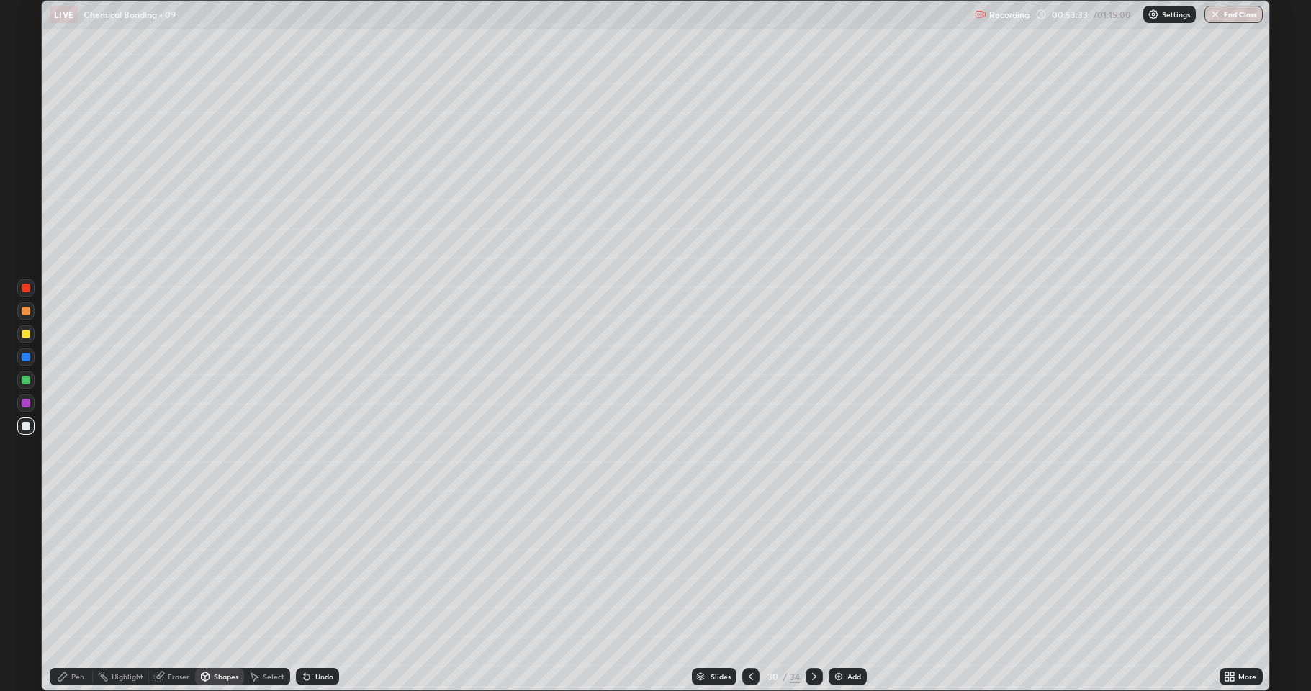
click at [30, 338] on div at bounding box center [25, 333] width 17 height 17
click at [75, 569] on div "Pen" at bounding box center [77, 676] width 13 height 7
click at [22, 423] on div at bounding box center [26, 426] width 9 height 9
click at [264, 569] on div "Select" at bounding box center [274, 676] width 22 height 7
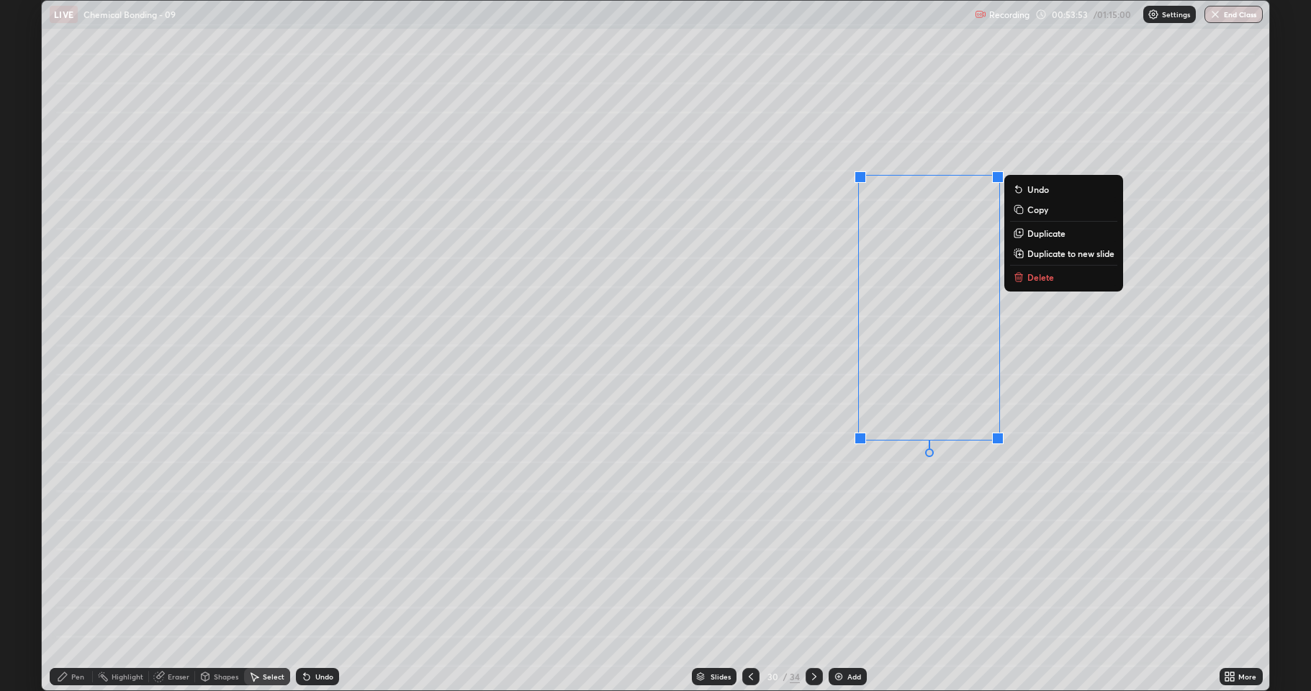
click at [1046, 238] on p "Duplicate" at bounding box center [1047, 234] width 38 height 12
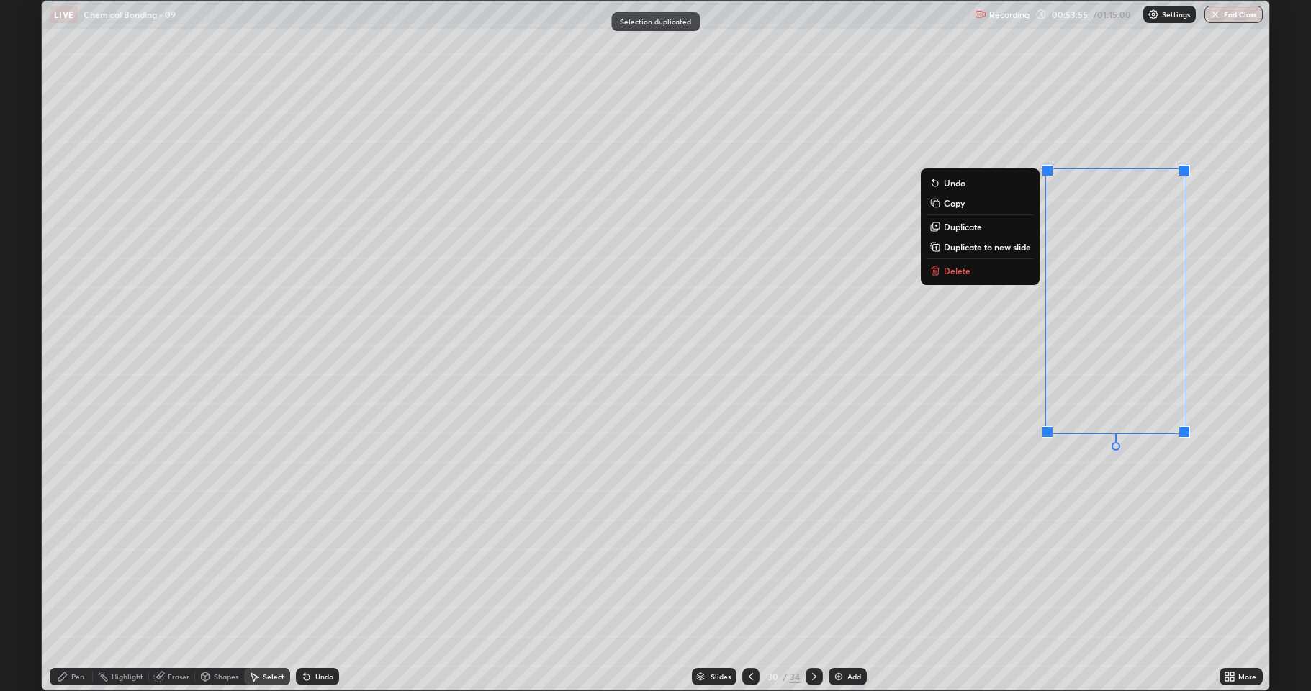
click at [1018, 499] on div "0 ° Undo Copy Duplicate Duplicate to new slide Delete" at bounding box center [656, 346] width 1228 height 690
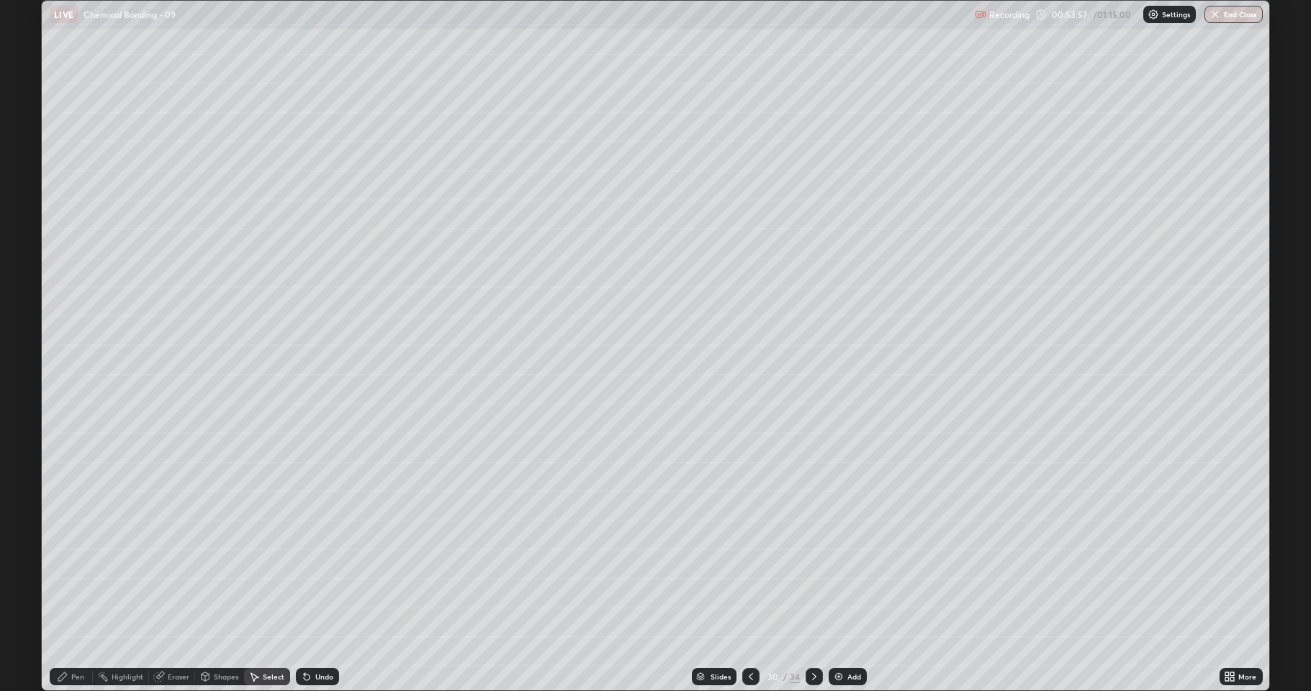
click at [221, 569] on div "Shapes" at bounding box center [226, 676] width 24 height 7
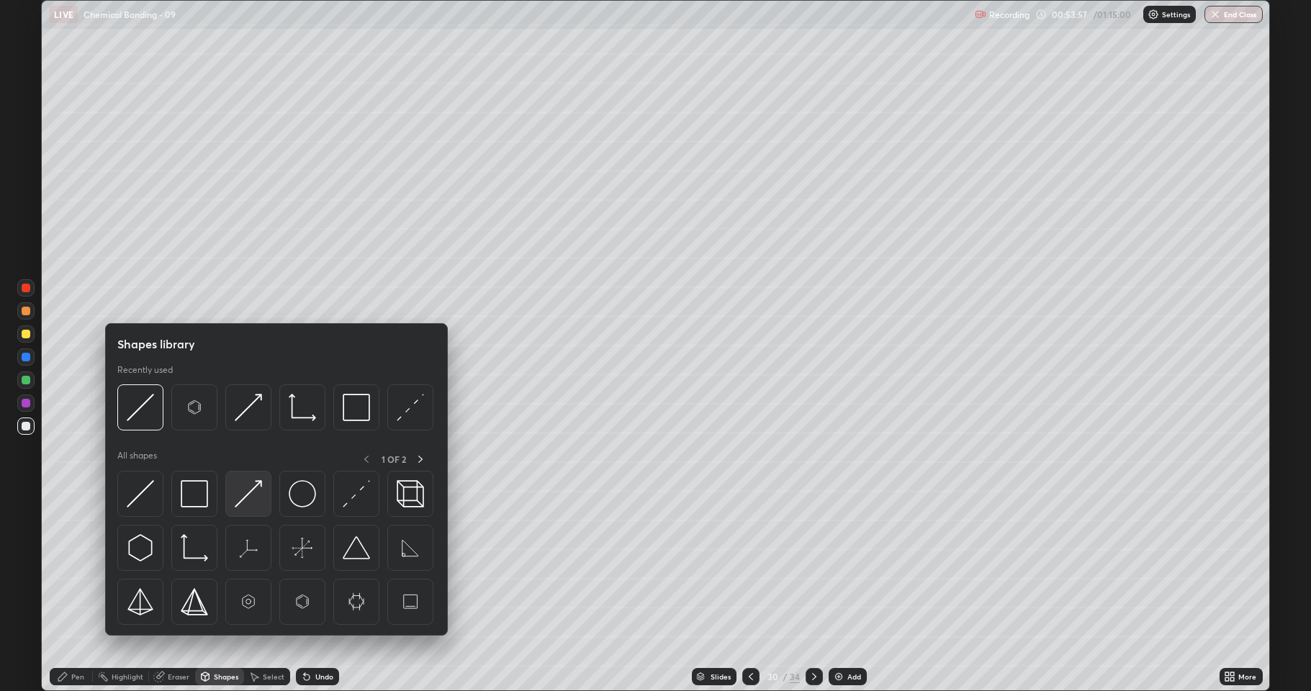
click at [251, 496] on img at bounding box center [248, 493] width 27 height 27
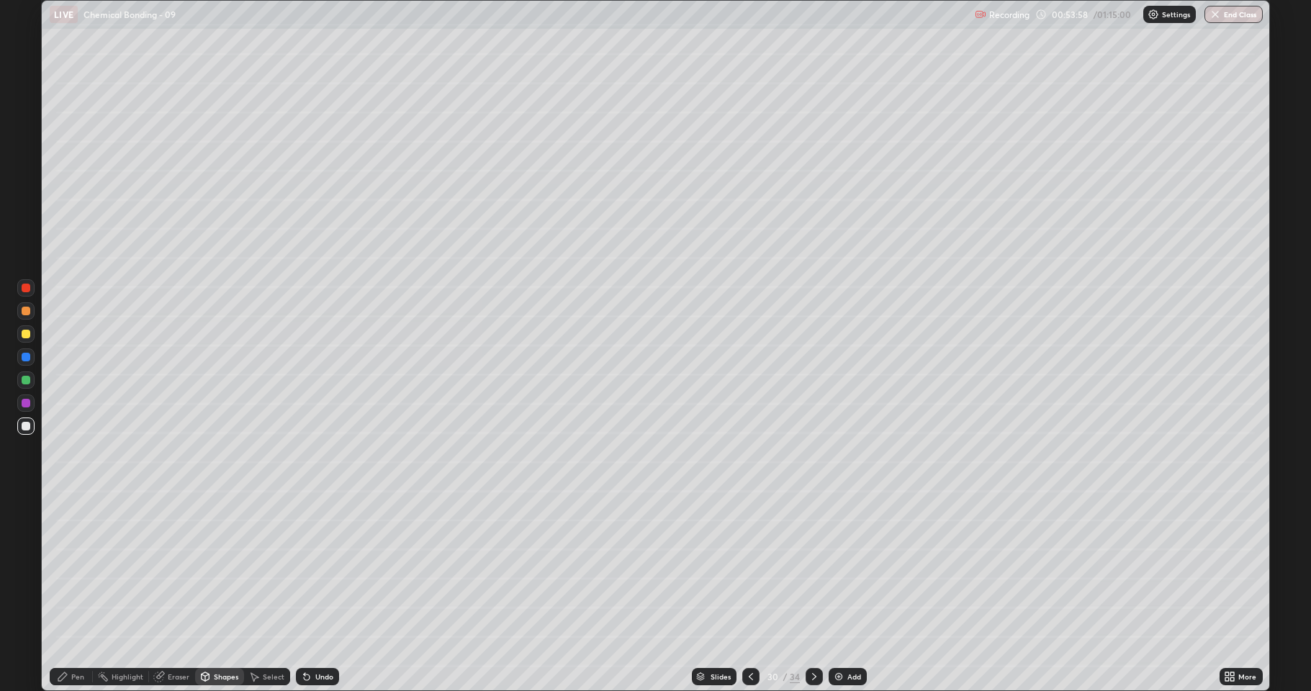
click at [24, 403] on div at bounding box center [26, 403] width 9 height 9
click at [319, 569] on div "Undo" at bounding box center [317, 676] width 43 height 17
click at [75, 569] on div "Pen" at bounding box center [71, 676] width 43 height 17
click at [28, 431] on div at bounding box center [25, 426] width 17 height 17
click at [20, 335] on div at bounding box center [25, 333] width 17 height 17
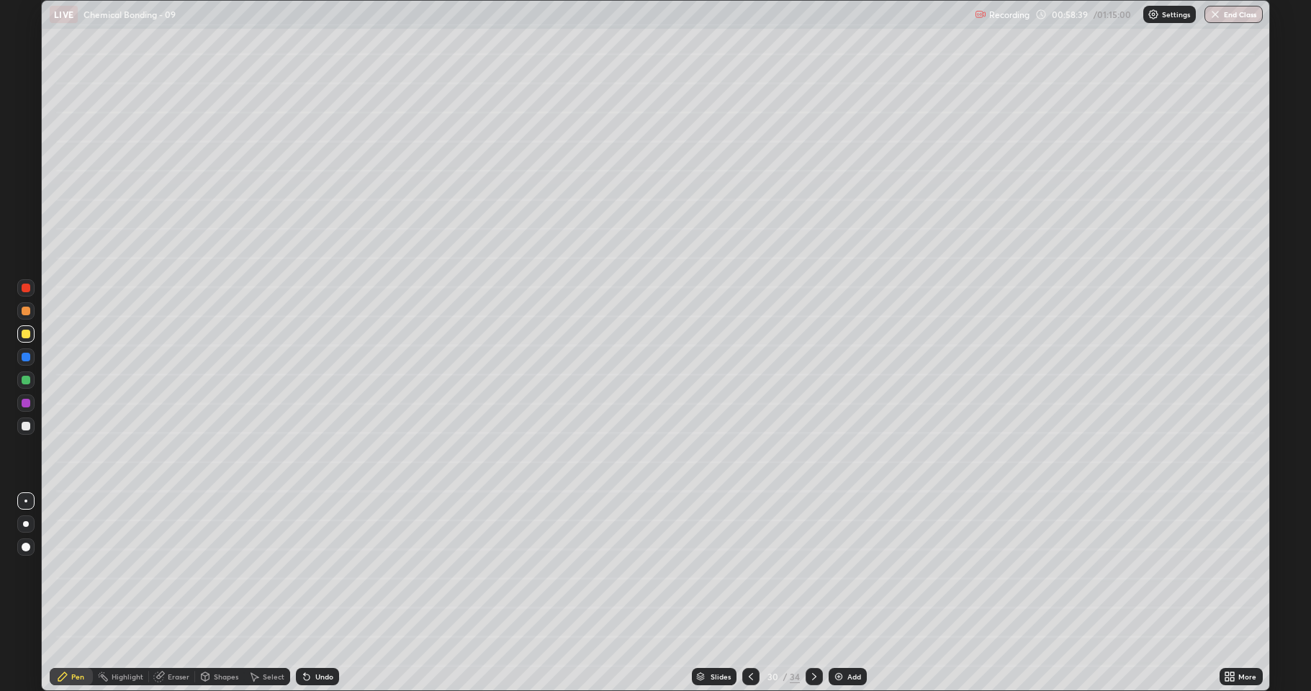
click at [838, 569] on img at bounding box center [839, 677] width 12 height 12
click at [224, 569] on div "Shapes" at bounding box center [219, 677] width 49 height 29
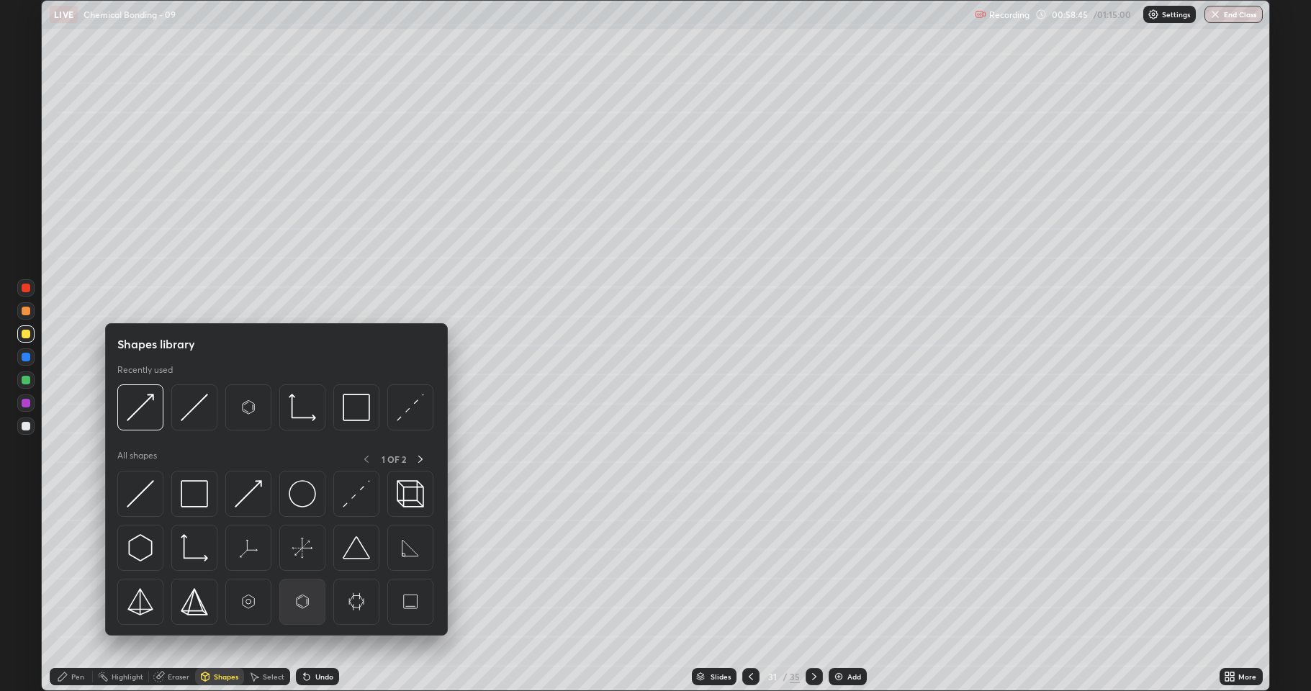
click at [300, 569] on img at bounding box center [302, 601] width 27 height 27
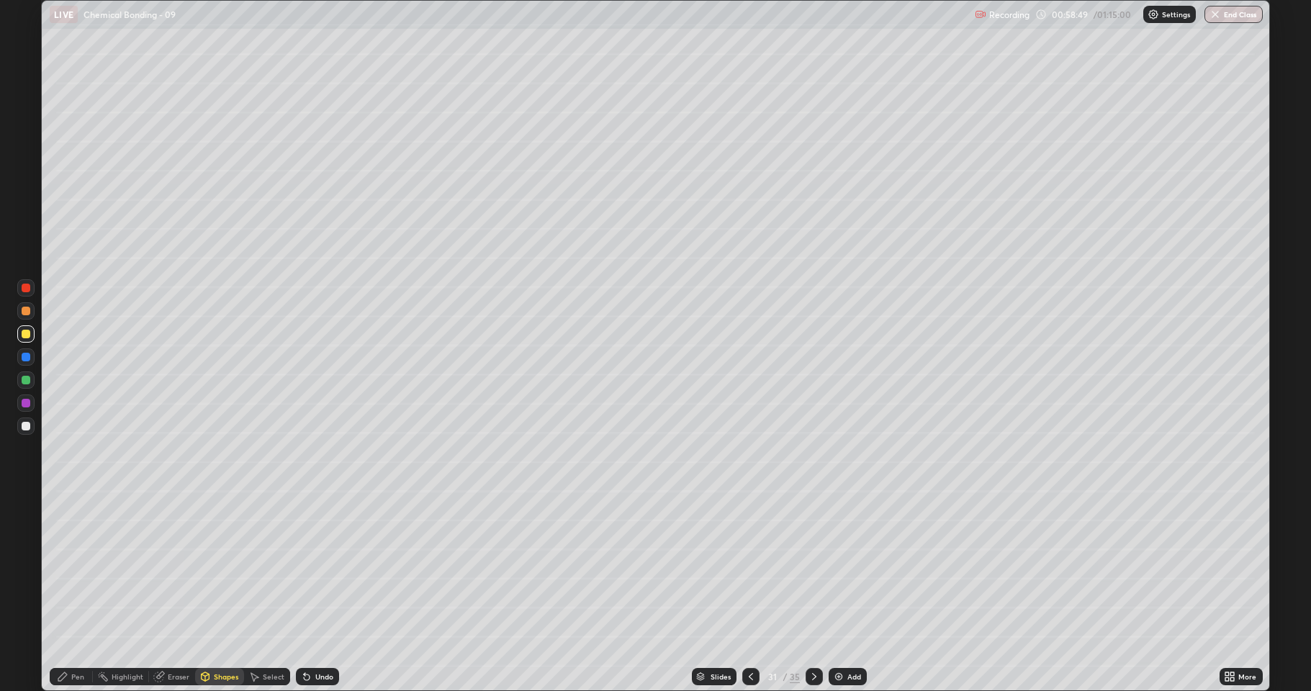
click at [229, 569] on div "Shapes" at bounding box center [226, 676] width 24 height 7
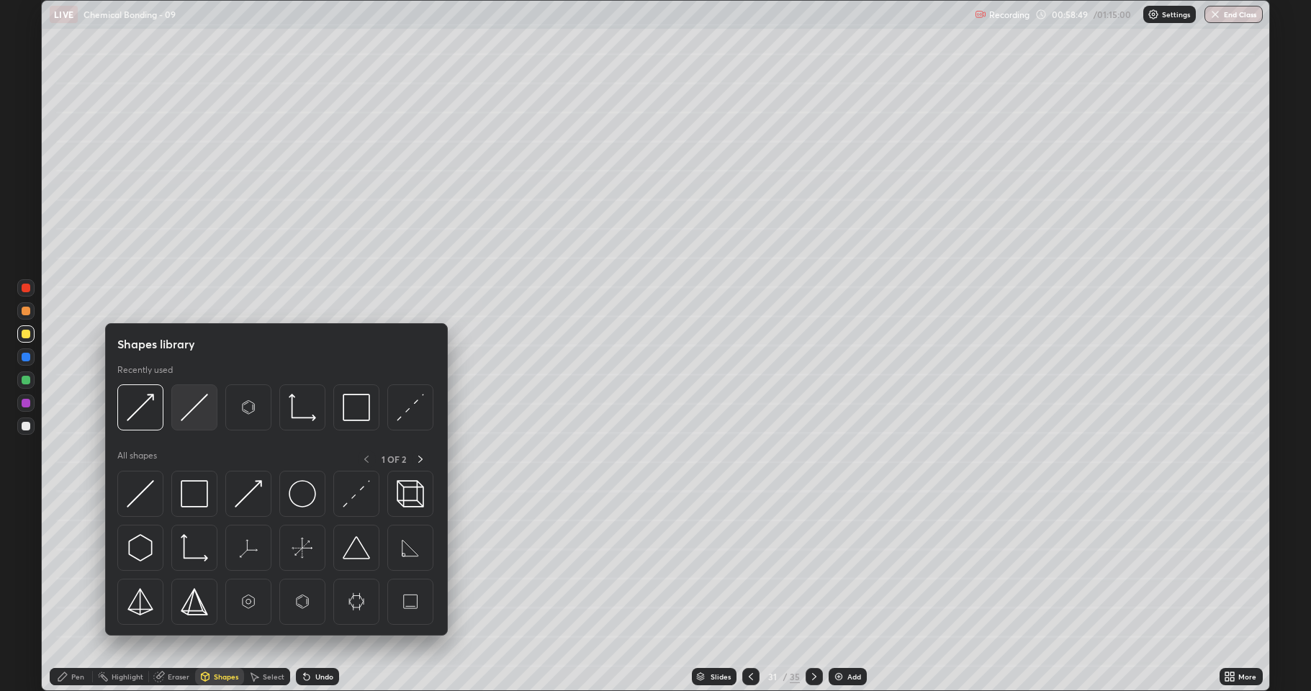
click at [197, 417] on img at bounding box center [194, 407] width 27 height 27
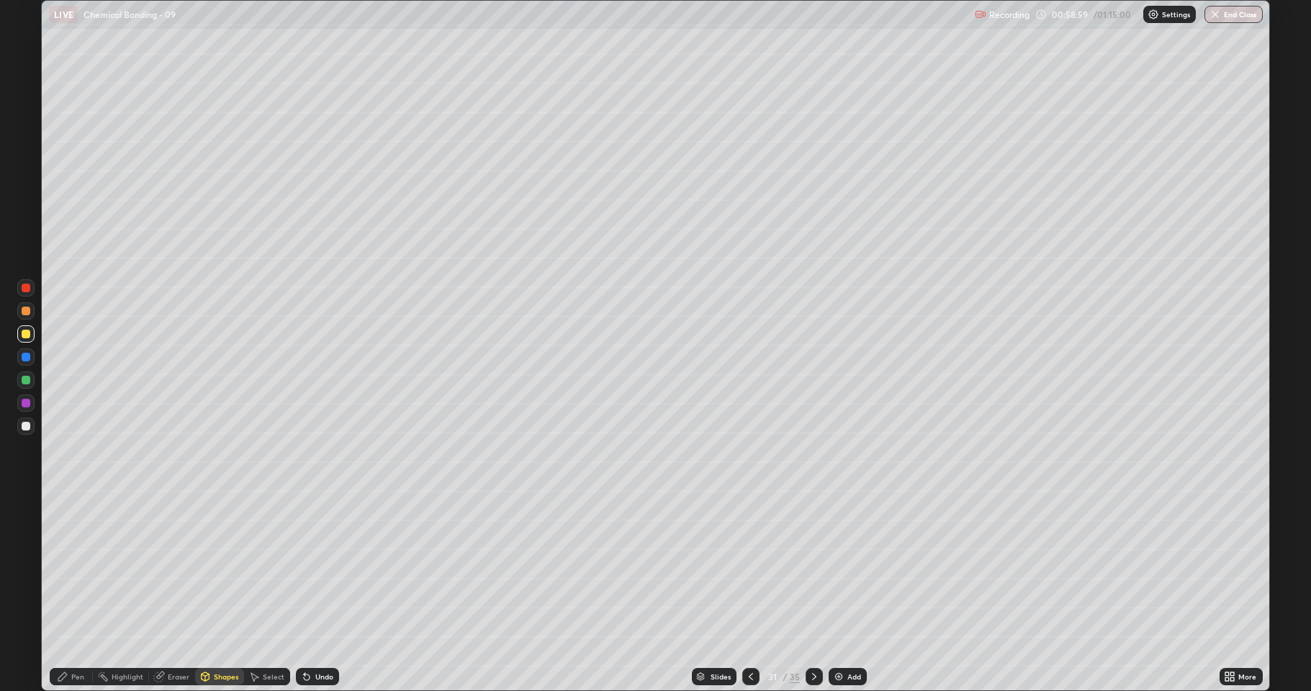
click at [267, 569] on div "Select" at bounding box center [274, 676] width 22 height 7
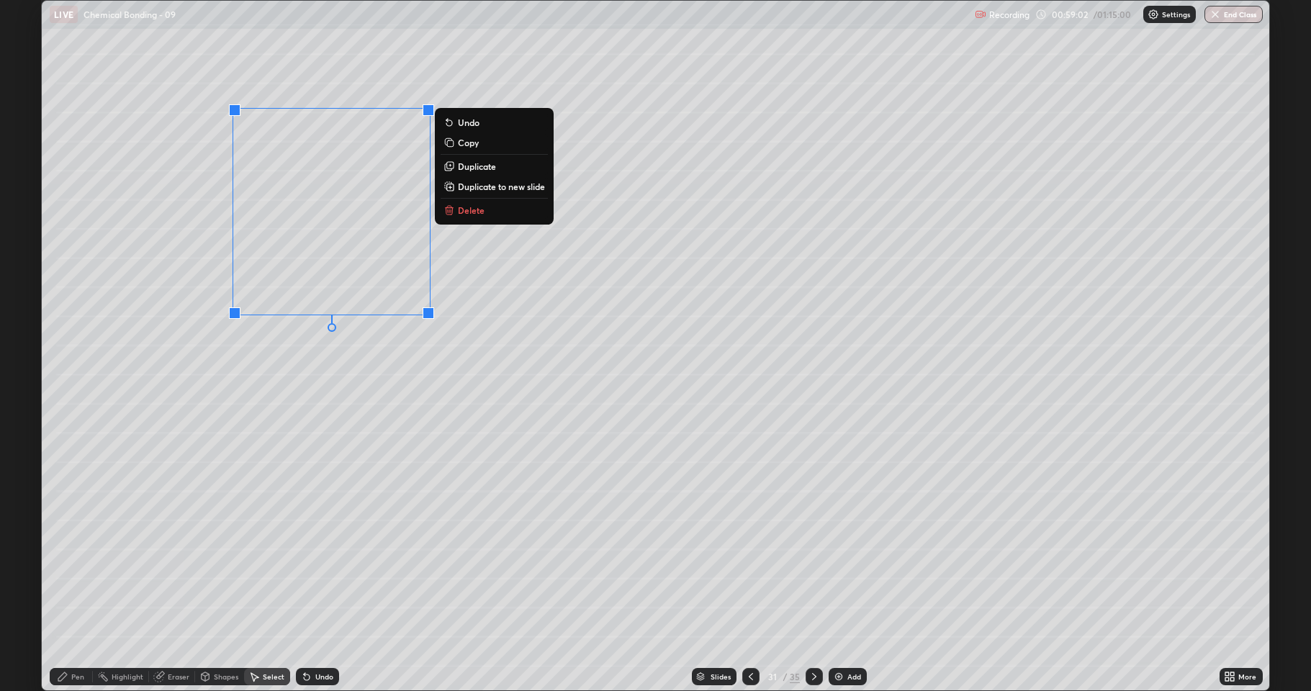
click at [481, 165] on p "Duplicate" at bounding box center [477, 167] width 38 height 12
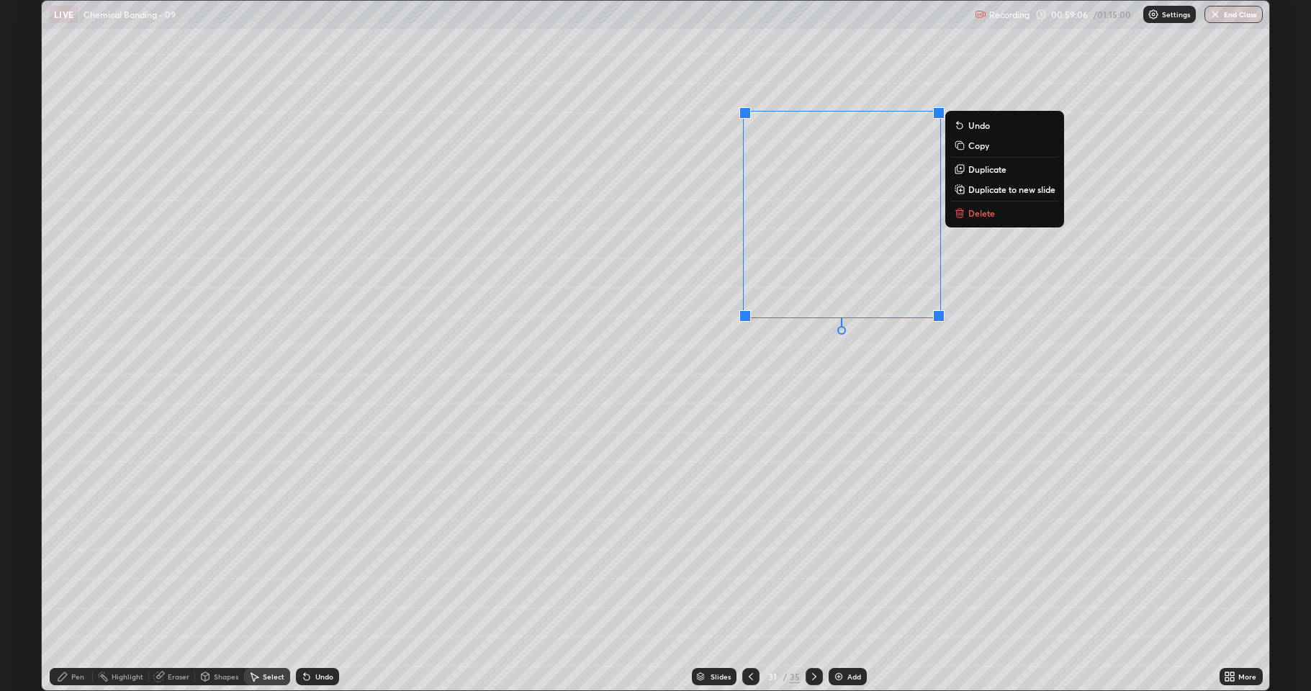
click at [220, 569] on div "Shapes" at bounding box center [226, 676] width 24 height 7
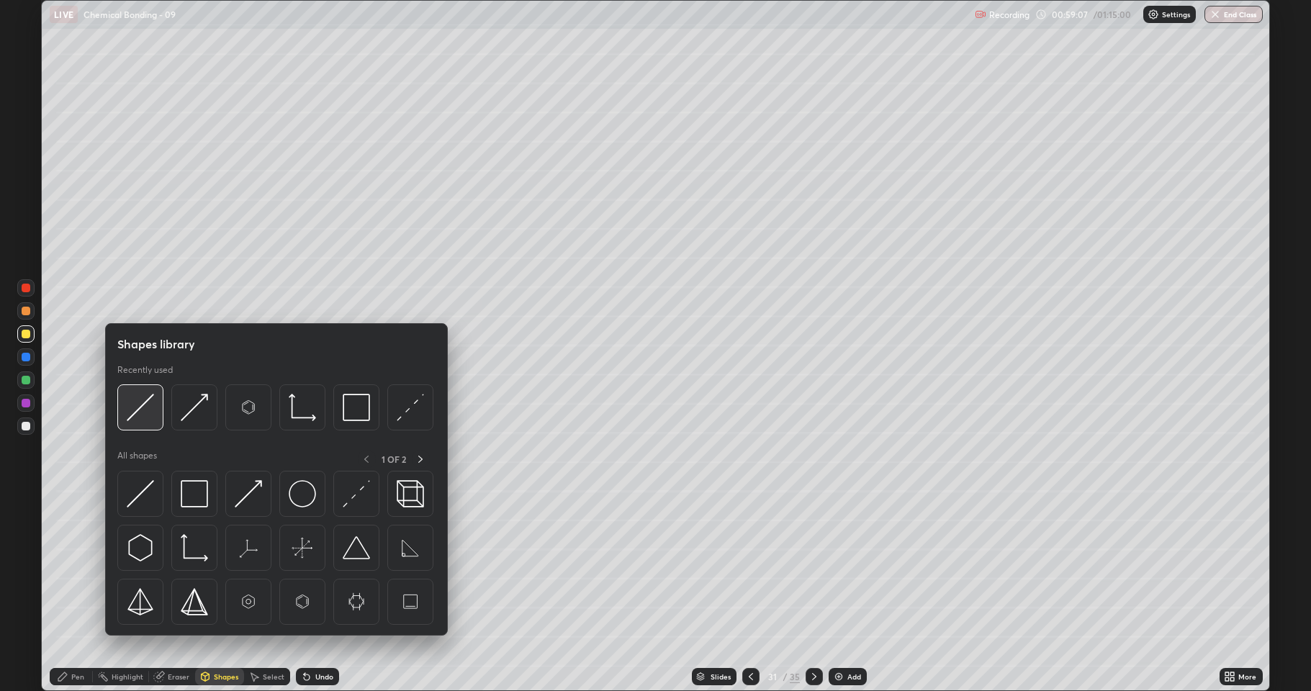
click at [147, 410] on img at bounding box center [140, 407] width 27 height 27
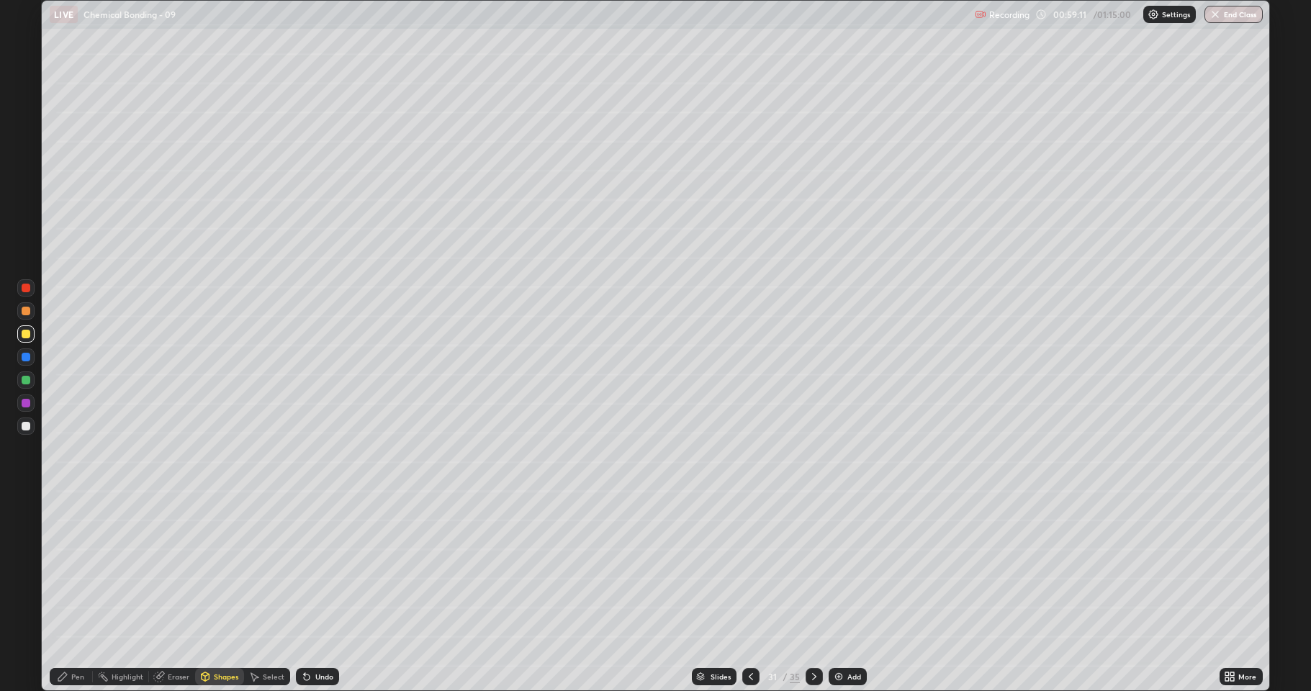
click at [87, 569] on div "Pen" at bounding box center [71, 676] width 43 height 17
click at [27, 426] on div at bounding box center [26, 426] width 9 height 9
click at [24, 382] on div at bounding box center [26, 380] width 9 height 9
click at [27, 404] on div at bounding box center [26, 403] width 9 height 9
click at [175, 569] on div "Eraser" at bounding box center [179, 676] width 22 height 7
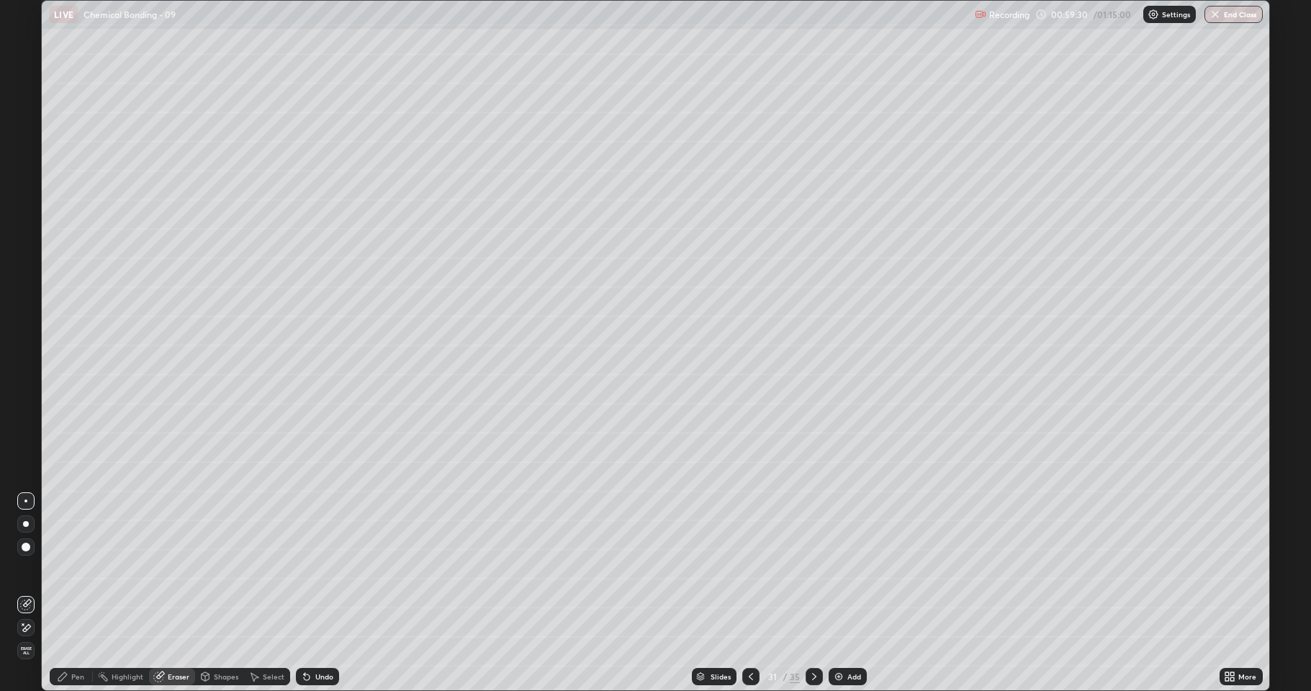
click at [214, 569] on div "Shapes" at bounding box center [226, 676] width 24 height 7
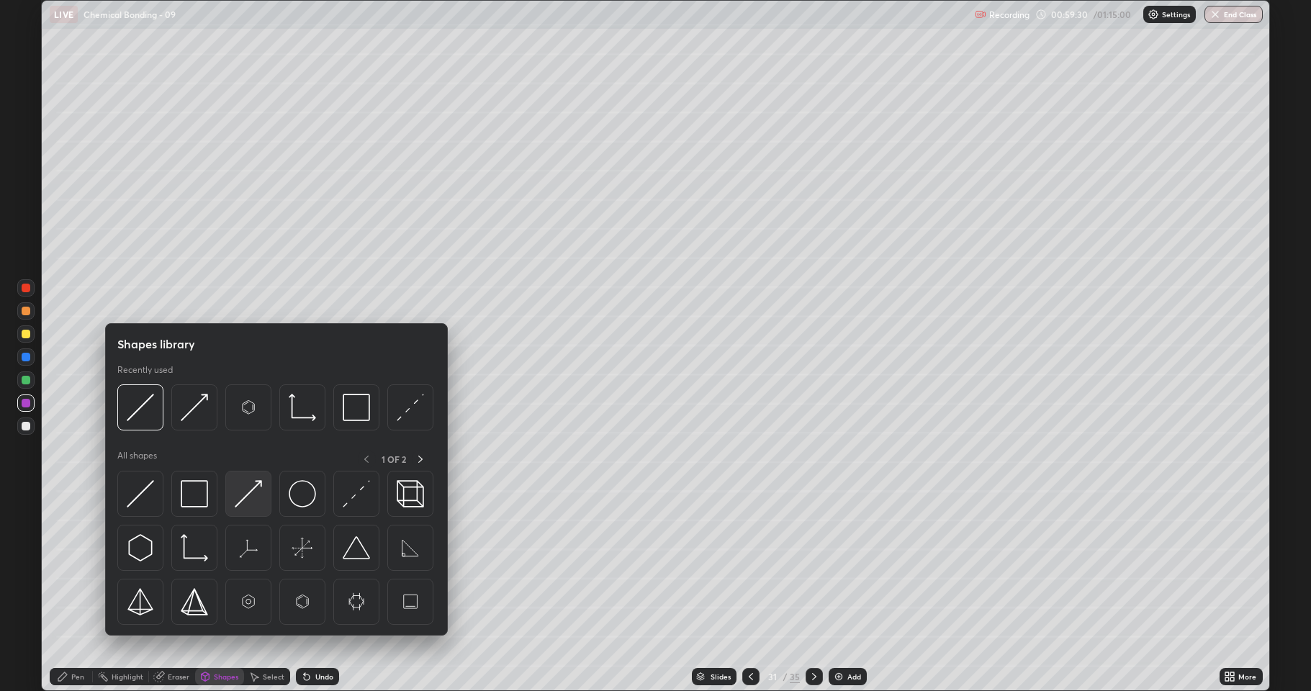
click at [246, 496] on img at bounding box center [248, 493] width 27 height 27
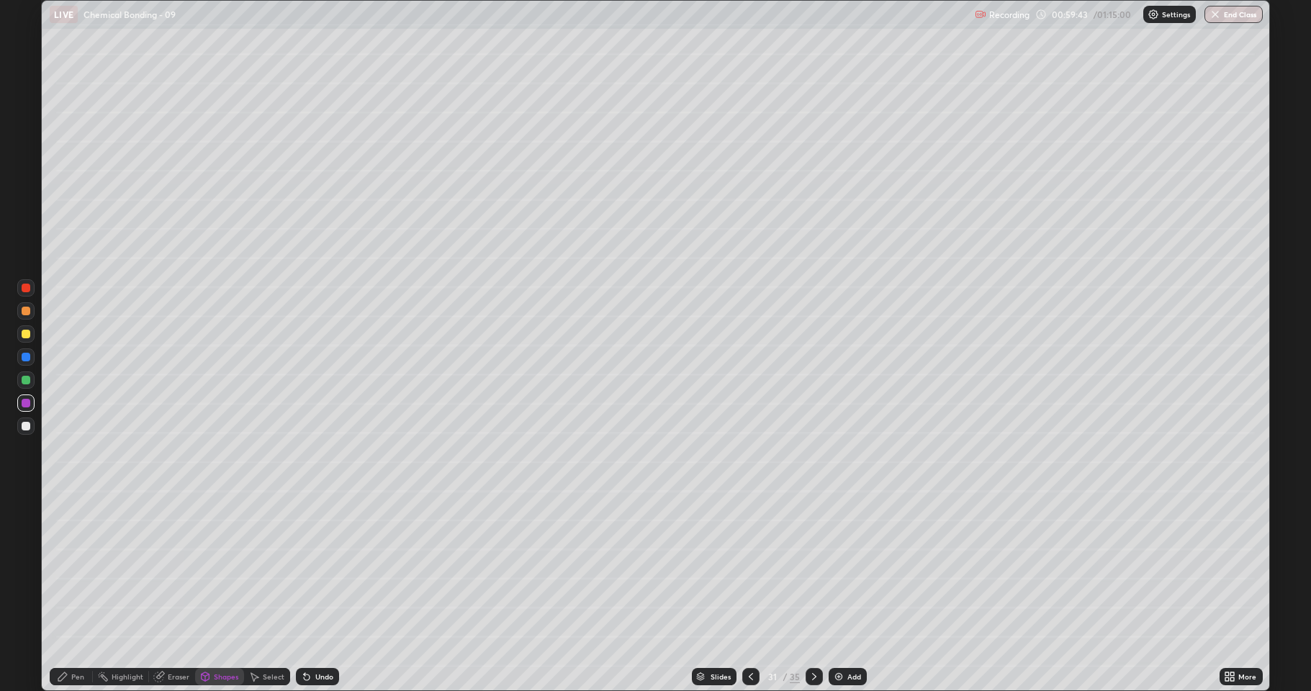
click at [301, 569] on icon at bounding box center [307, 677] width 12 height 12
click at [26, 336] on div at bounding box center [26, 334] width 9 height 9
click at [307, 569] on icon at bounding box center [307, 677] width 12 height 12
click at [75, 569] on div "Pen" at bounding box center [77, 676] width 13 height 7
click at [22, 422] on div at bounding box center [25, 426] width 17 height 17
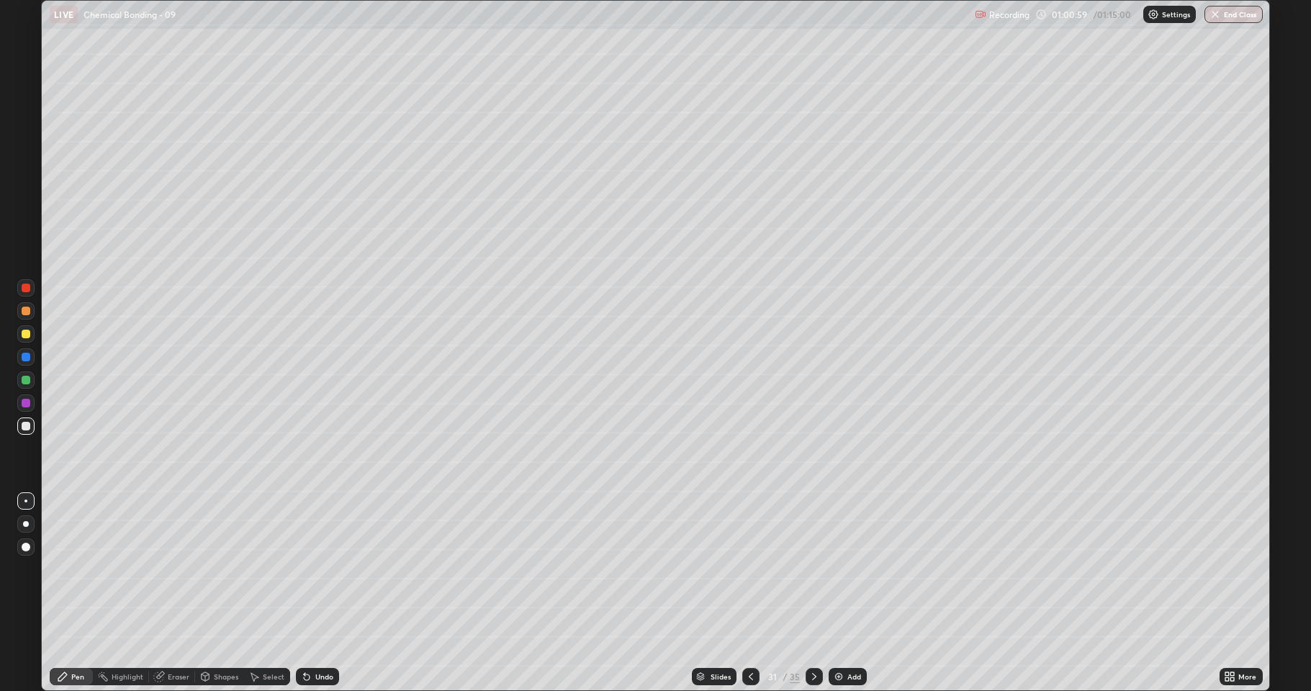
click at [23, 359] on div at bounding box center [26, 357] width 9 height 9
click at [27, 405] on div at bounding box center [26, 403] width 9 height 9
click at [306, 569] on icon at bounding box center [307, 678] width 6 height 6
click at [226, 569] on div "Shapes" at bounding box center [226, 676] width 24 height 7
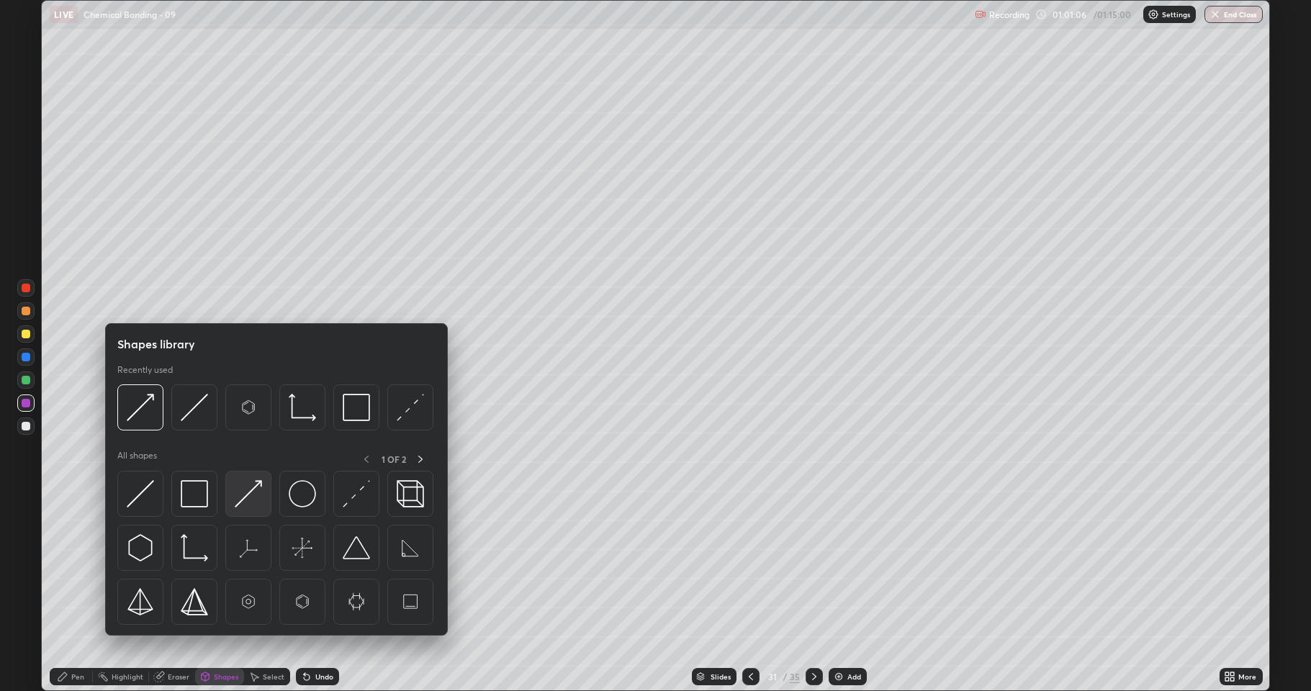
click at [248, 509] on div at bounding box center [248, 494] width 46 height 46
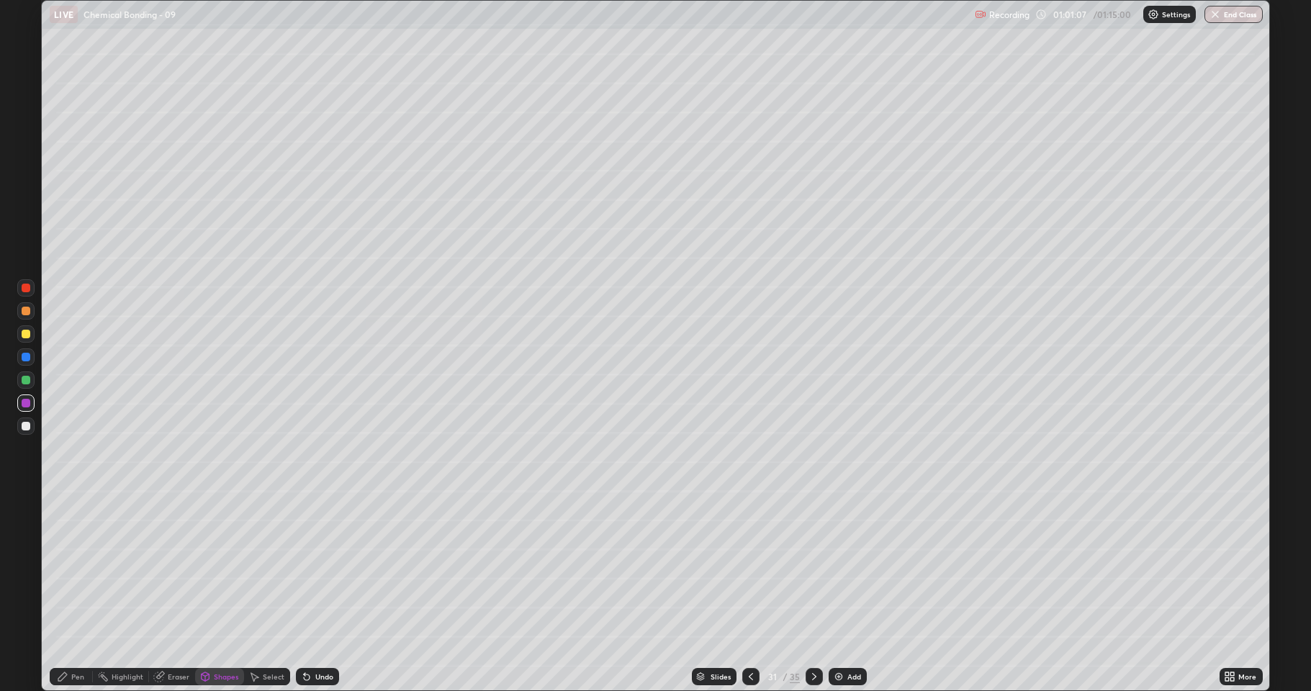
click at [25, 383] on div at bounding box center [26, 380] width 9 height 9
click at [24, 335] on div at bounding box center [26, 334] width 9 height 9
click at [316, 569] on div "Undo" at bounding box center [324, 676] width 18 height 7
click at [69, 569] on div "Pen" at bounding box center [71, 676] width 43 height 17
click at [215, 569] on div "Shapes" at bounding box center [226, 676] width 24 height 7
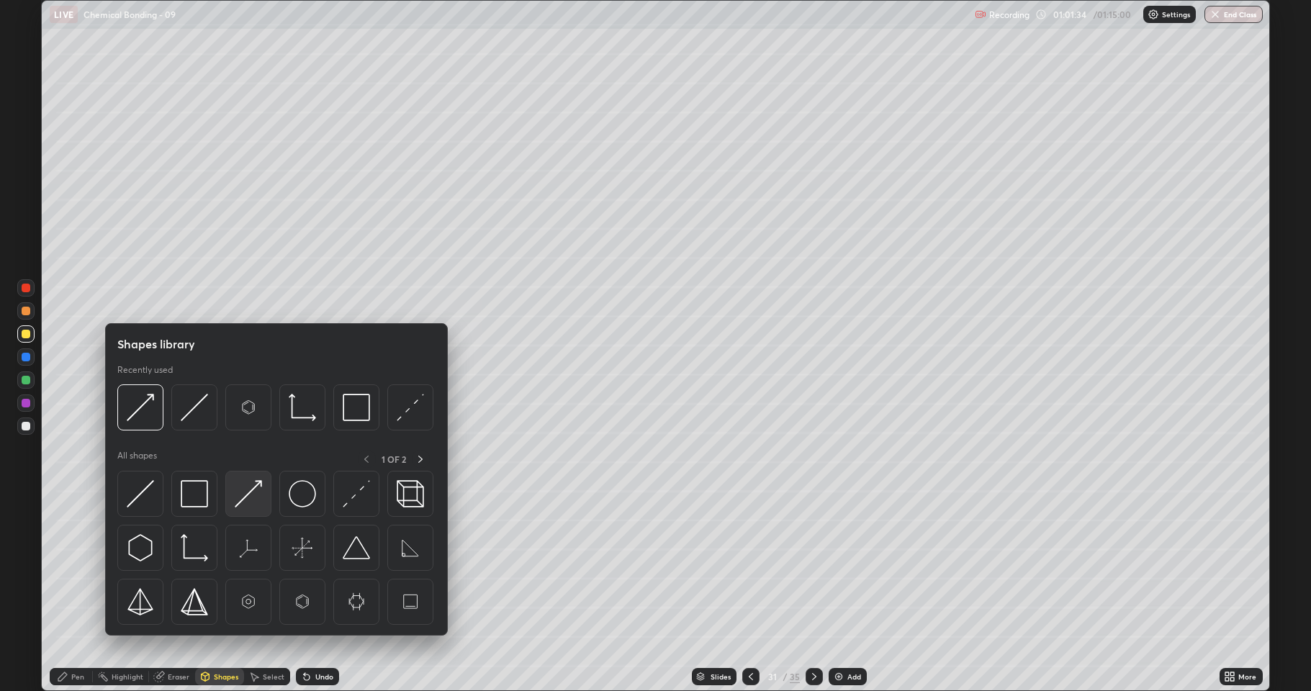
click at [250, 506] on img at bounding box center [248, 493] width 27 height 27
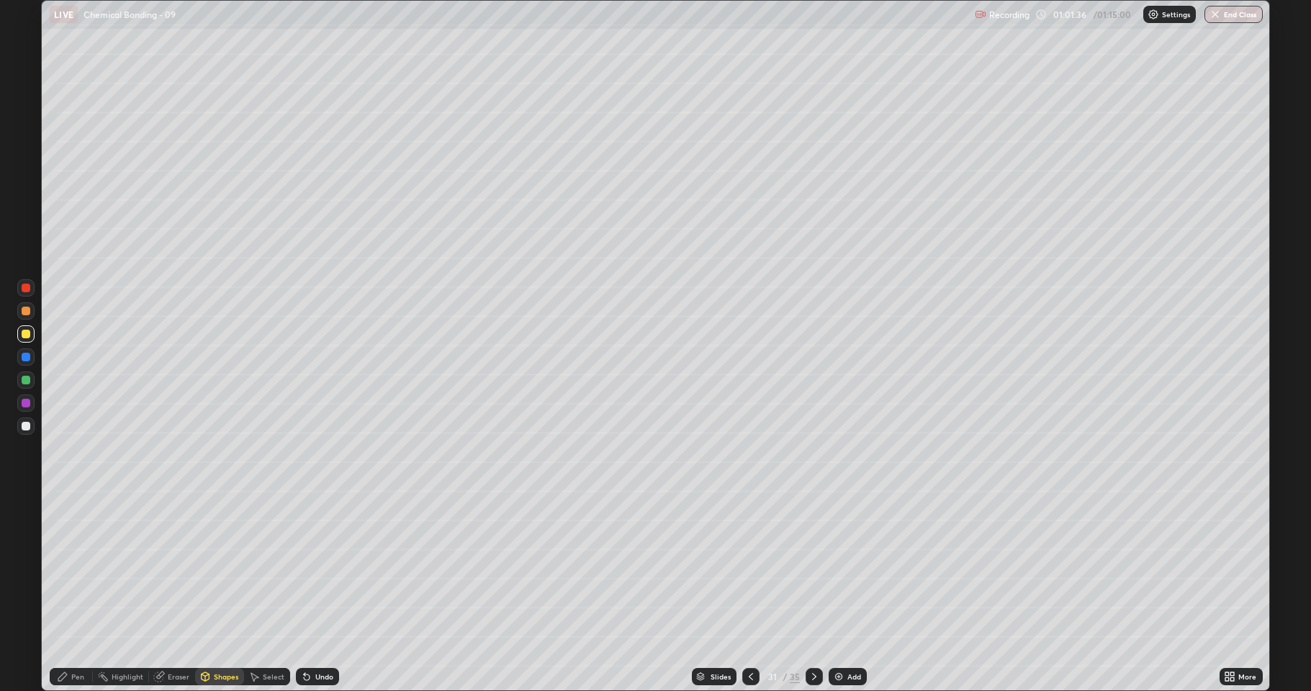
click at [28, 422] on div at bounding box center [26, 426] width 9 height 9
click at [26, 401] on div at bounding box center [26, 403] width 9 height 9
click at [22, 332] on div at bounding box center [26, 334] width 9 height 9
click at [81, 569] on div "Pen" at bounding box center [77, 676] width 13 height 7
click at [224, 569] on div "Shapes" at bounding box center [226, 676] width 24 height 7
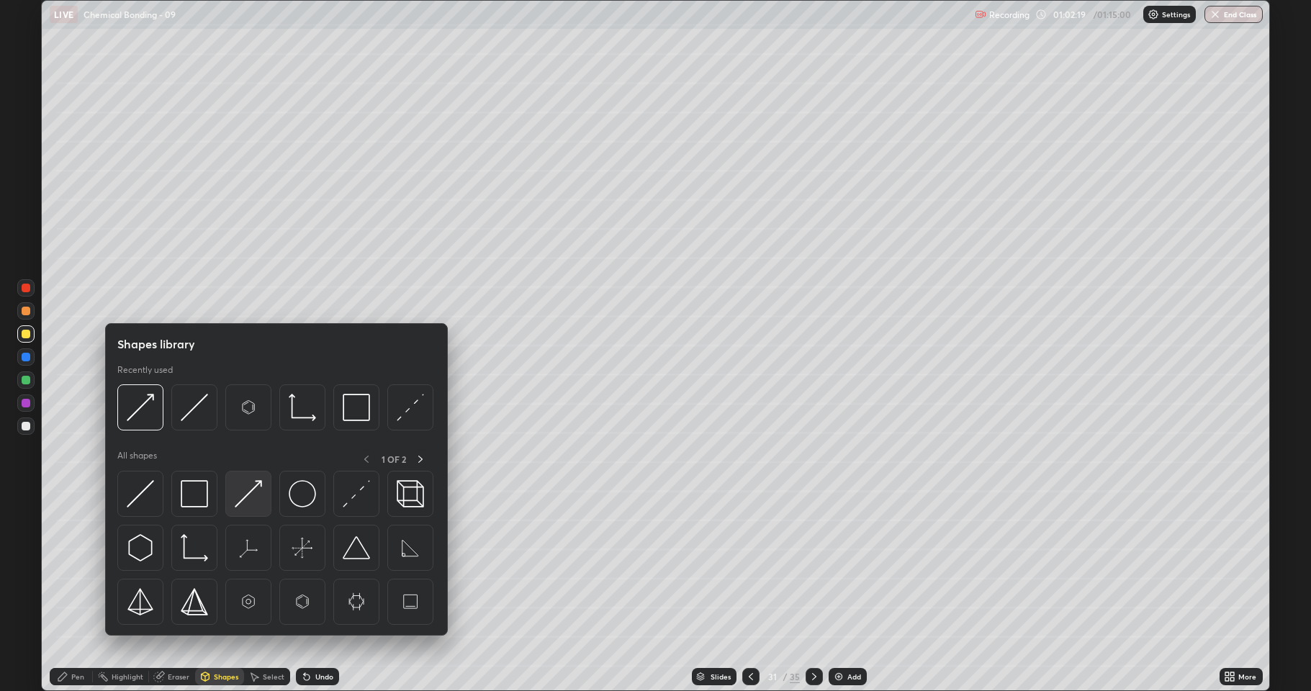
click at [250, 499] on img at bounding box center [248, 493] width 27 height 27
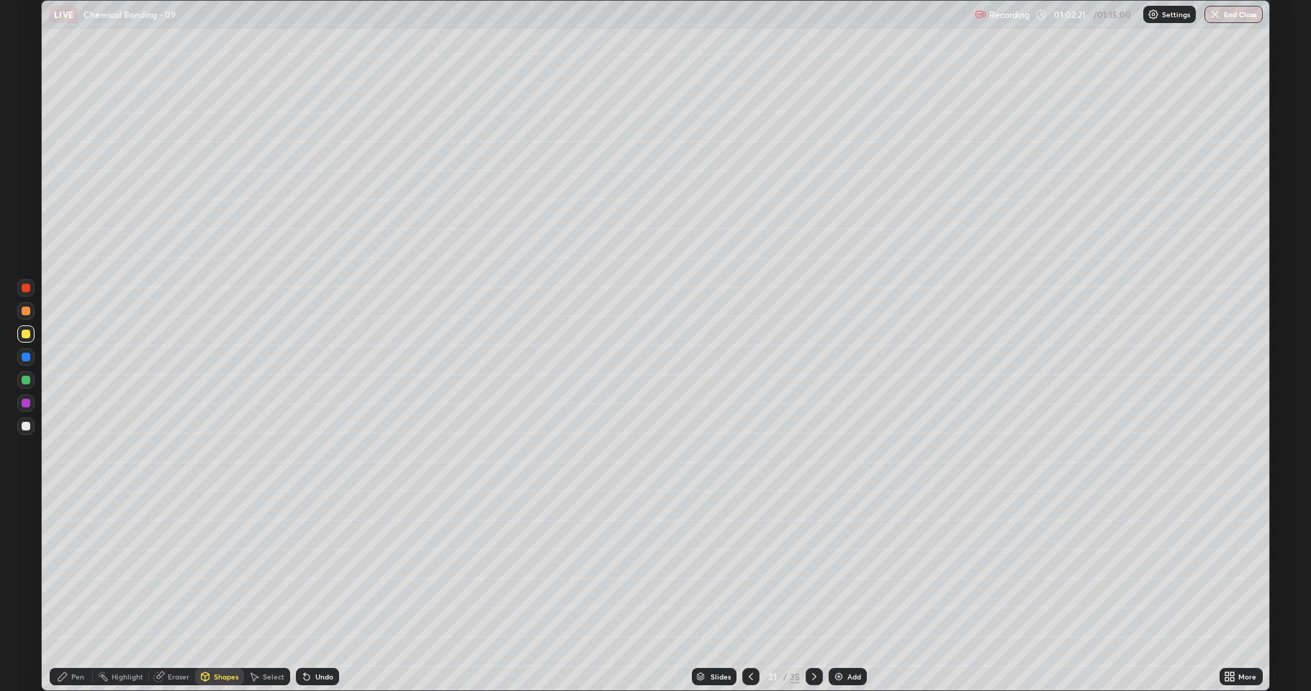
click at [27, 426] on div at bounding box center [26, 426] width 9 height 9
click at [25, 383] on div at bounding box center [26, 380] width 9 height 9
click at [328, 569] on div "Undo" at bounding box center [324, 676] width 18 height 7
click at [87, 569] on div "Pen" at bounding box center [71, 676] width 43 height 17
click at [24, 336] on div at bounding box center [26, 334] width 9 height 9
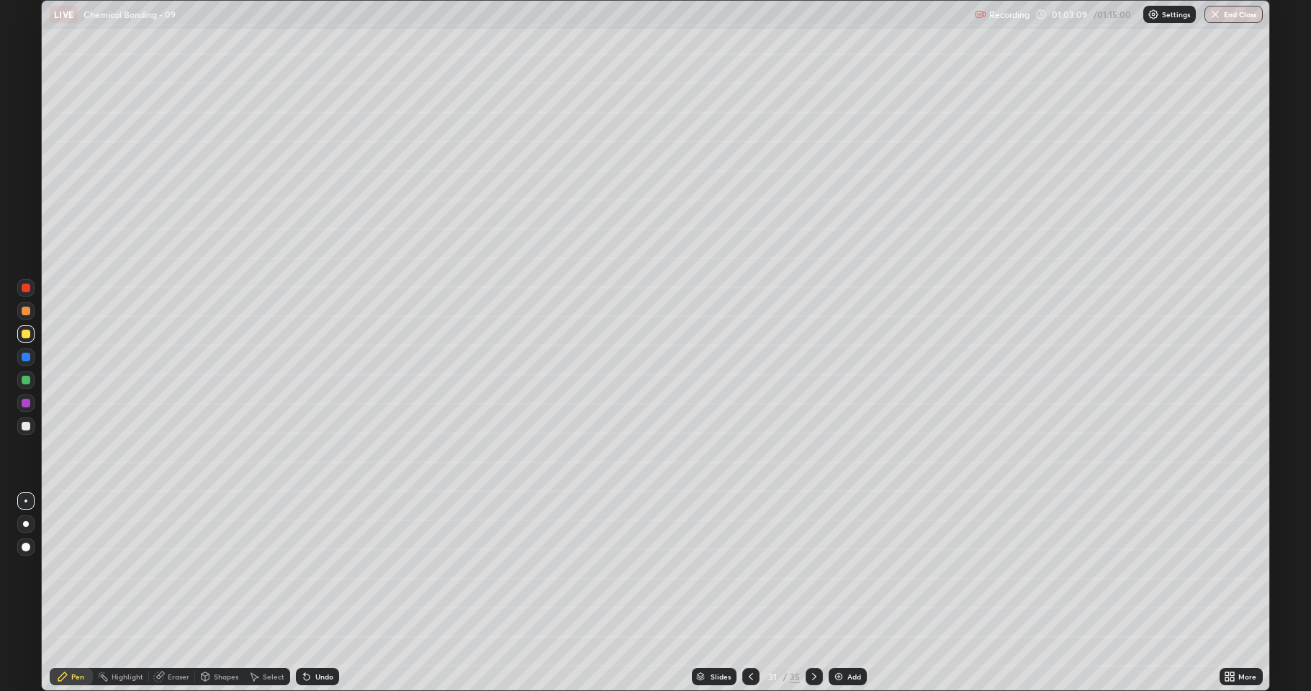
click at [216, 569] on div "Shapes" at bounding box center [226, 676] width 24 height 7
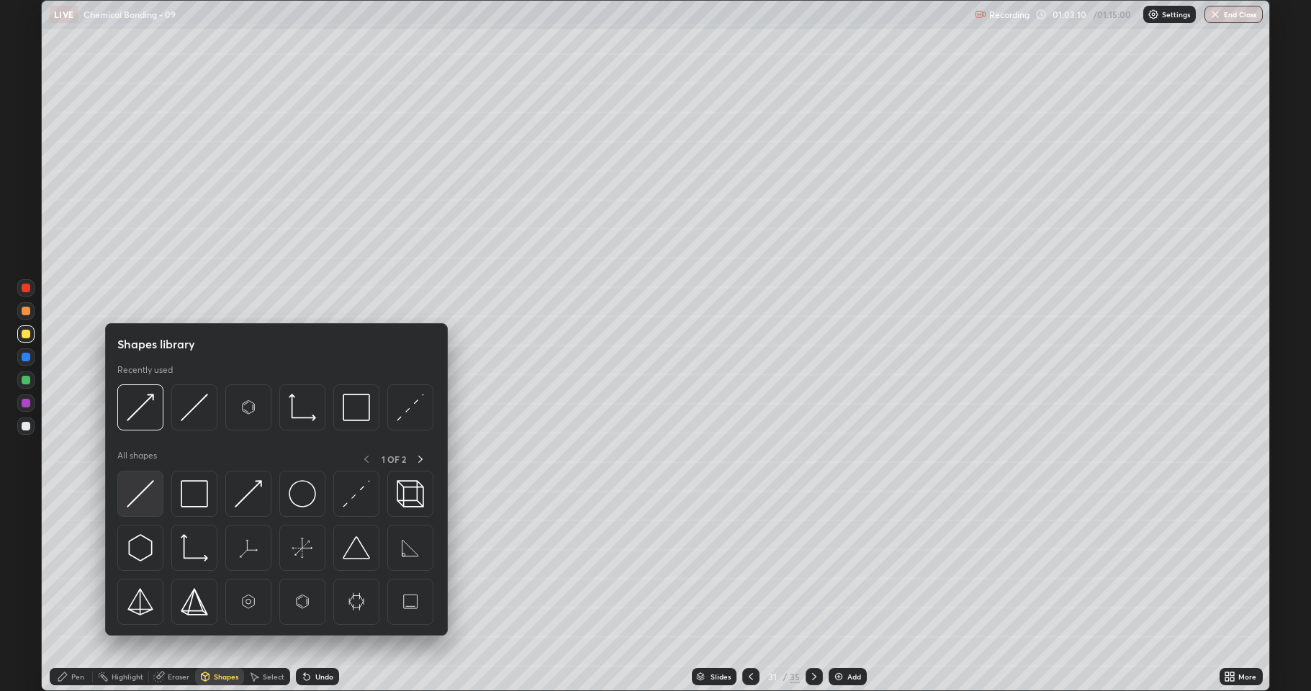
click at [150, 488] on img at bounding box center [140, 493] width 27 height 27
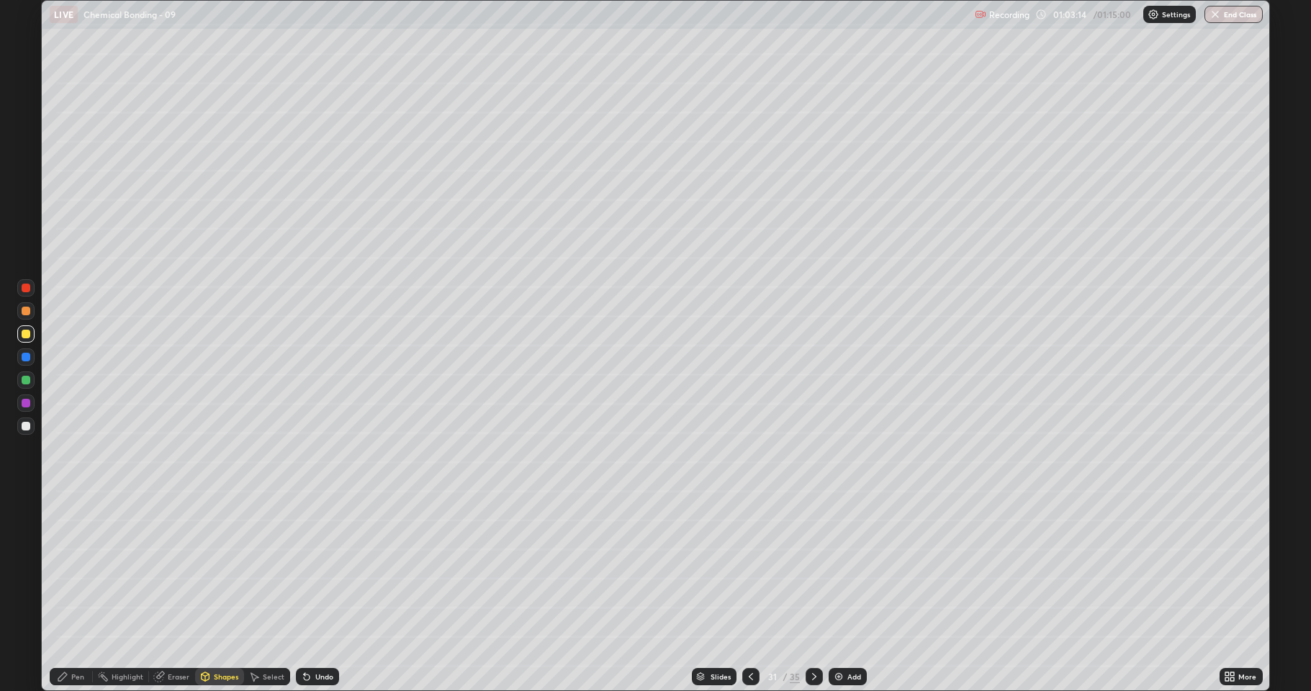
click at [68, 569] on icon at bounding box center [63, 677] width 12 height 12
click at [27, 424] on div at bounding box center [26, 426] width 9 height 9
click at [809, 569] on icon at bounding box center [815, 677] width 12 height 12
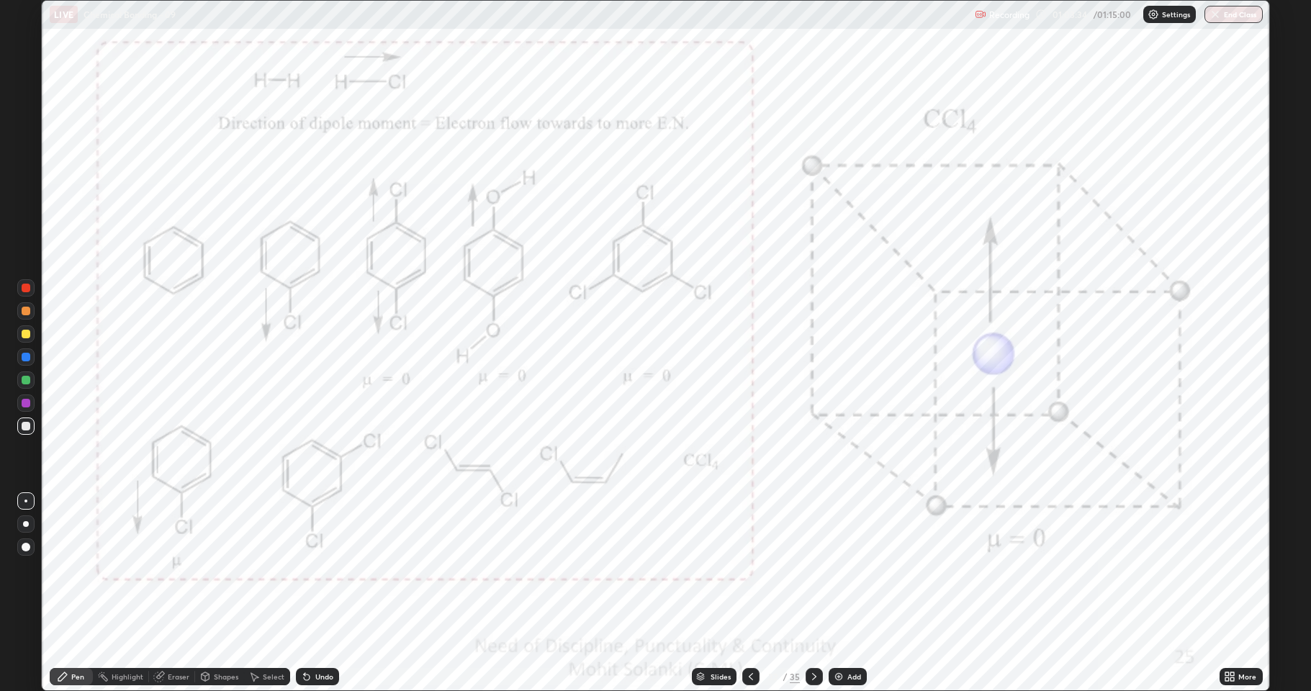
click at [747, 569] on icon at bounding box center [751, 677] width 12 height 12
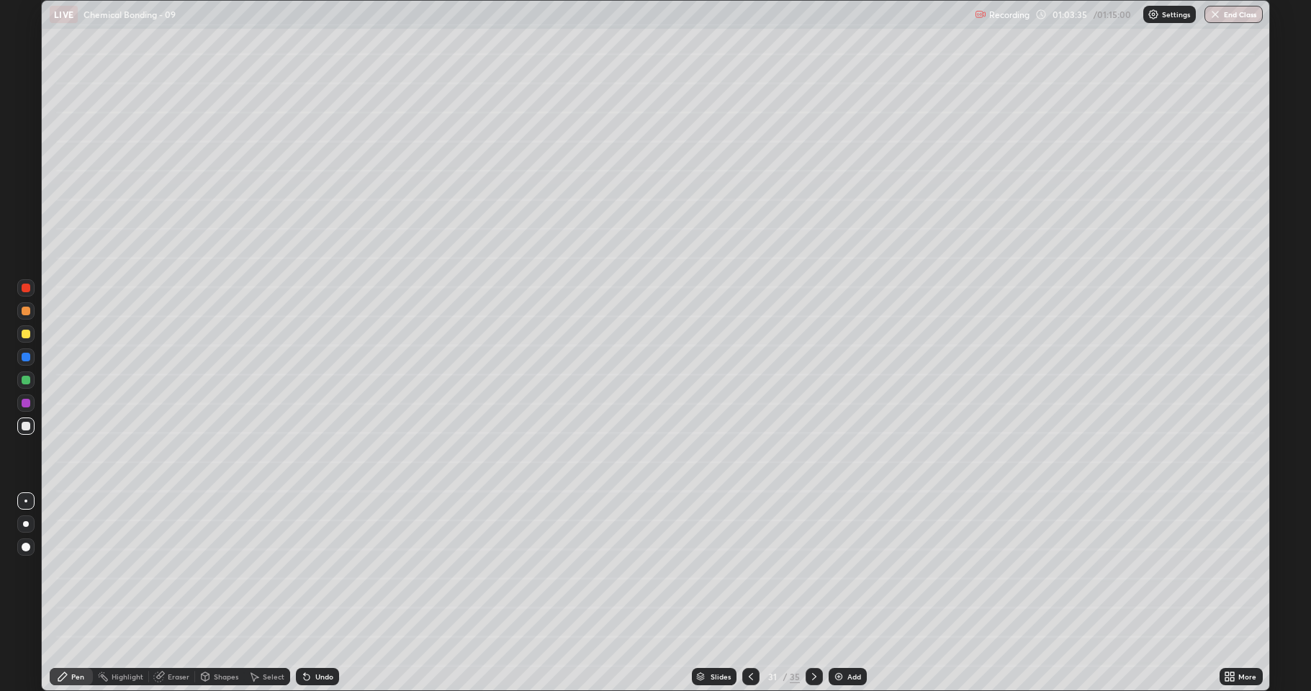
click at [835, 569] on img at bounding box center [839, 677] width 12 height 12
click at [26, 334] on div at bounding box center [26, 334] width 9 height 9
click at [222, 569] on div "Shapes" at bounding box center [226, 676] width 24 height 7
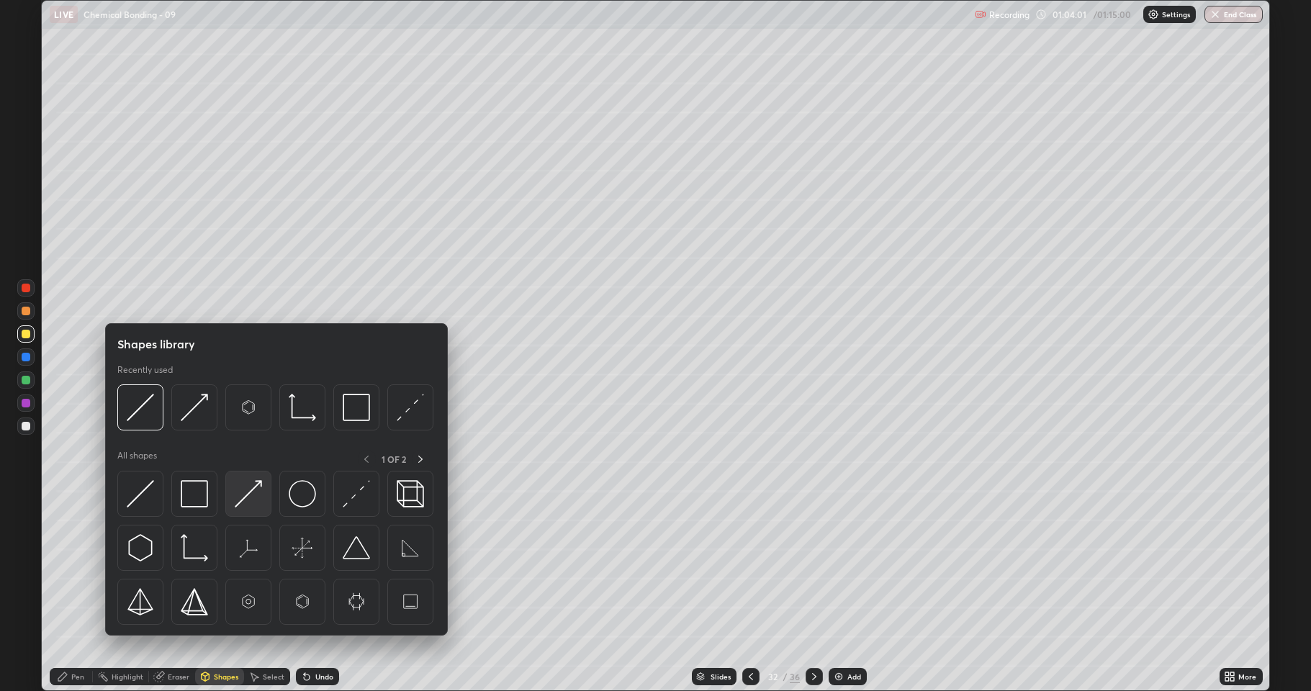
click at [251, 501] on img at bounding box center [248, 493] width 27 height 27
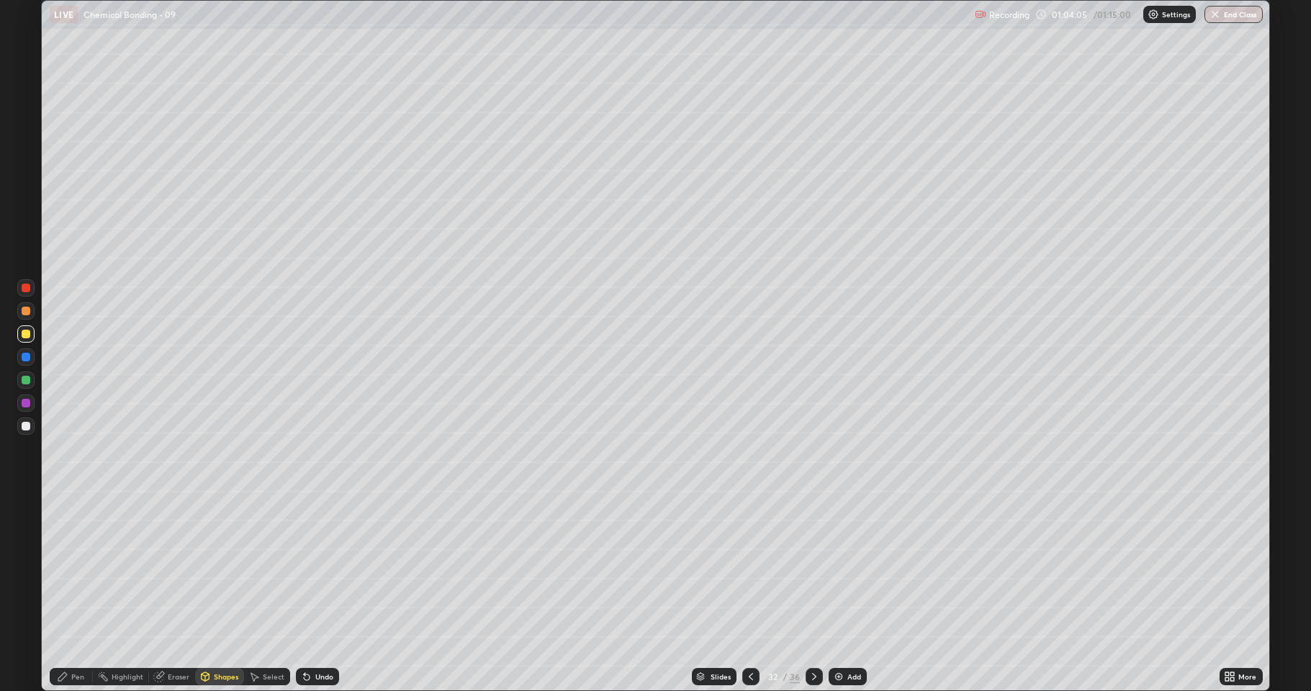
click at [27, 403] on div at bounding box center [26, 403] width 9 height 9
click at [322, 569] on div "Undo" at bounding box center [314, 677] width 49 height 29
click at [78, 569] on div "Pen" at bounding box center [77, 676] width 13 height 7
click at [228, 569] on div "Shapes" at bounding box center [226, 676] width 24 height 7
click at [29, 432] on div at bounding box center [25, 426] width 17 height 17
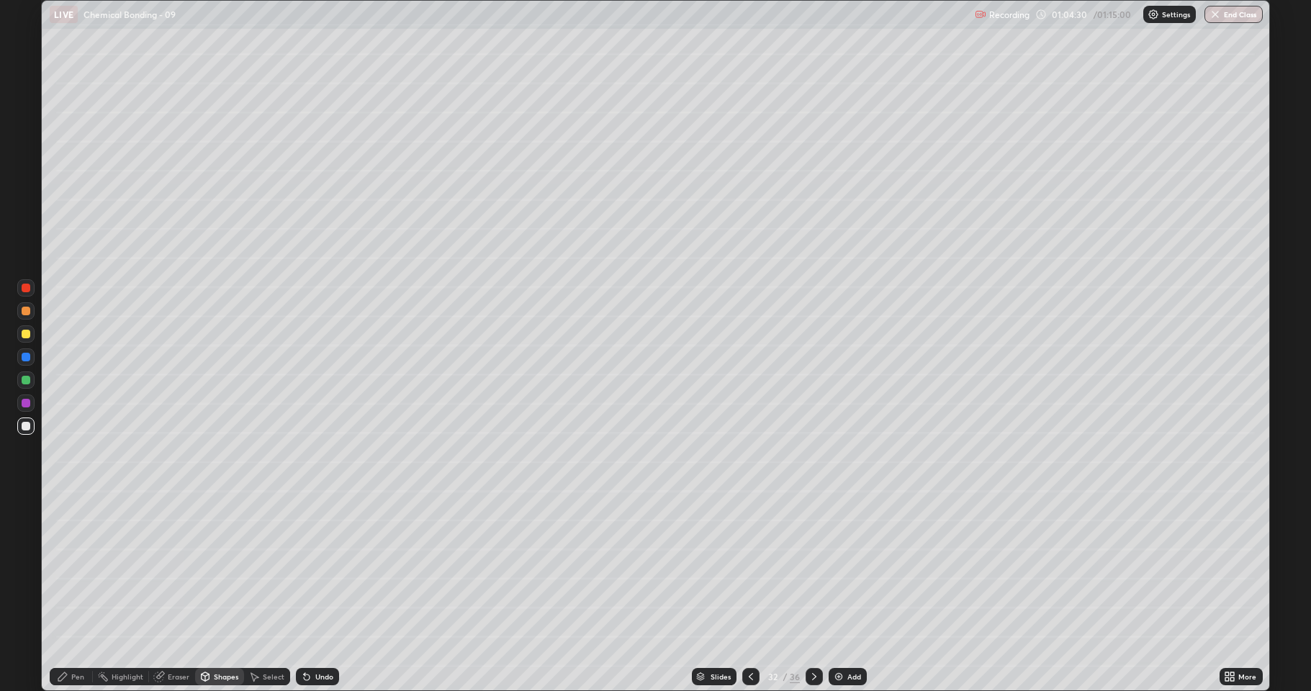
click at [234, 569] on div "Shapes" at bounding box center [226, 676] width 24 height 7
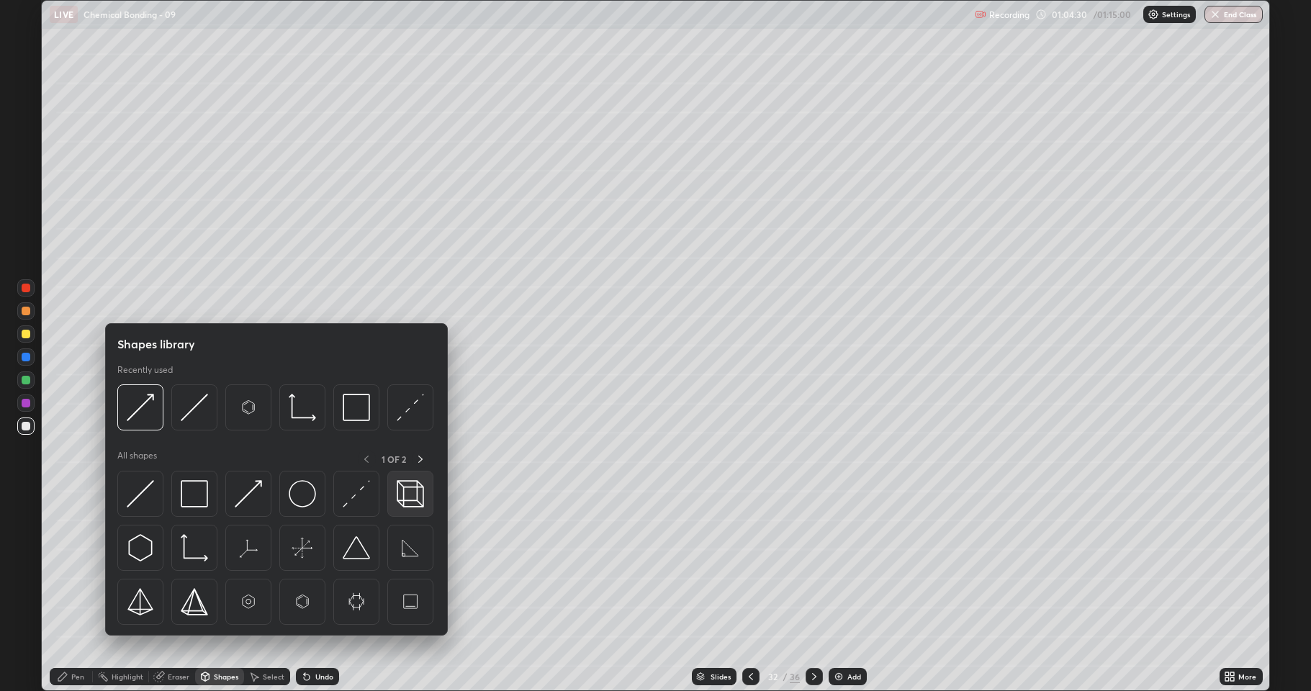
click at [410, 502] on img at bounding box center [410, 493] width 27 height 27
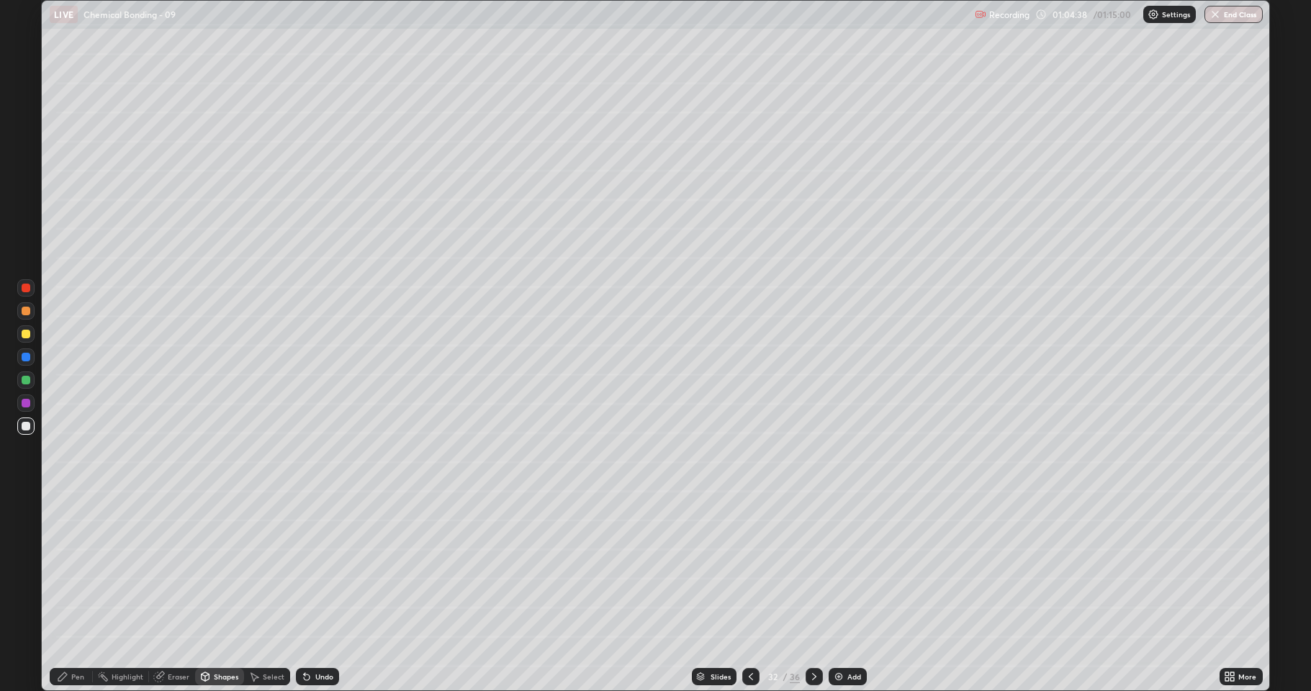
click at [24, 336] on div at bounding box center [26, 334] width 9 height 9
click at [217, 569] on div "Shapes" at bounding box center [226, 676] width 24 height 7
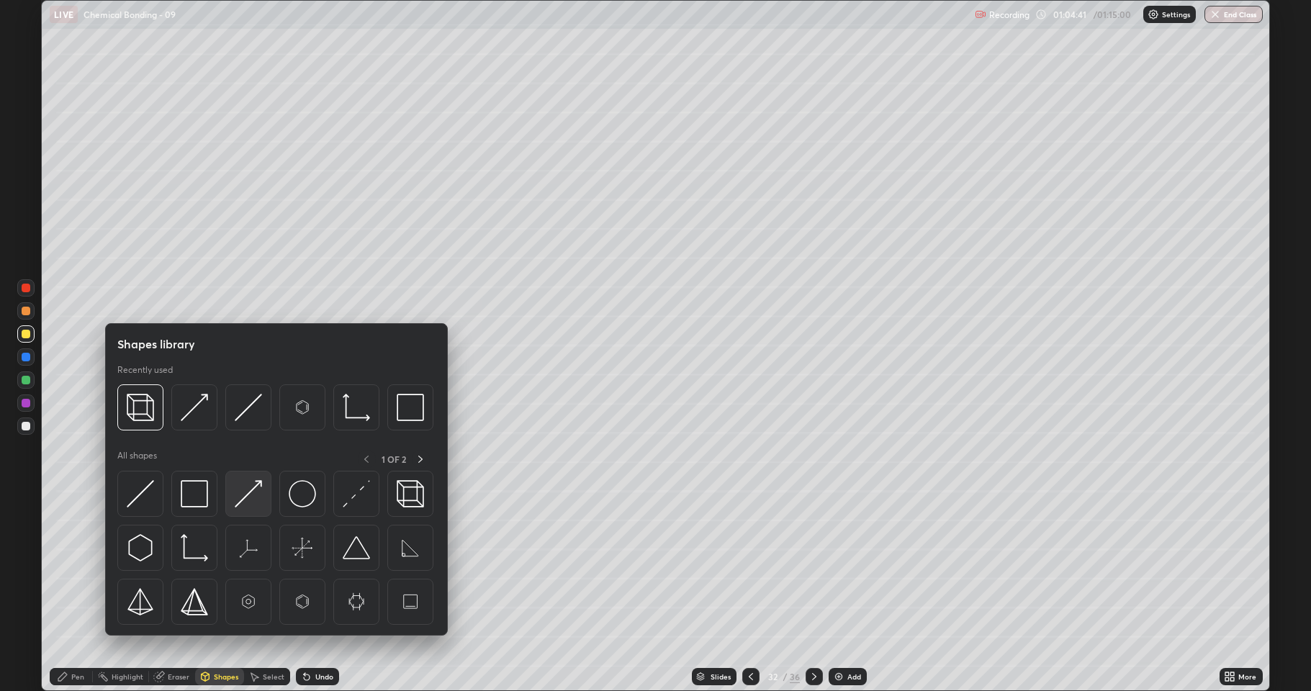
click at [236, 500] on img at bounding box center [248, 493] width 27 height 27
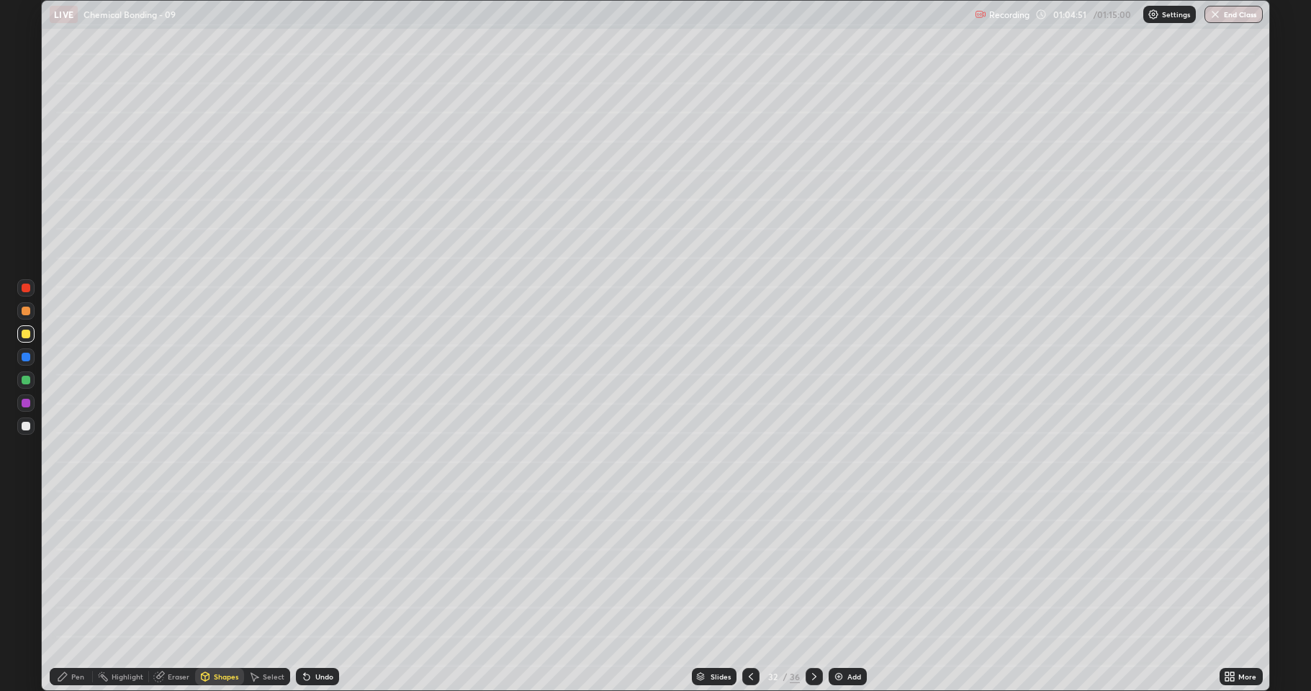
click at [26, 383] on div at bounding box center [26, 380] width 9 height 9
click at [24, 357] on div at bounding box center [26, 357] width 9 height 9
click at [209, 569] on icon at bounding box center [205, 677] width 12 height 12
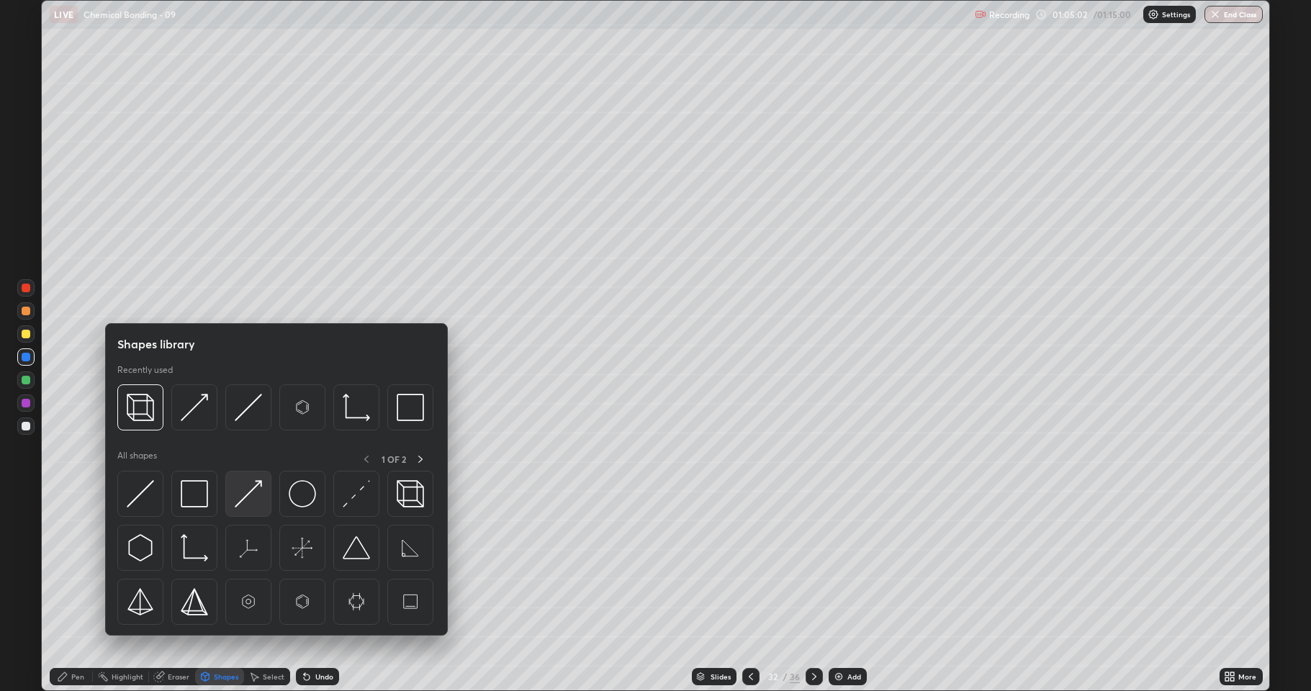
click at [243, 503] on img at bounding box center [248, 493] width 27 height 27
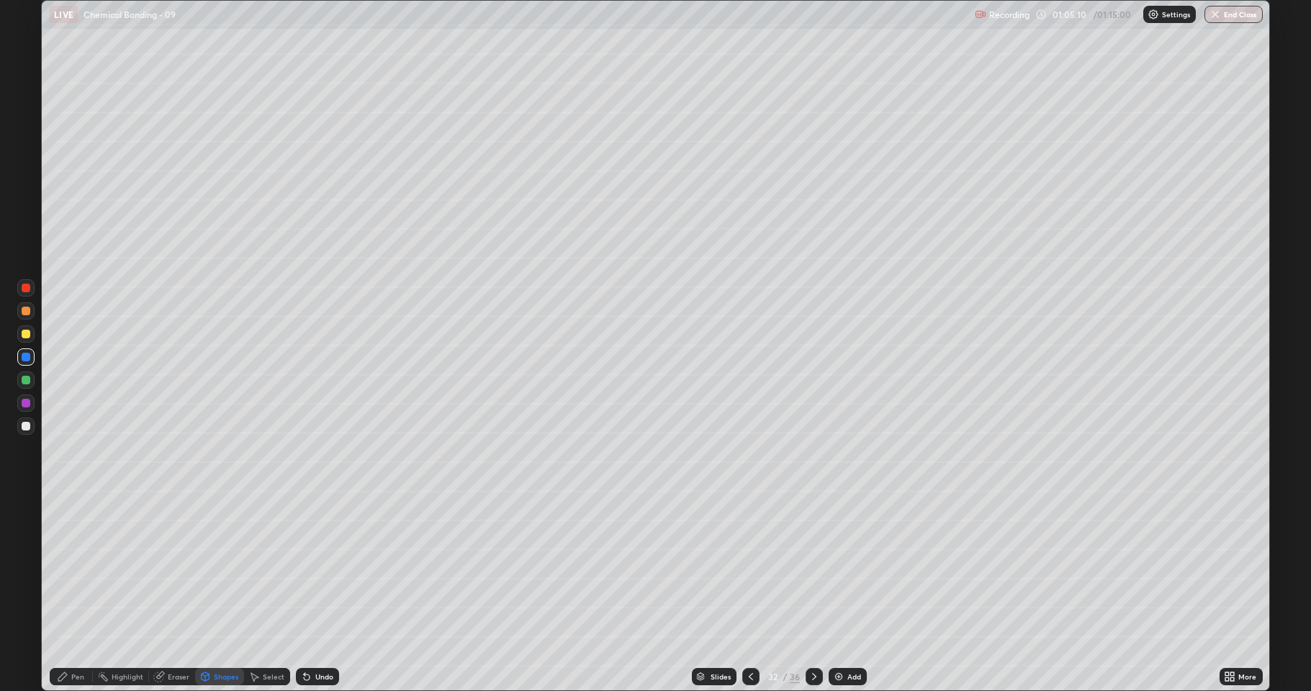
click at [24, 313] on div at bounding box center [26, 311] width 9 height 9
click at [28, 294] on div at bounding box center [25, 287] width 17 height 17
click at [24, 382] on div at bounding box center [26, 380] width 9 height 9
click at [26, 359] on div at bounding box center [26, 357] width 9 height 9
click at [27, 311] on div at bounding box center [26, 311] width 9 height 9
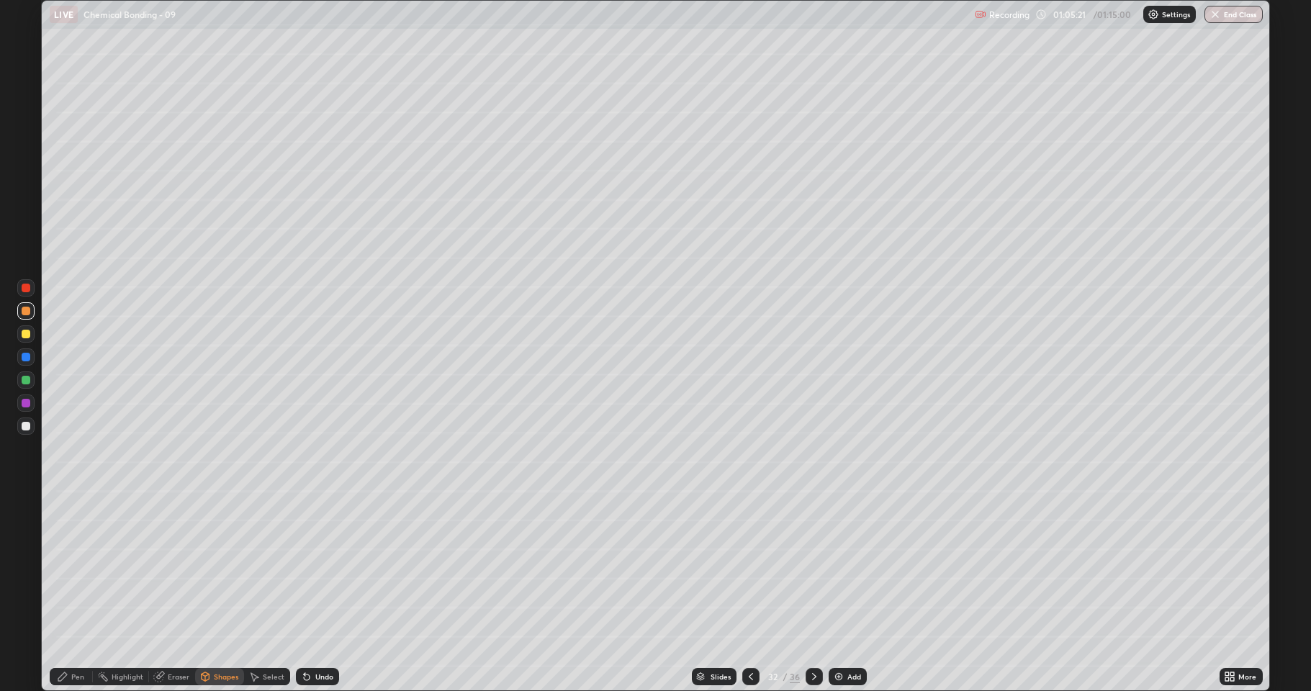
click at [30, 403] on div at bounding box center [26, 403] width 9 height 9
click at [315, 569] on div "Undo" at bounding box center [324, 676] width 18 height 7
click at [84, 569] on div "Pen" at bounding box center [71, 677] width 43 height 29
click at [315, 569] on div "Undo" at bounding box center [324, 676] width 18 height 7
click at [24, 382] on div at bounding box center [26, 380] width 9 height 9
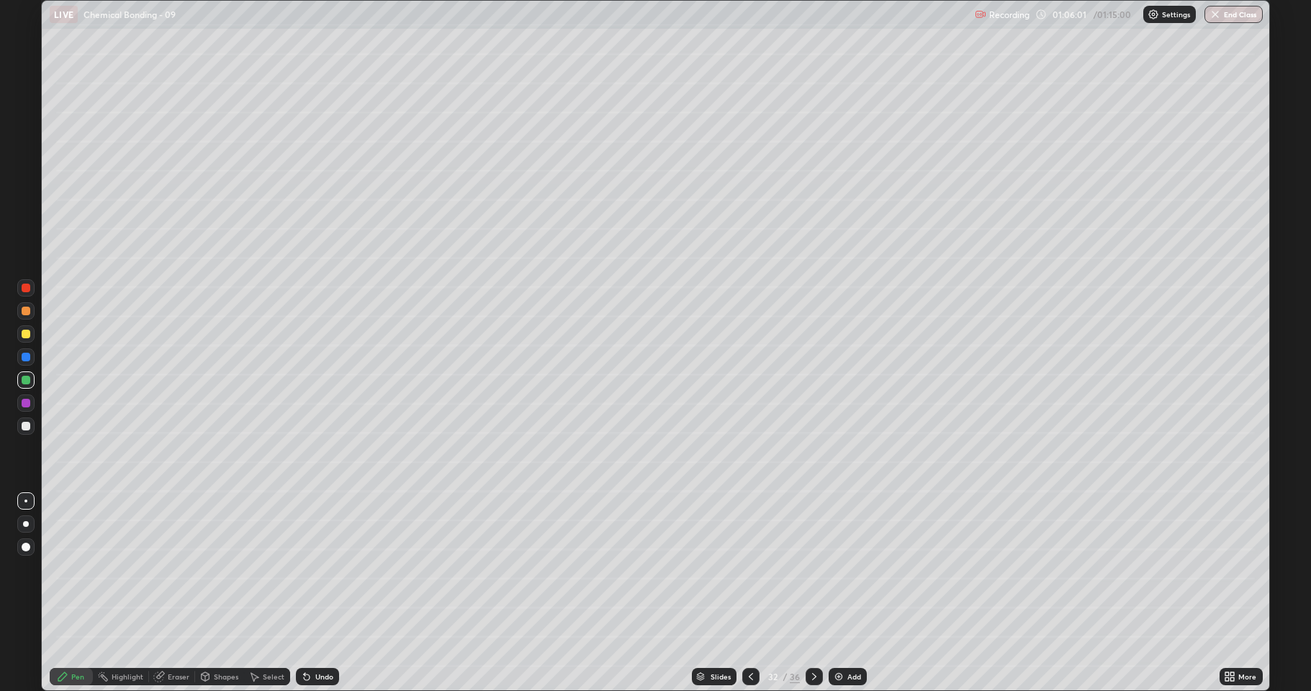
click at [24, 356] on div at bounding box center [26, 357] width 9 height 9
click at [26, 405] on div at bounding box center [26, 403] width 9 height 9
click at [29, 336] on div at bounding box center [26, 334] width 9 height 9
click at [750, 569] on icon at bounding box center [751, 677] width 12 height 12
click at [749, 569] on icon at bounding box center [751, 677] width 12 height 12
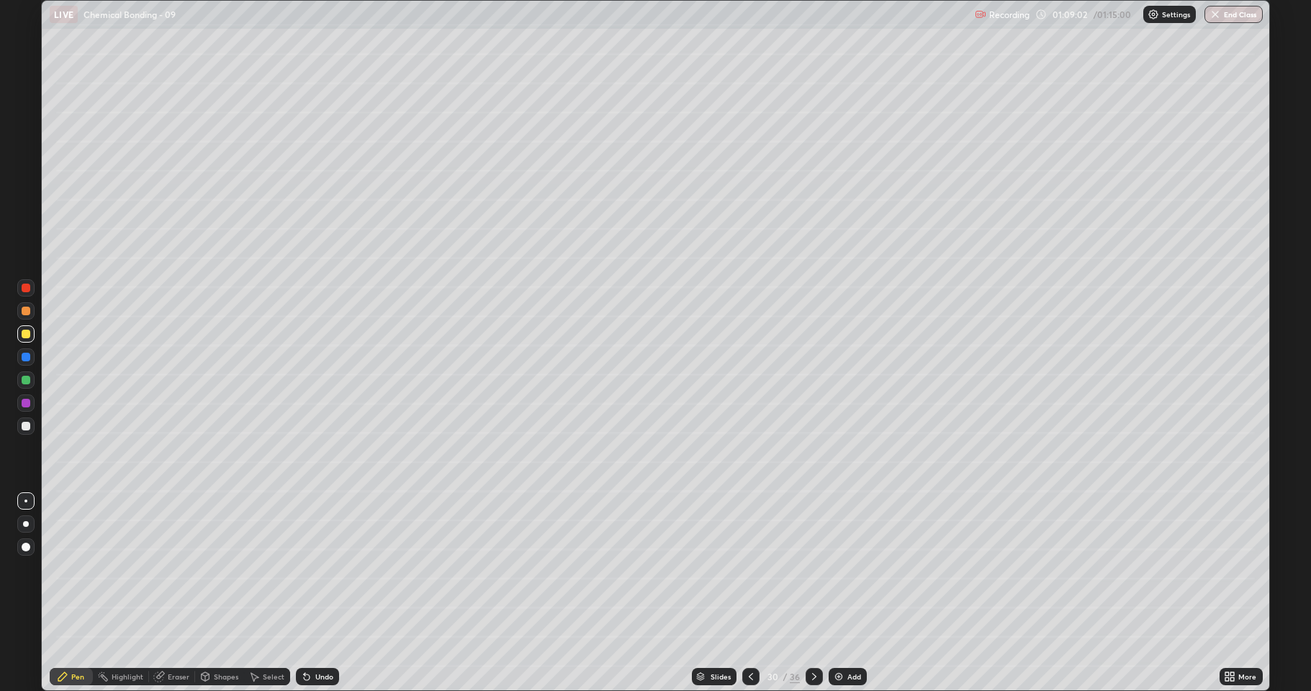
click at [750, 569] on icon at bounding box center [751, 677] width 12 height 12
click at [814, 569] on icon at bounding box center [815, 677] width 12 height 12
click at [812, 569] on icon at bounding box center [815, 677] width 12 height 12
click at [812, 569] on icon at bounding box center [814, 676] width 4 height 7
click at [220, 569] on div "Shapes" at bounding box center [226, 676] width 24 height 7
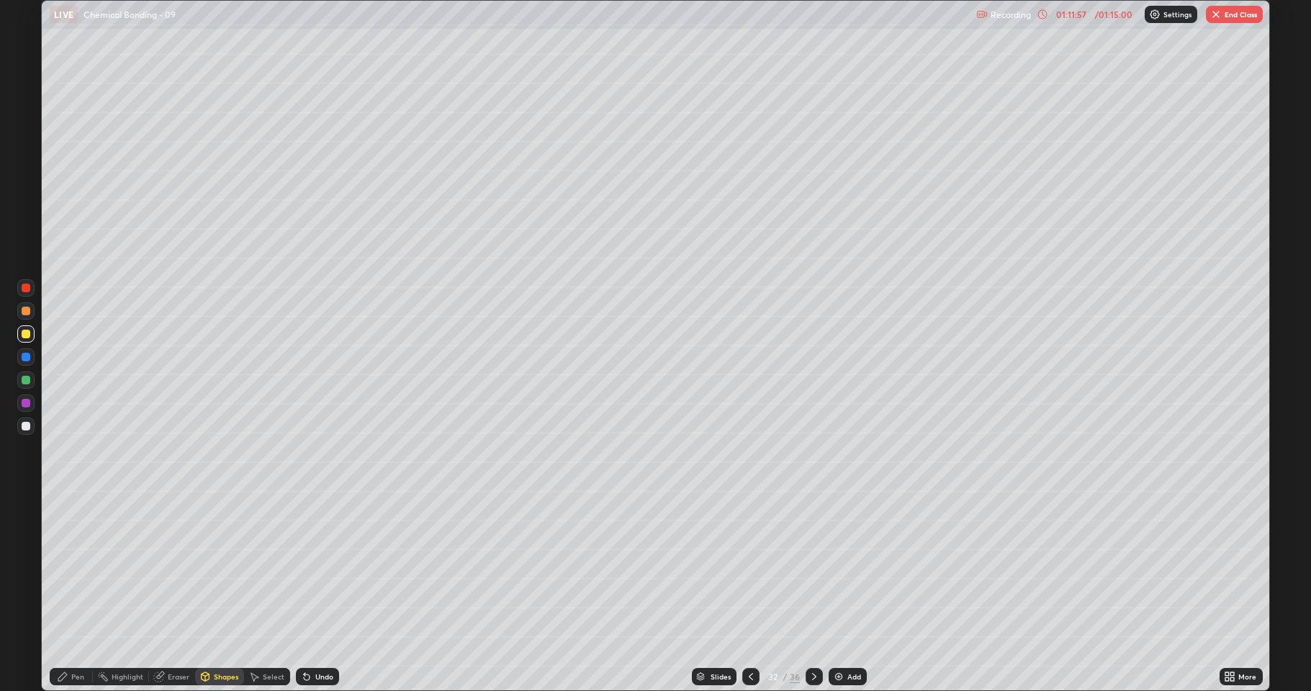
click at [21, 428] on div at bounding box center [25, 426] width 17 height 17
click at [313, 569] on div "Undo" at bounding box center [317, 676] width 43 height 17
click at [230, 569] on div "Shapes" at bounding box center [226, 676] width 24 height 7
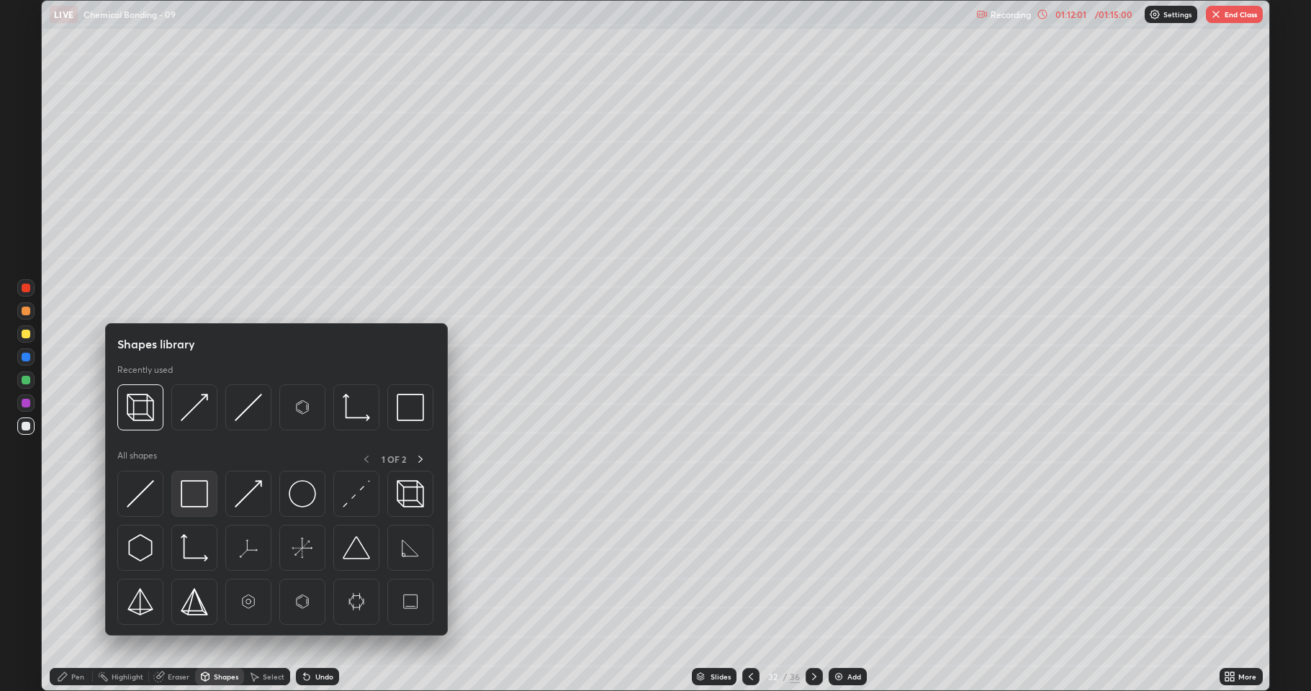
click at [192, 494] on img at bounding box center [194, 493] width 27 height 27
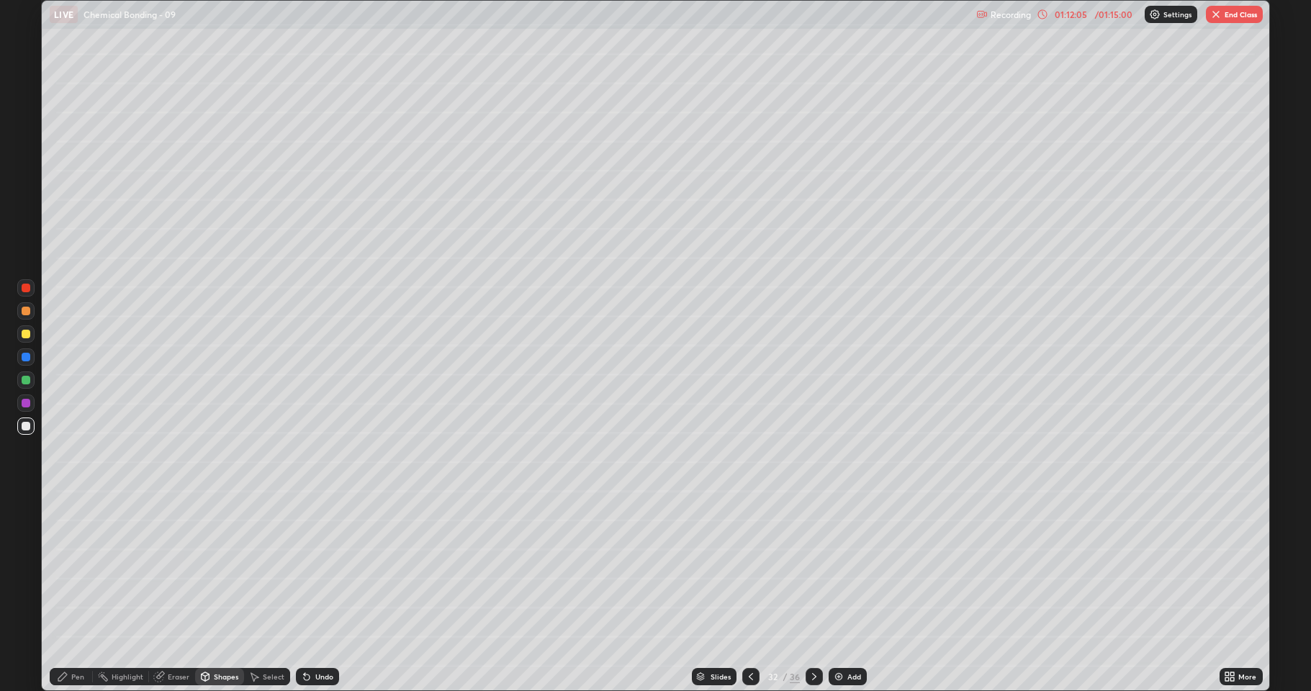
click at [76, 569] on div "Pen" at bounding box center [77, 676] width 13 height 7
click at [24, 338] on div at bounding box center [25, 333] width 17 height 17
click at [819, 569] on div at bounding box center [814, 676] width 17 height 17
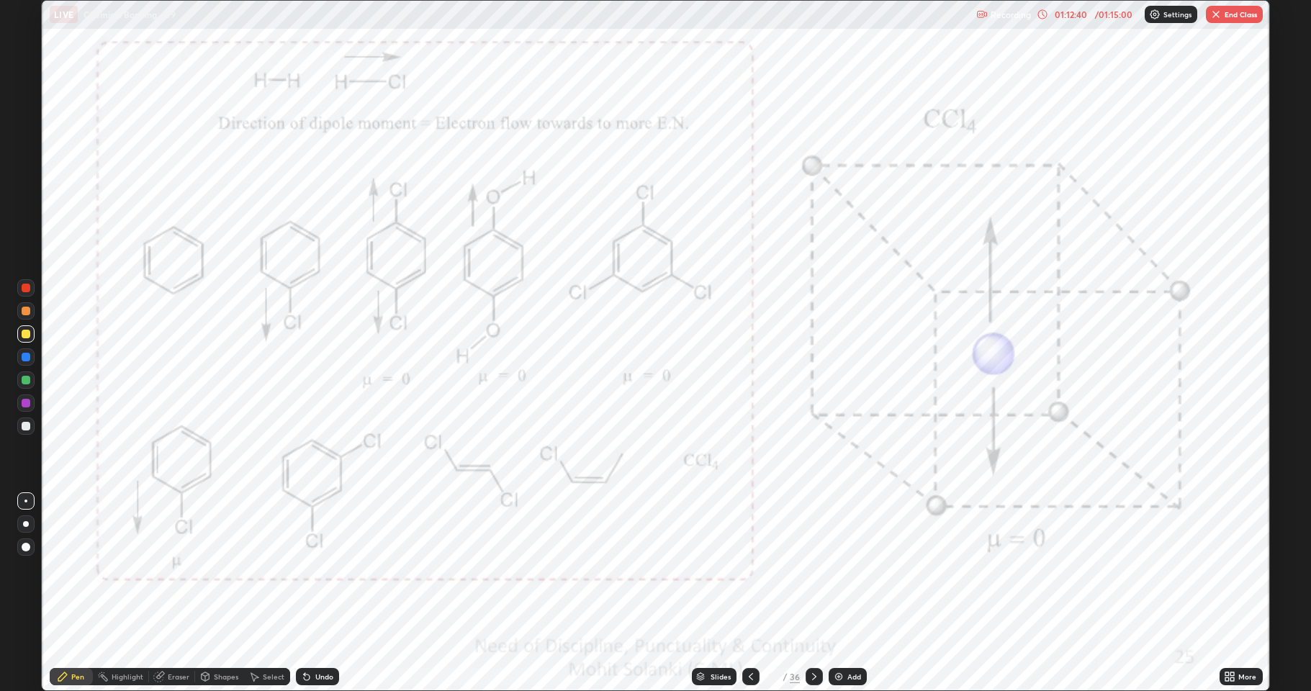
click at [27, 404] on div at bounding box center [26, 403] width 9 height 9
click at [27, 359] on div at bounding box center [26, 357] width 9 height 9
click at [26, 335] on div at bounding box center [26, 334] width 9 height 9
click at [230, 569] on div "Shapes" at bounding box center [226, 676] width 24 height 7
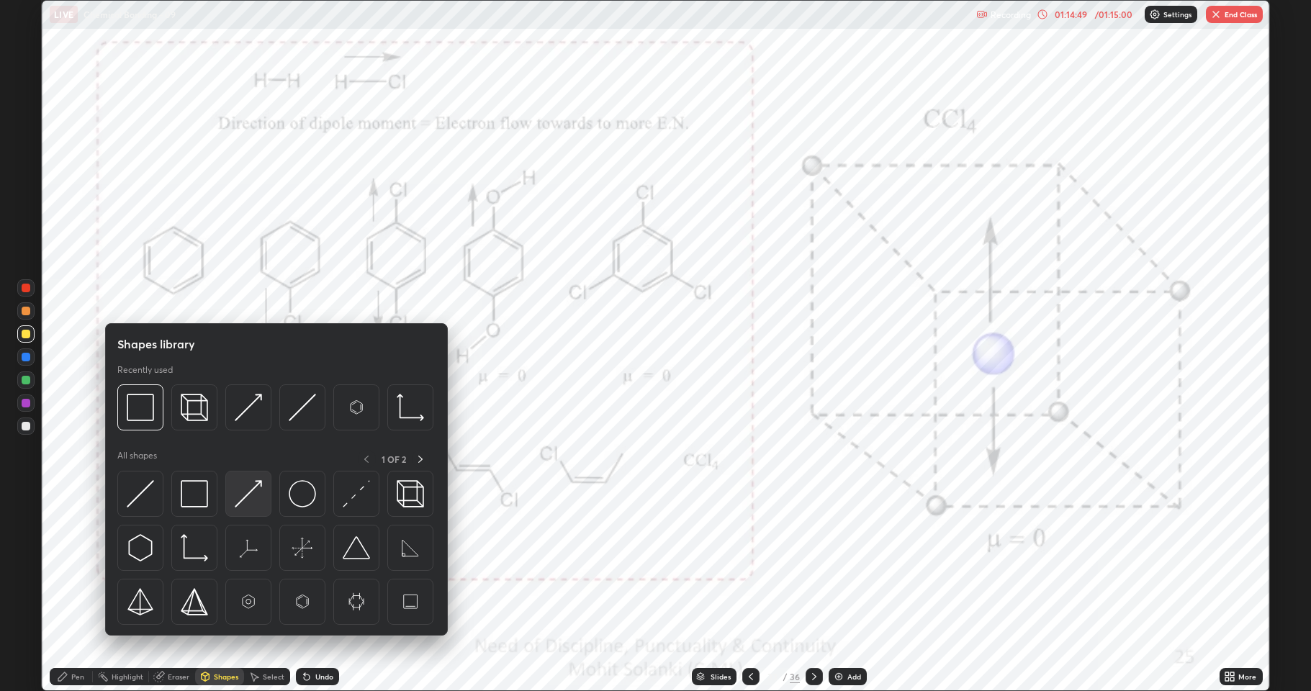
click at [245, 503] on img at bounding box center [248, 493] width 27 height 27
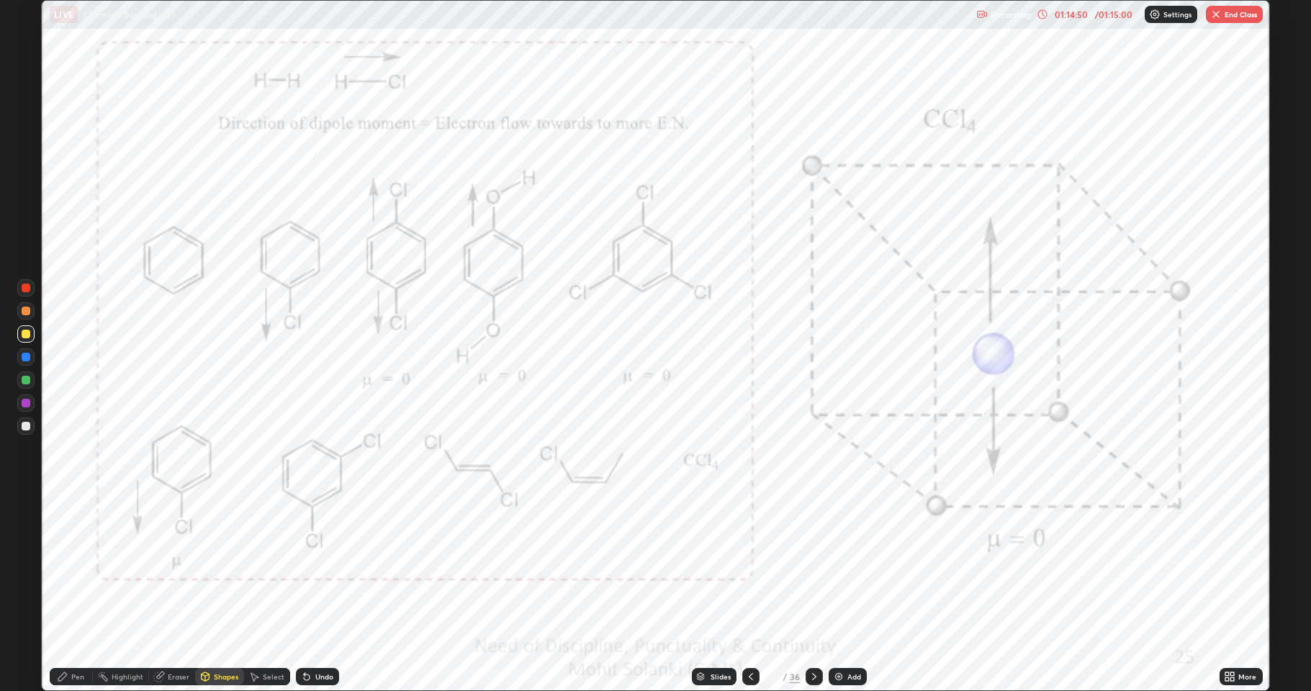
click at [230, 569] on div "Shapes" at bounding box center [219, 676] width 49 height 17
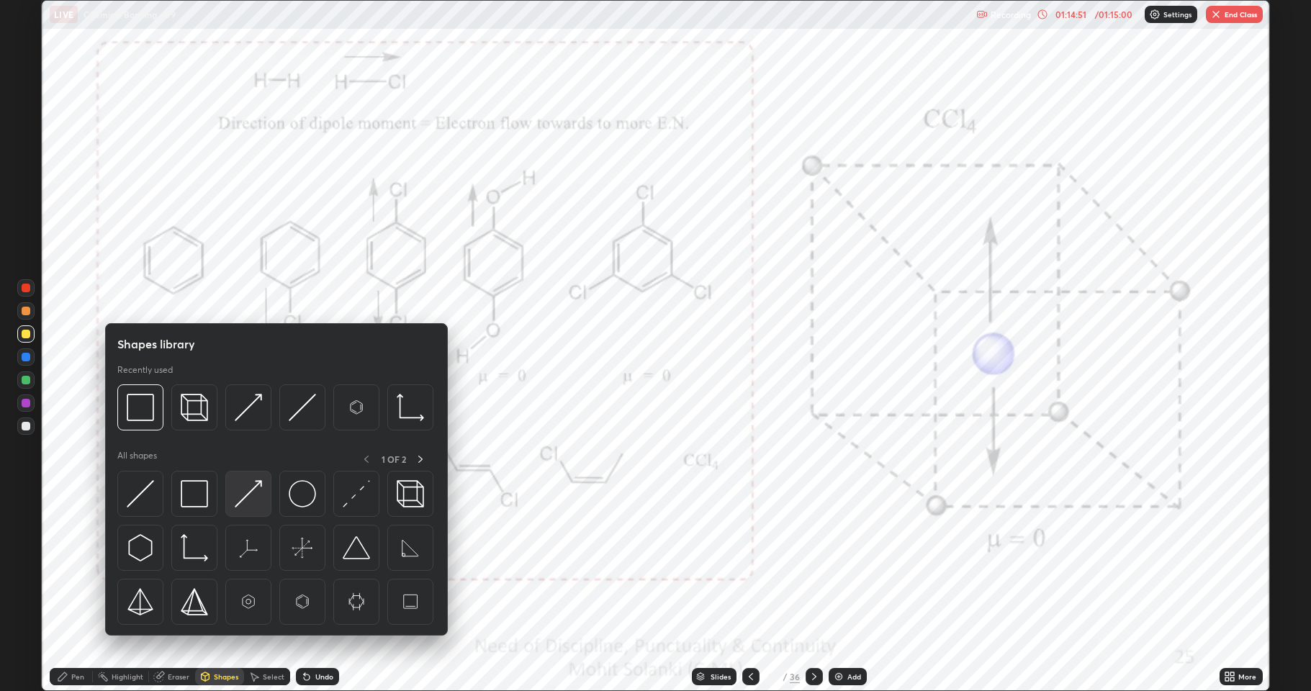
click at [245, 500] on img at bounding box center [248, 493] width 27 height 27
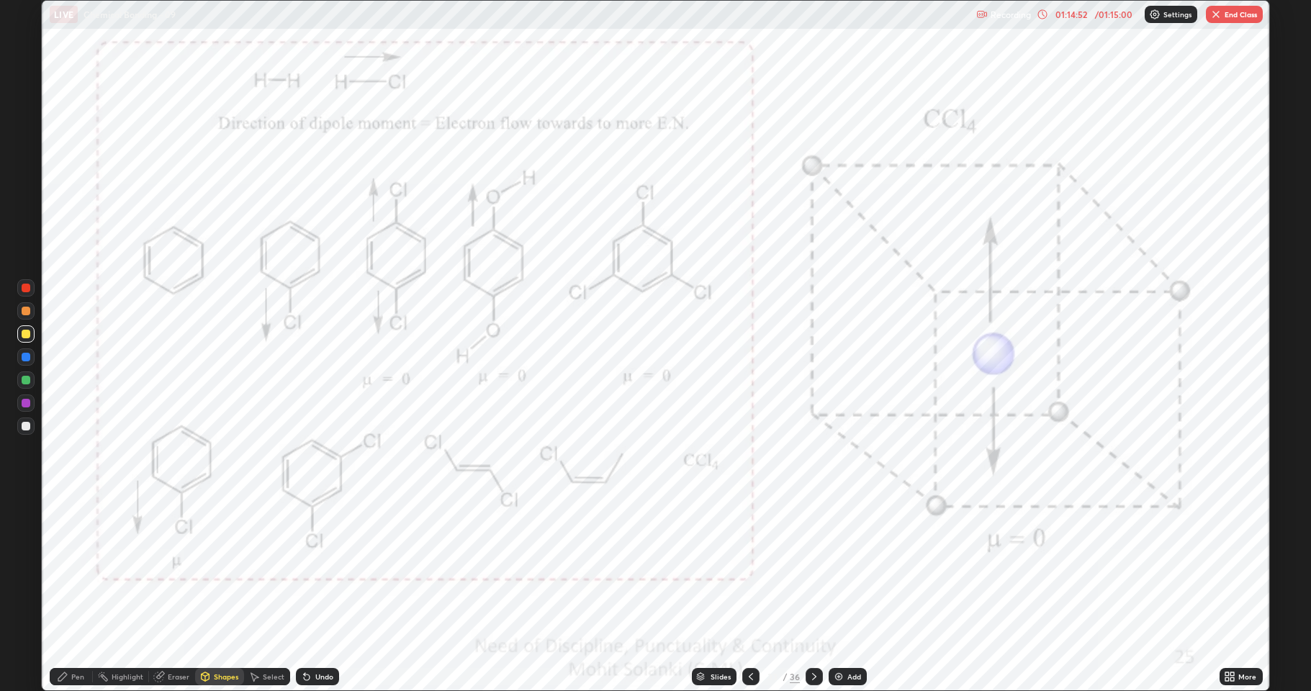
click at [27, 380] on div at bounding box center [26, 380] width 9 height 9
click at [27, 405] on div at bounding box center [26, 403] width 9 height 9
click at [325, 569] on div "Undo" at bounding box center [324, 676] width 18 height 7
click at [84, 569] on div "Pen" at bounding box center [71, 676] width 43 height 17
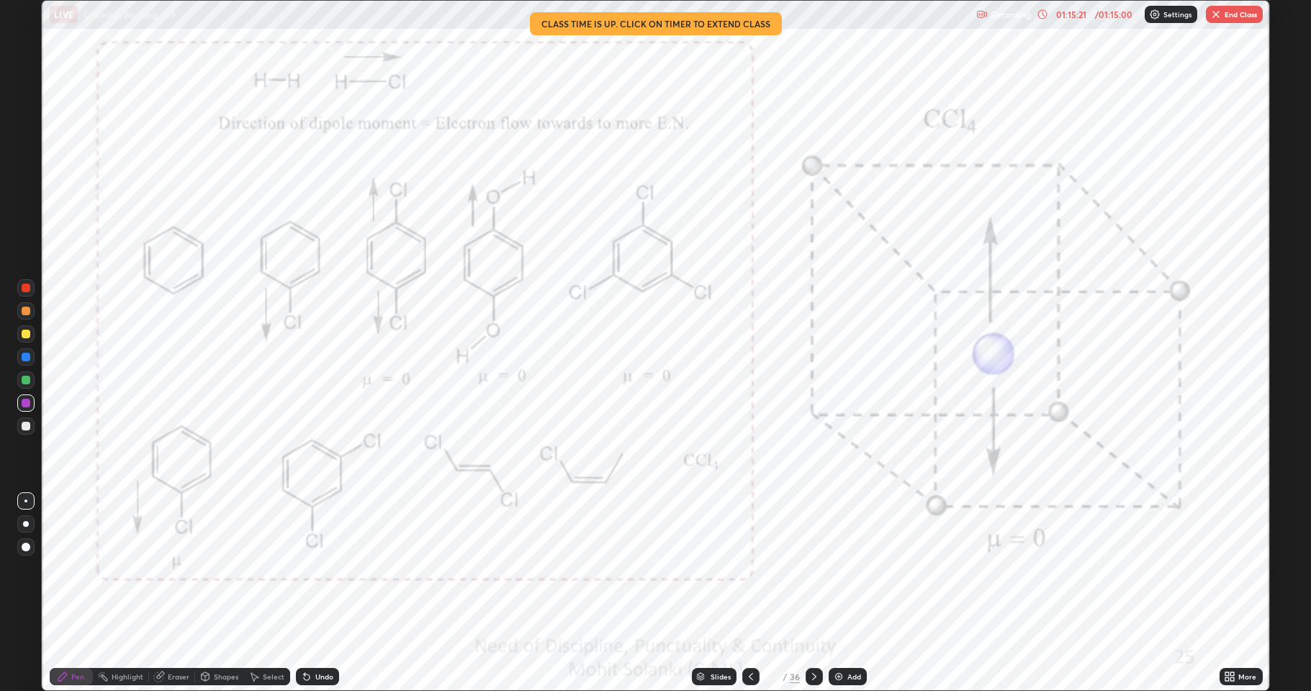
click at [1062, 16] on div "01:15:21" at bounding box center [1071, 14] width 40 height 9
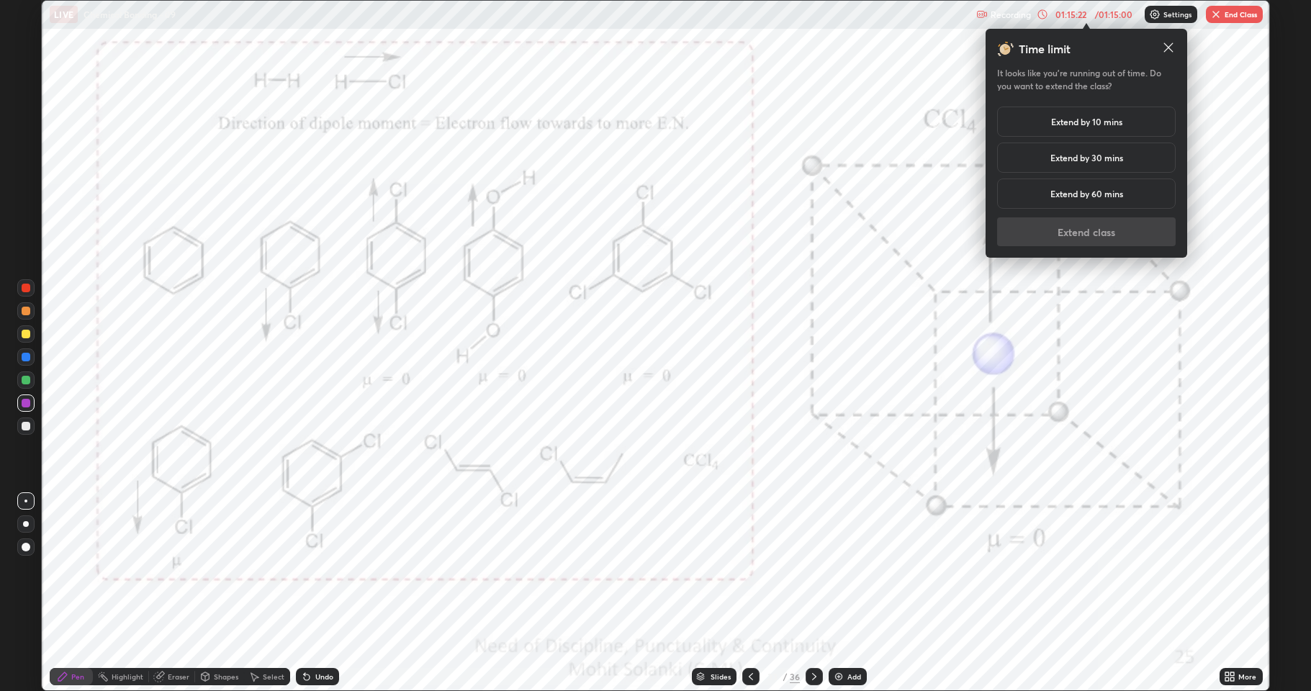
click at [1088, 119] on h5 "Extend by 10 mins" at bounding box center [1086, 121] width 71 height 13
click at [1097, 241] on button "Extend class" at bounding box center [1086, 231] width 179 height 29
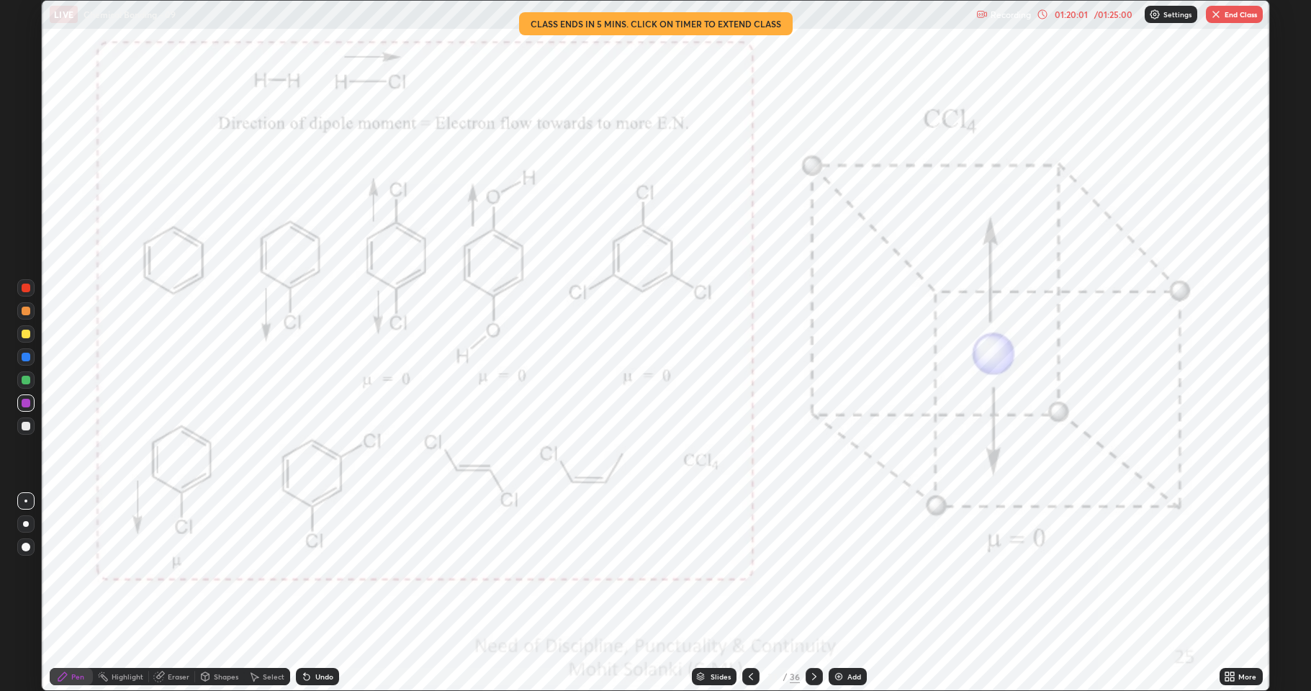
click at [1247, 21] on button "End Class" at bounding box center [1234, 14] width 57 height 17
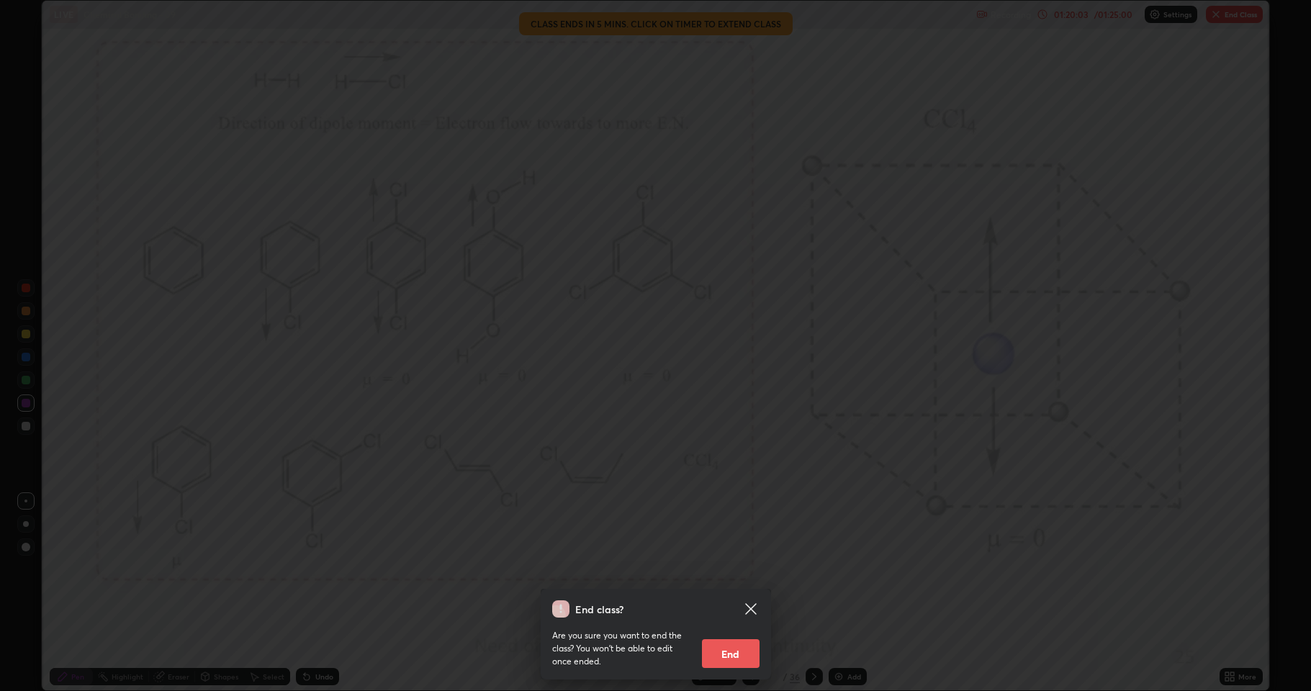
click at [742, 569] on icon at bounding box center [750, 609] width 17 height 17
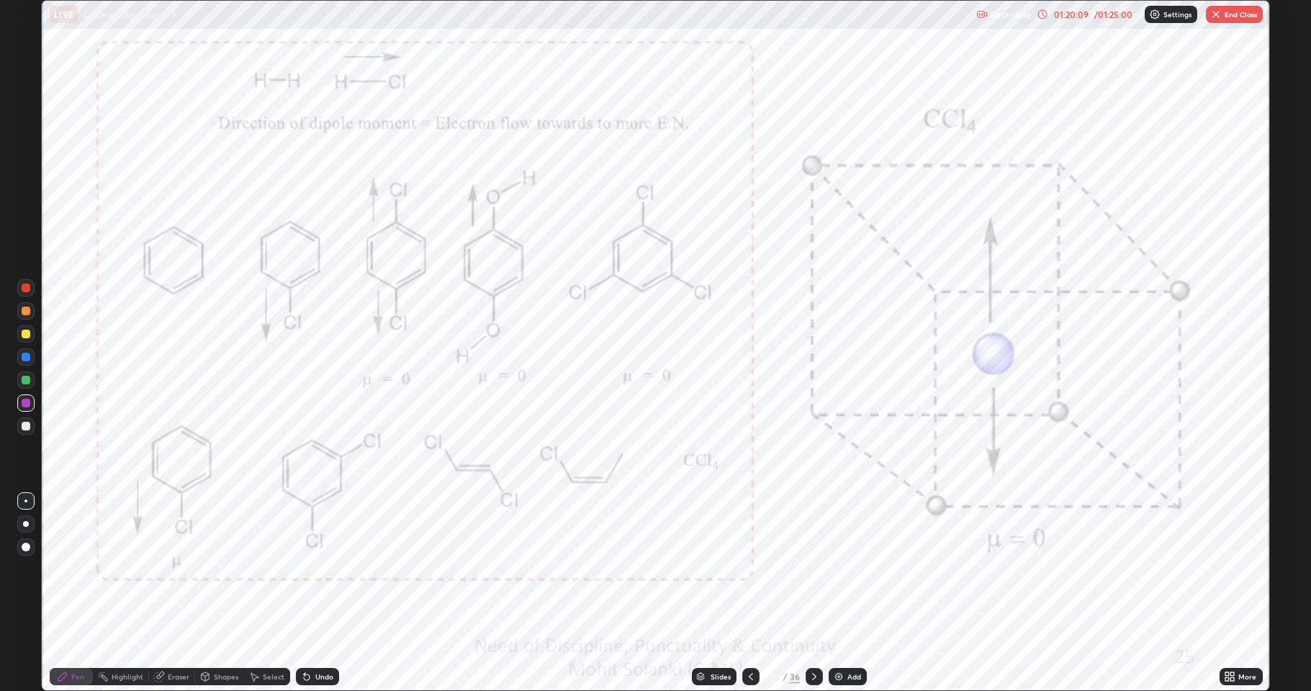
click at [750, 569] on icon at bounding box center [751, 677] width 12 height 12
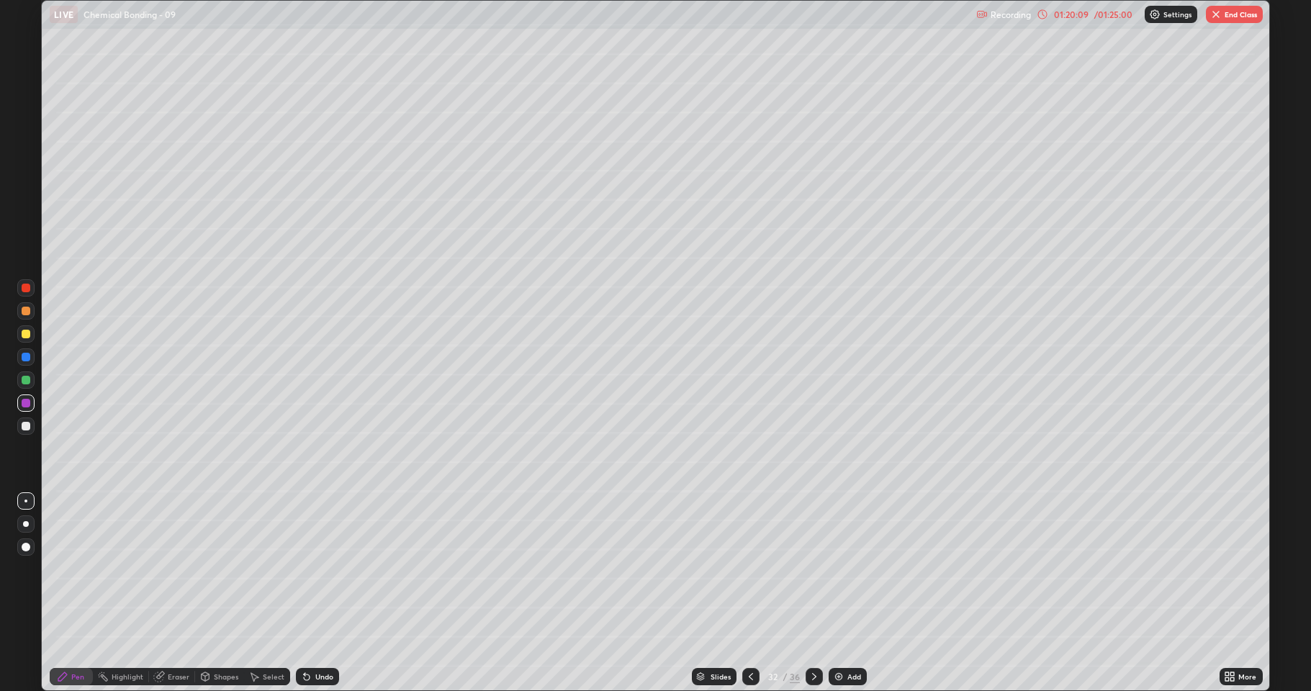
click at [753, 569] on icon at bounding box center [751, 677] width 12 height 12
click at [755, 569] on icon at bounding box center [751, 677] width 12 height 12
click at [812, 569] on icon at bounding box center [814, 676] width 4 height 7
click at [815, 569] on icon at bounding box center [815, 677] width 12 height 12
click at [815, 569] on div at bounding box center [814, 676] width 17 height 17
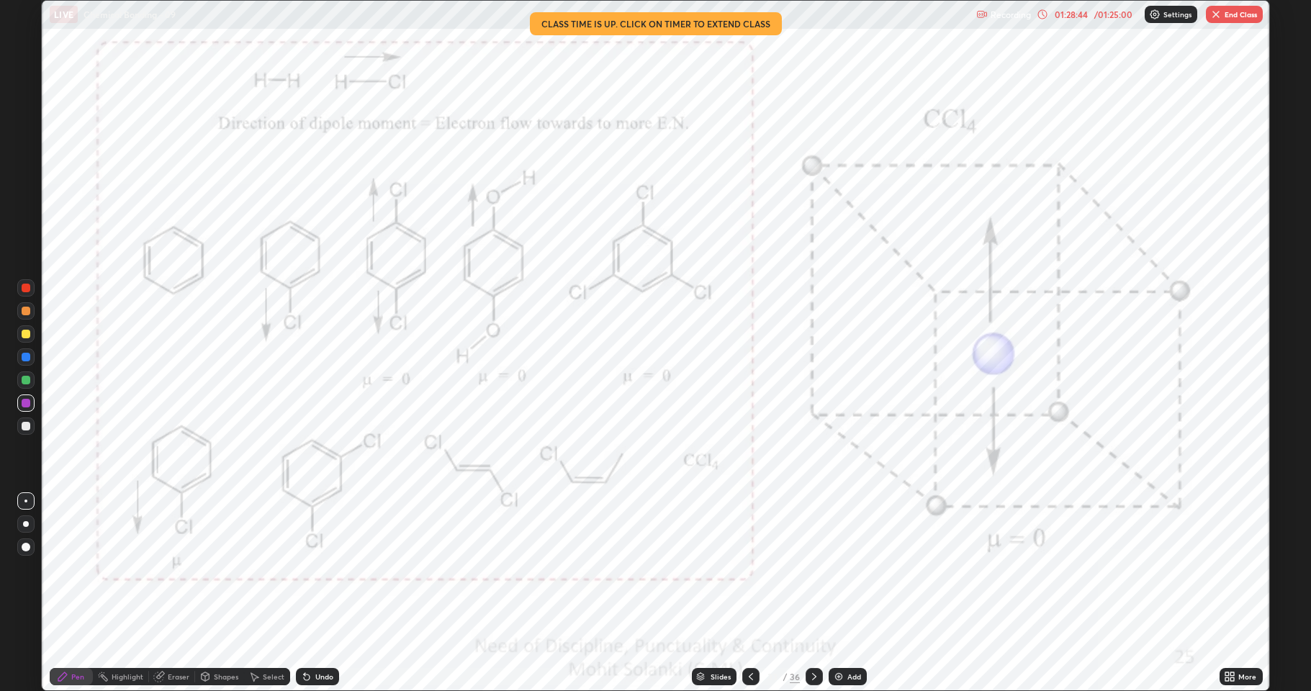
click at [1231, 19] on button "End Class" at bounding box center [1234, 14] width 57 height 17
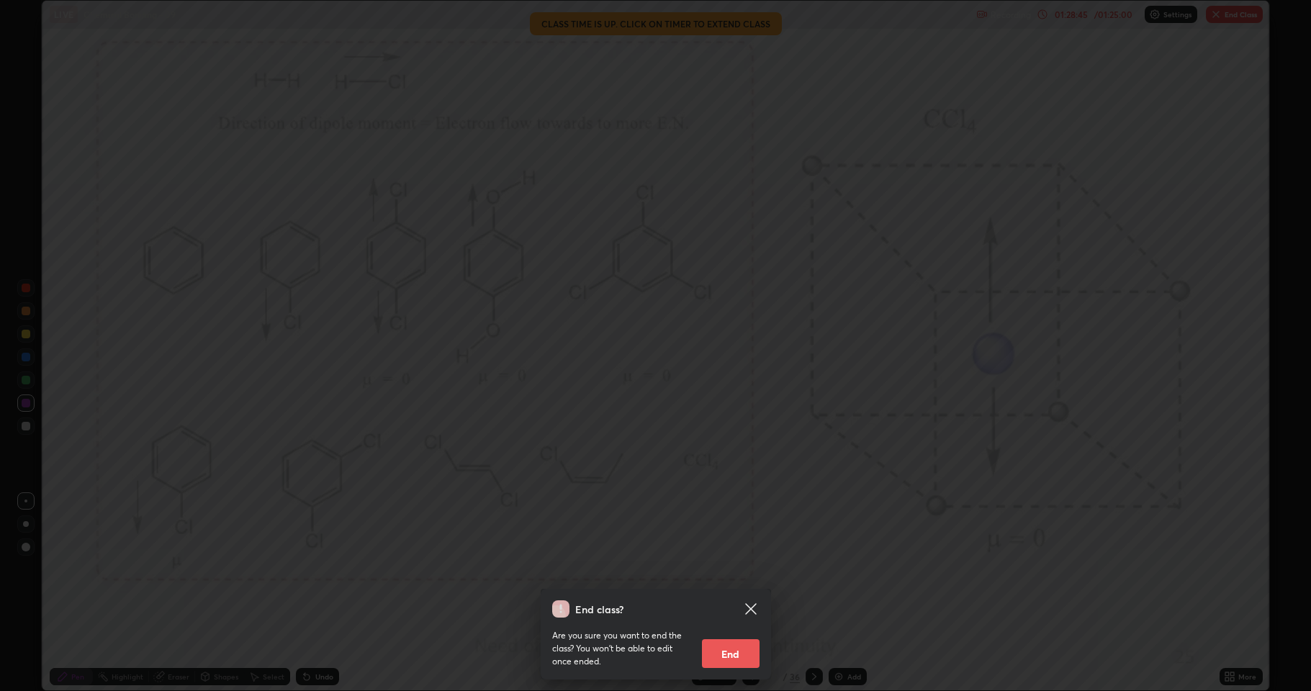
click at [744, 569] on button "End" at bounding box center [731, 653] width 58 height 29
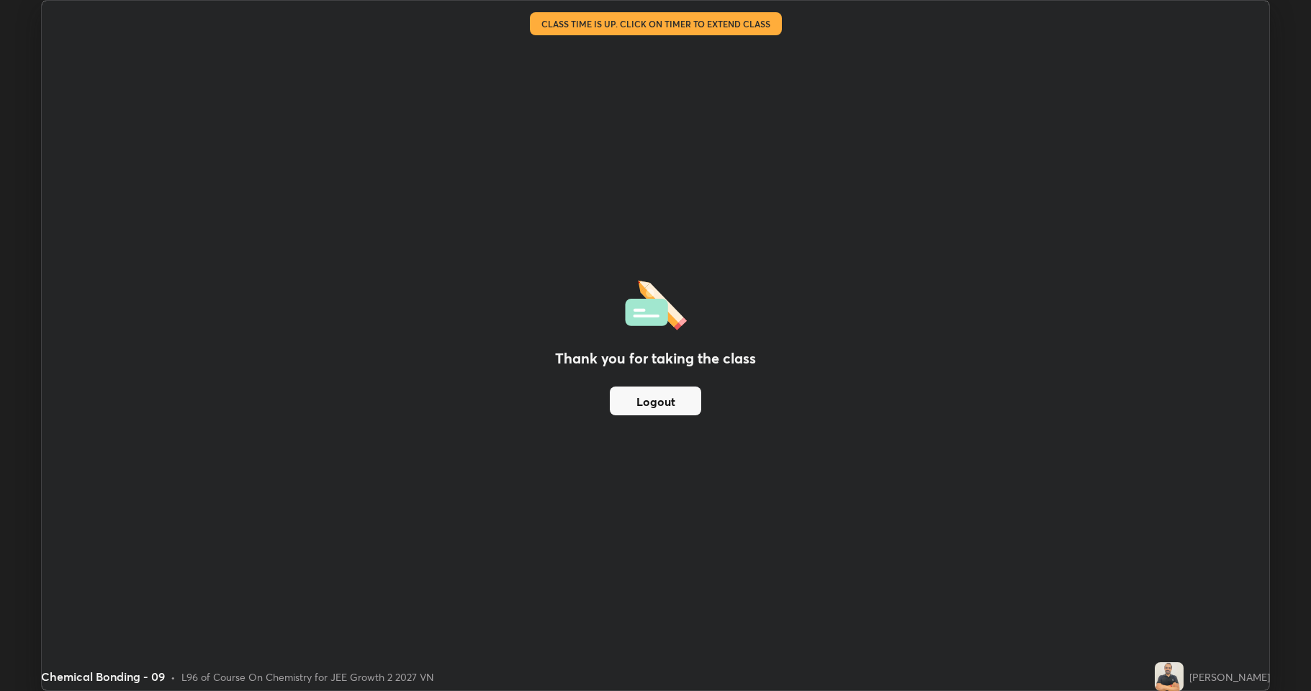
click at [686, 409] on button "Logout" at bounding box center [655, 401] width 91 height 29
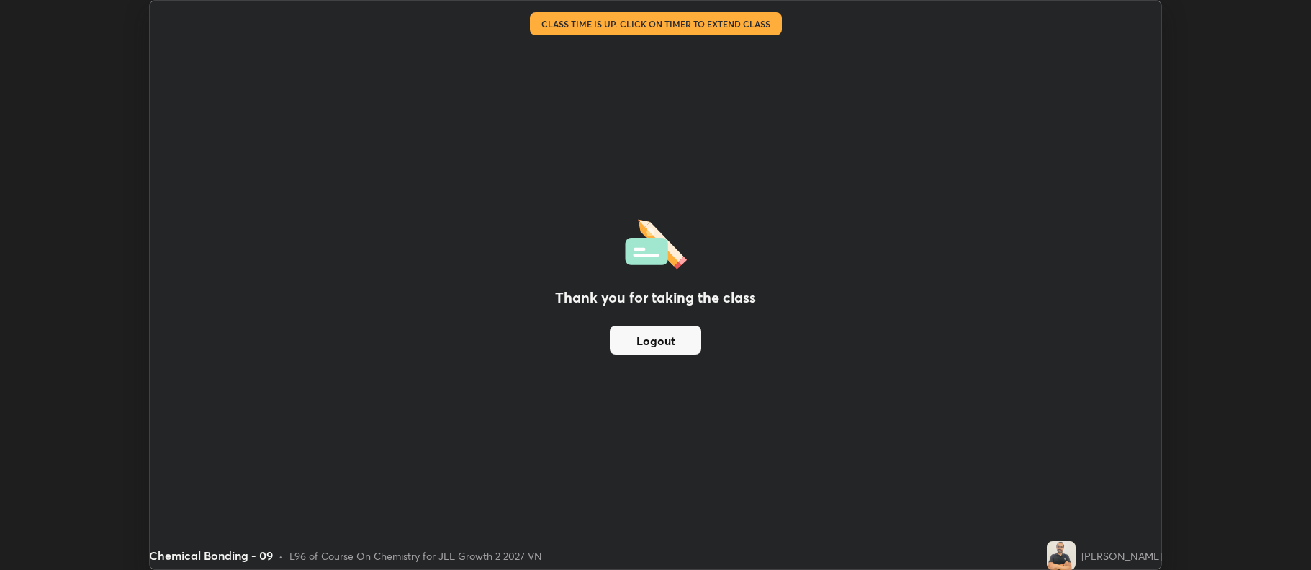
scroll to position [71442, 70700]
